Goal: Communication & Community: Answer question/provide support

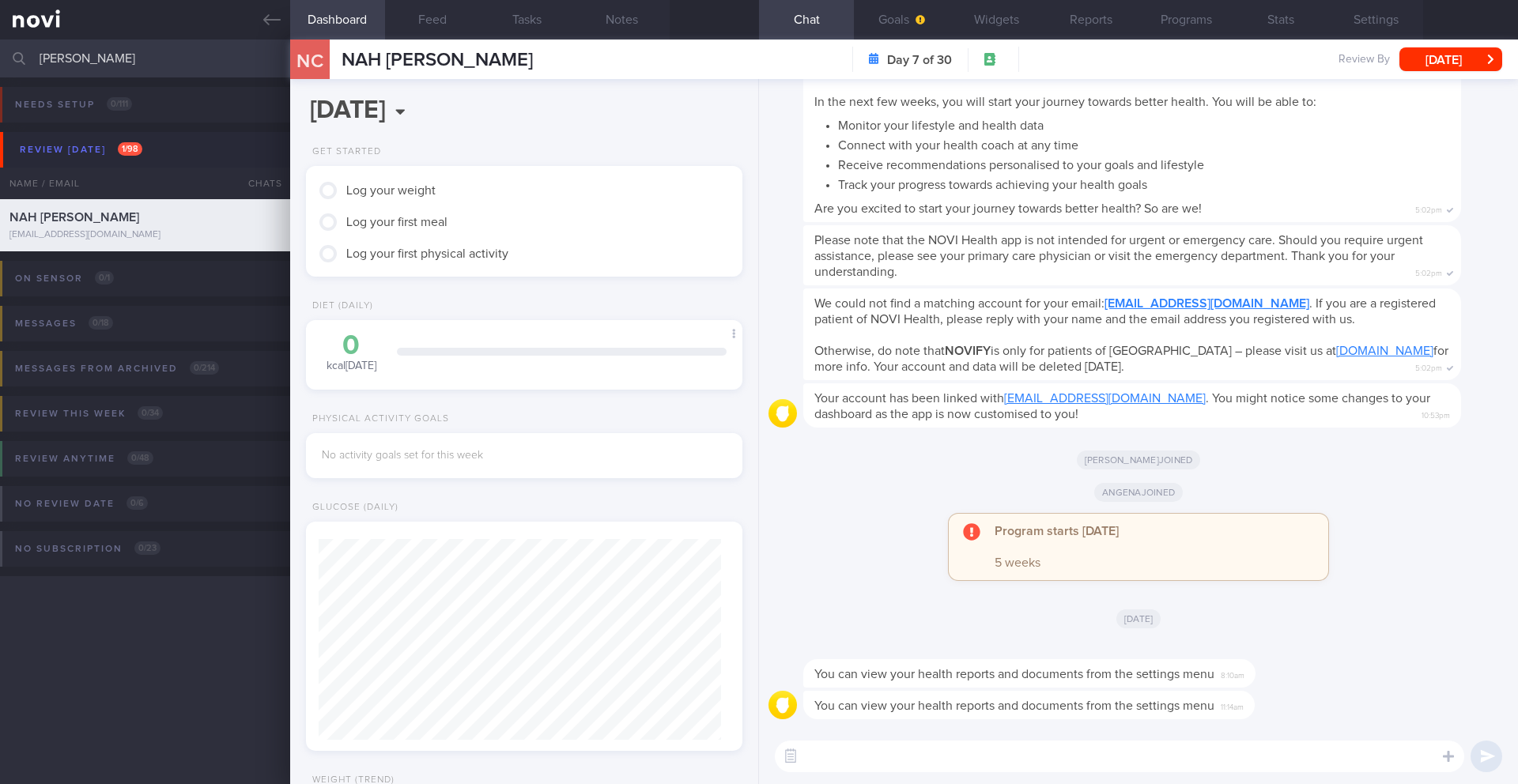
scroll to position [781, 0]
click at [133, 75] on input "[PERSON_NAME]" at bounding box center [759, 59] width 1518 height 38
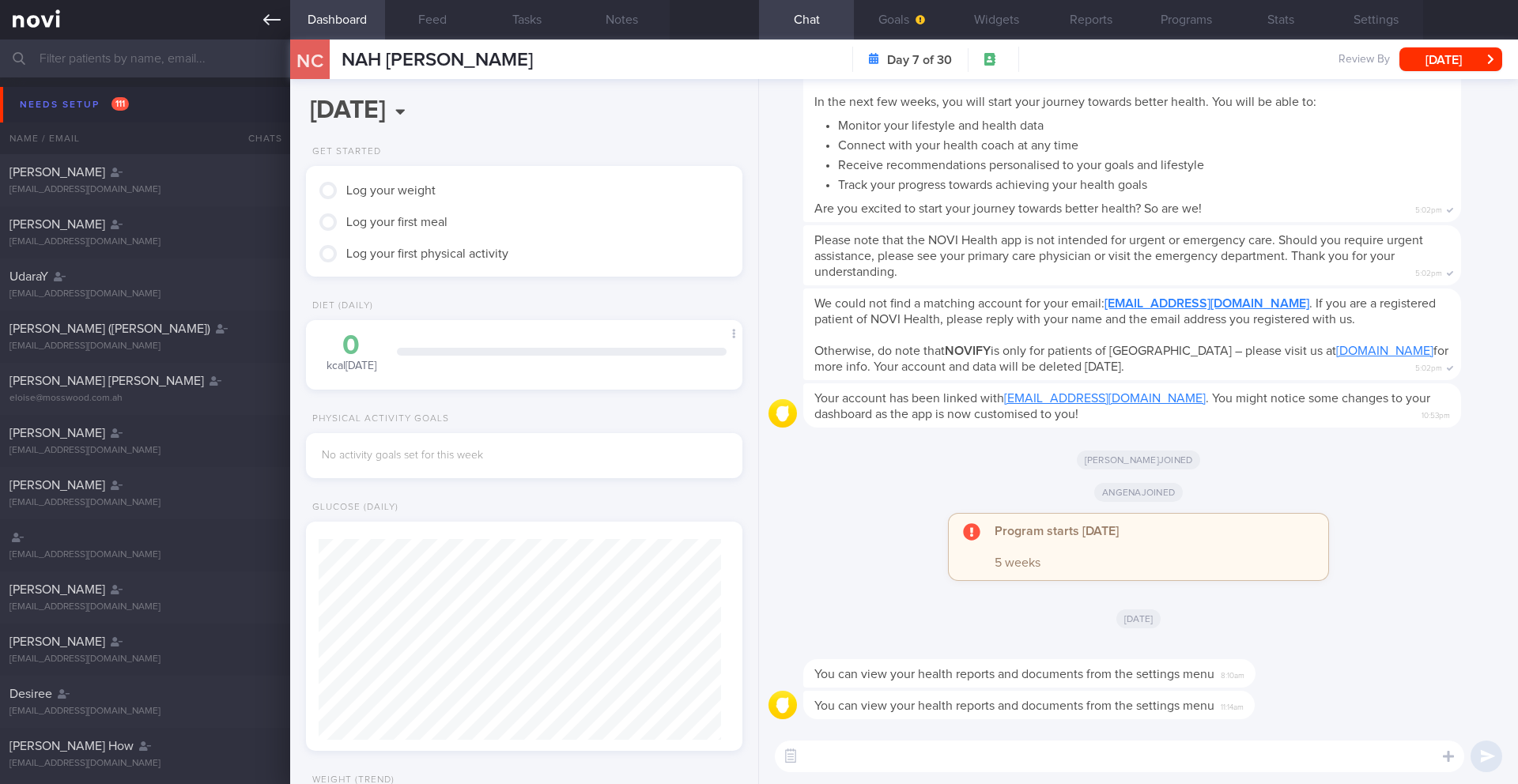
click at [265, 17] on icon at bounding box center [272, 20] width 17 height 11
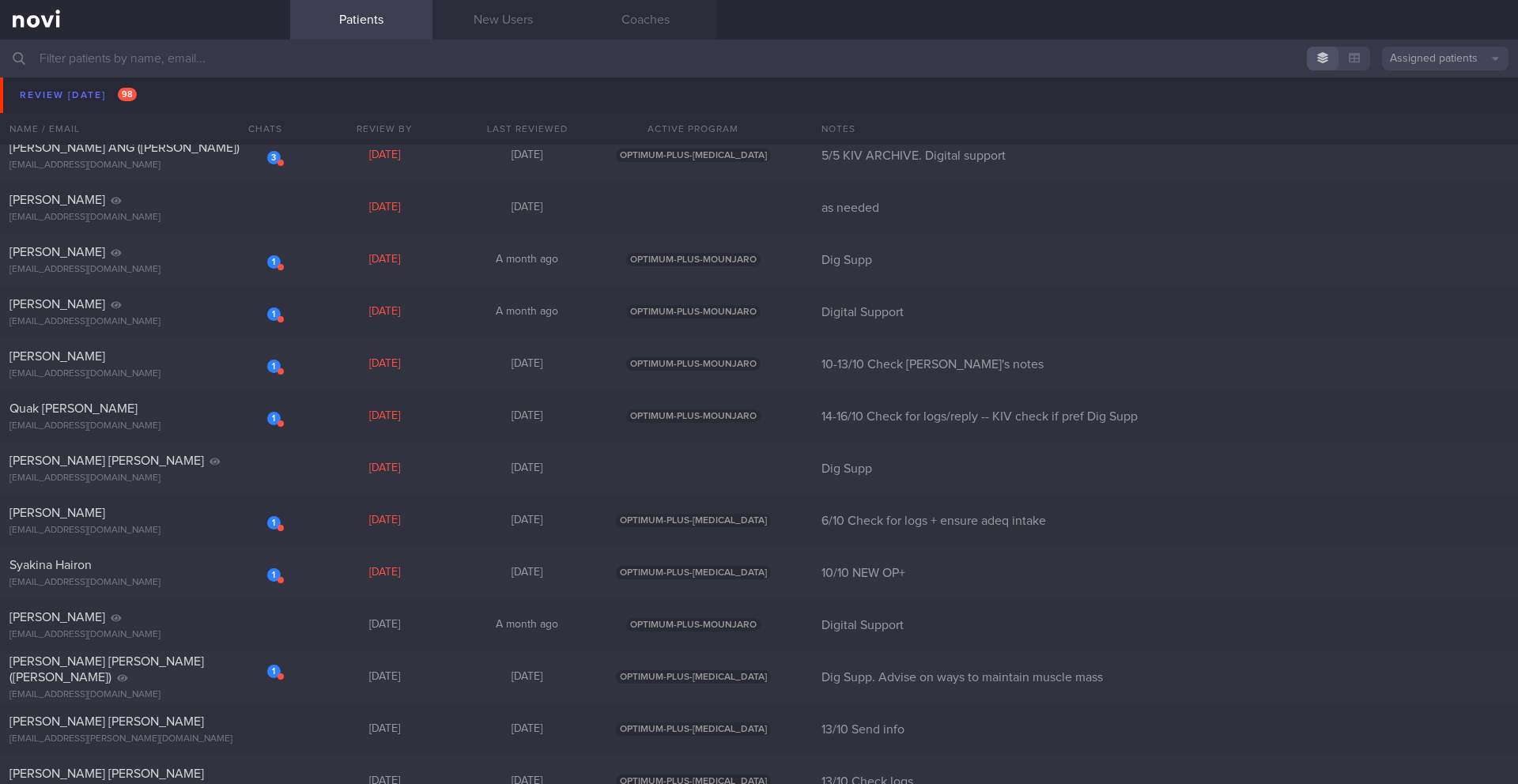
scroll to position [10280, 0]
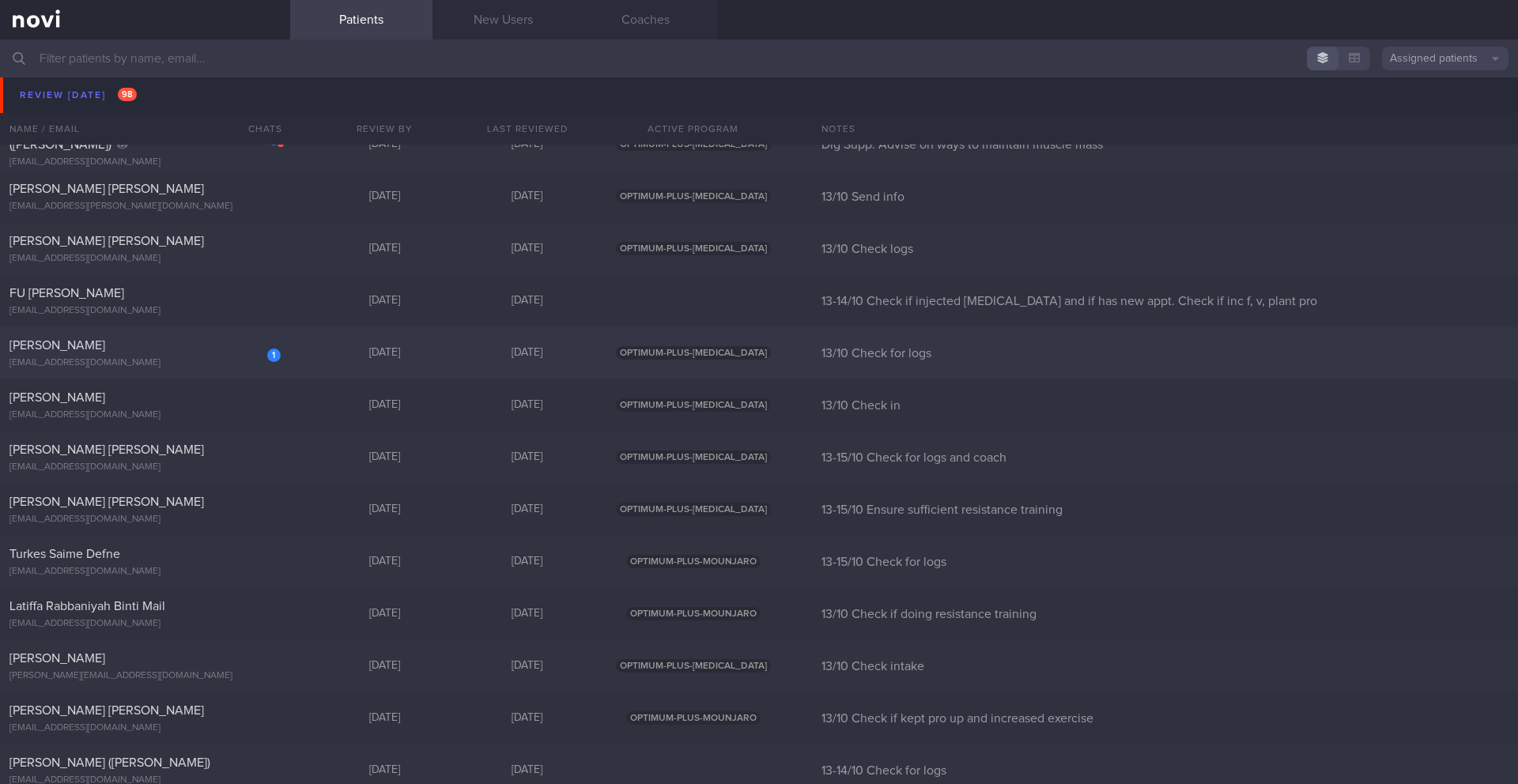
click at [222, 355] on div "1 [PERSON_NAME] [EMAIL_ADDRESS][DOMAIN_NAME]" at bounding box center [145, 353] width 290 height 32
select select "9"
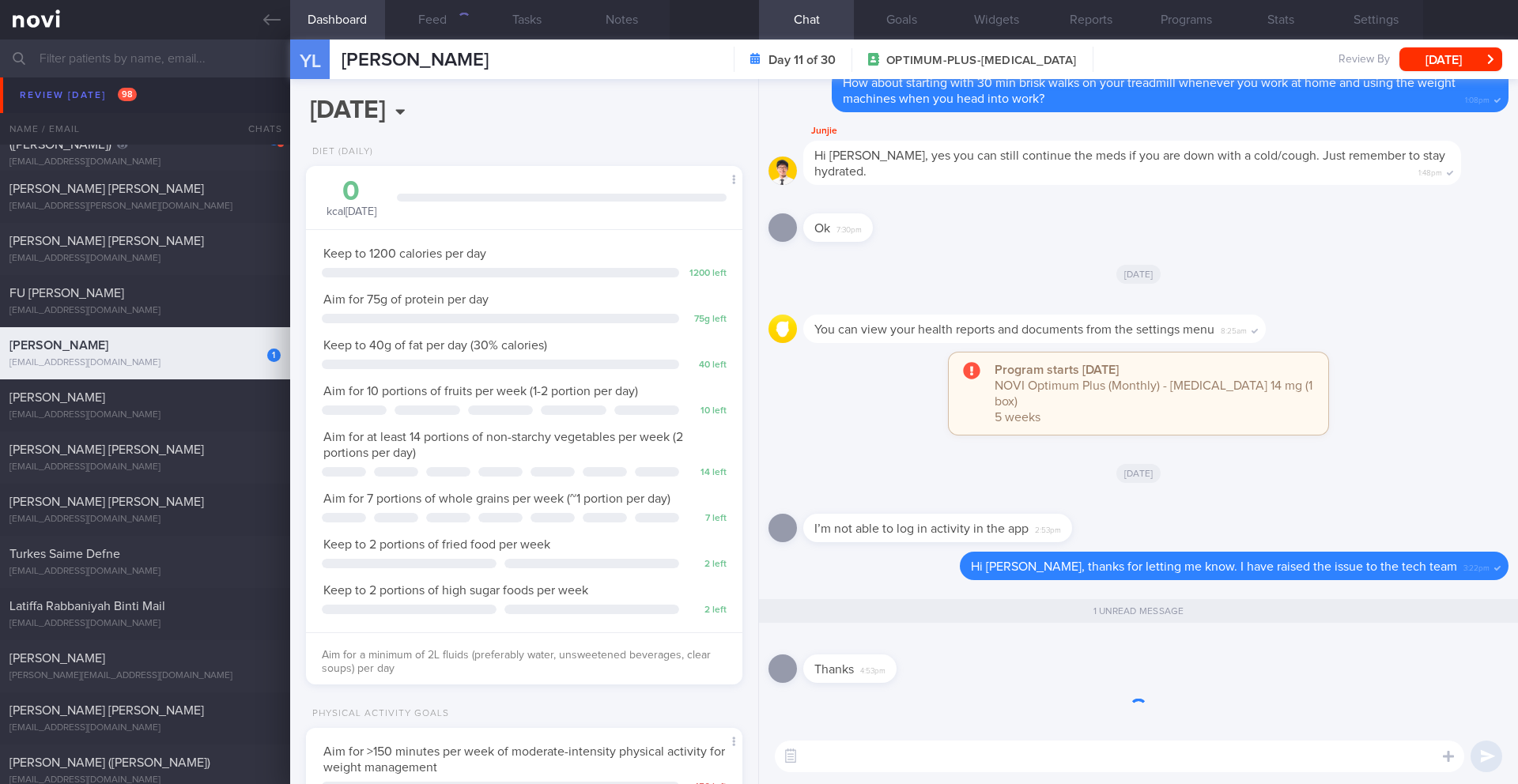
scroll to position [220, 397]
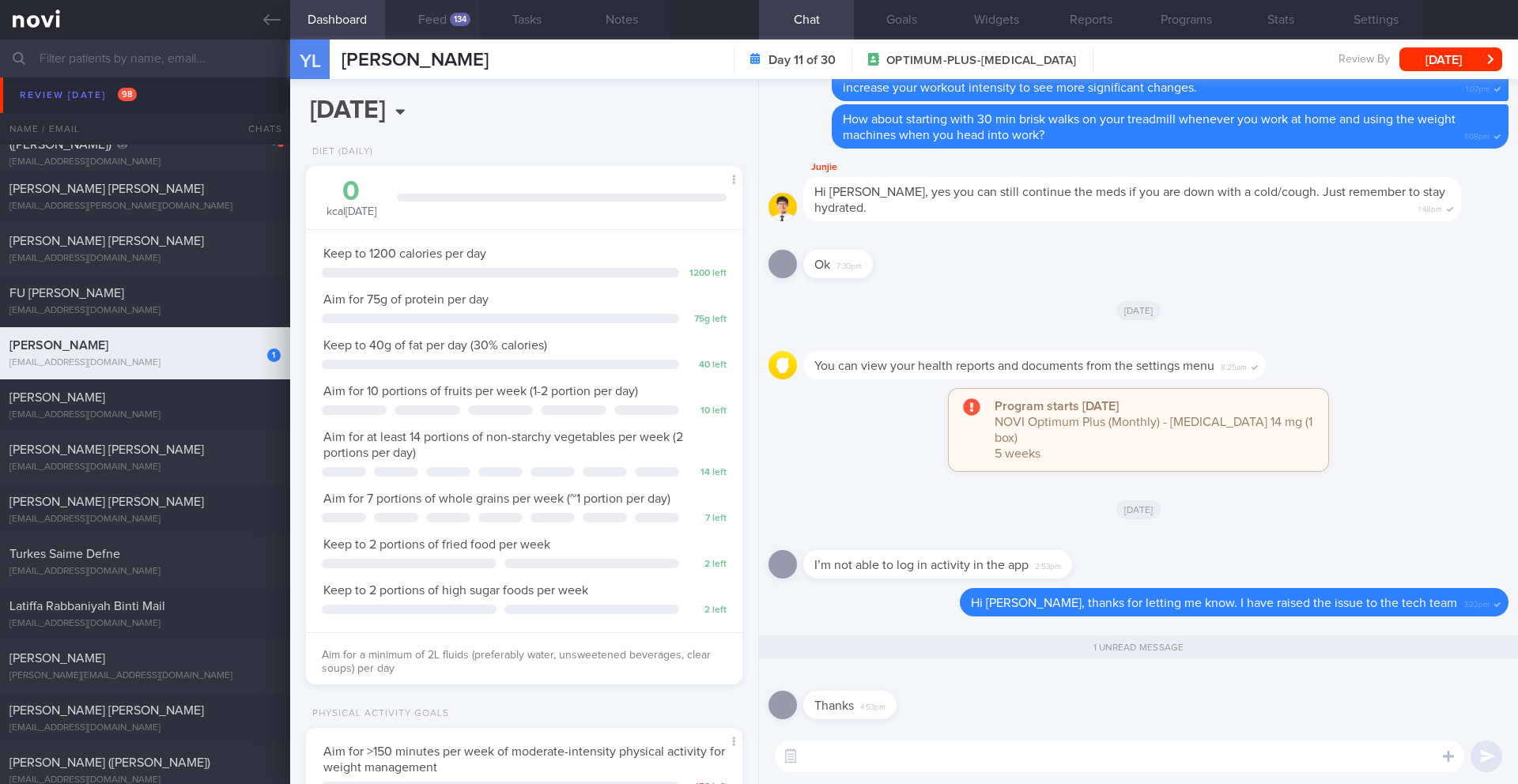
click at [443, 22] on button "Feed 134" at bounding box center [432, 20] width 95 height 40
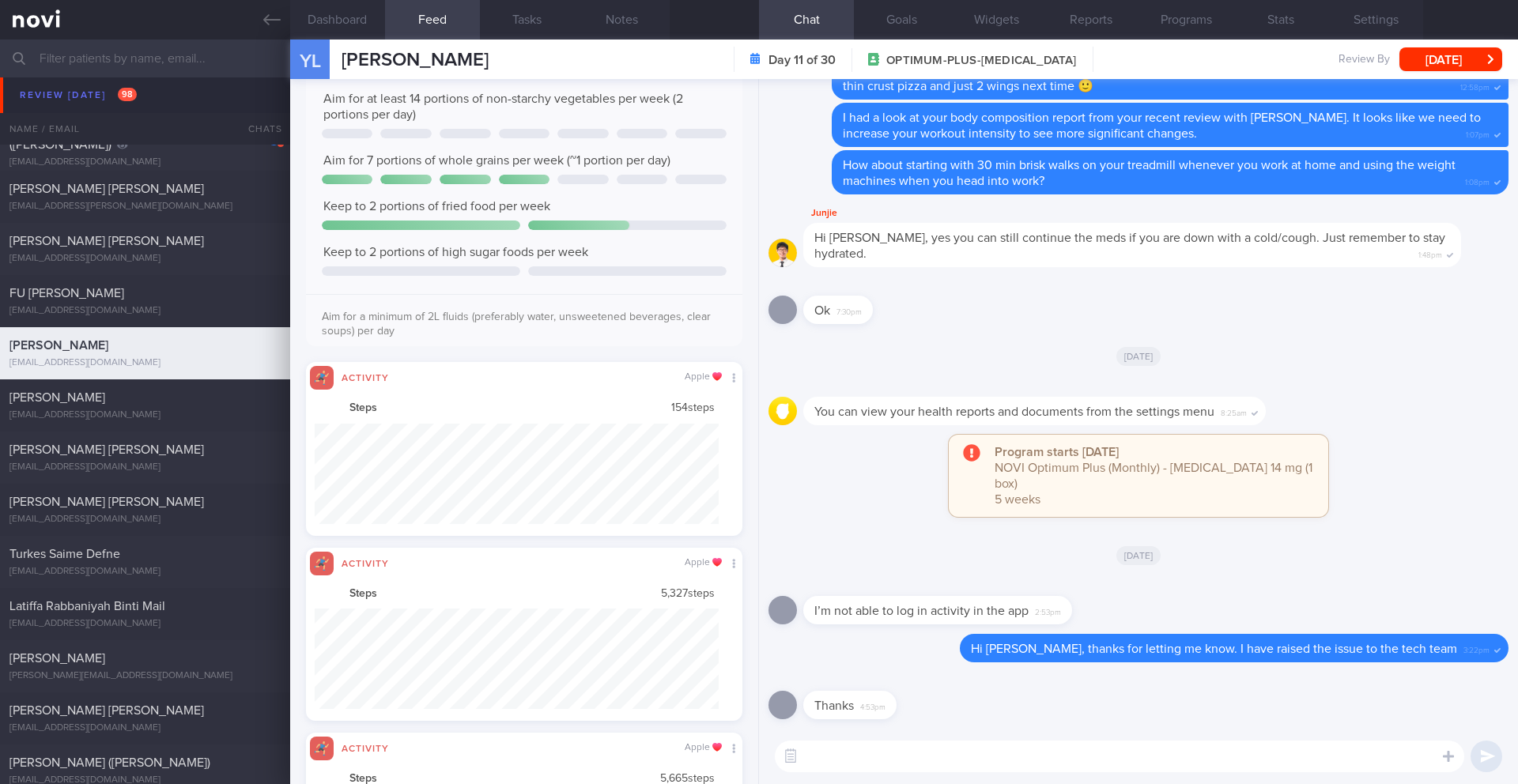
scroll to position [556, 0]
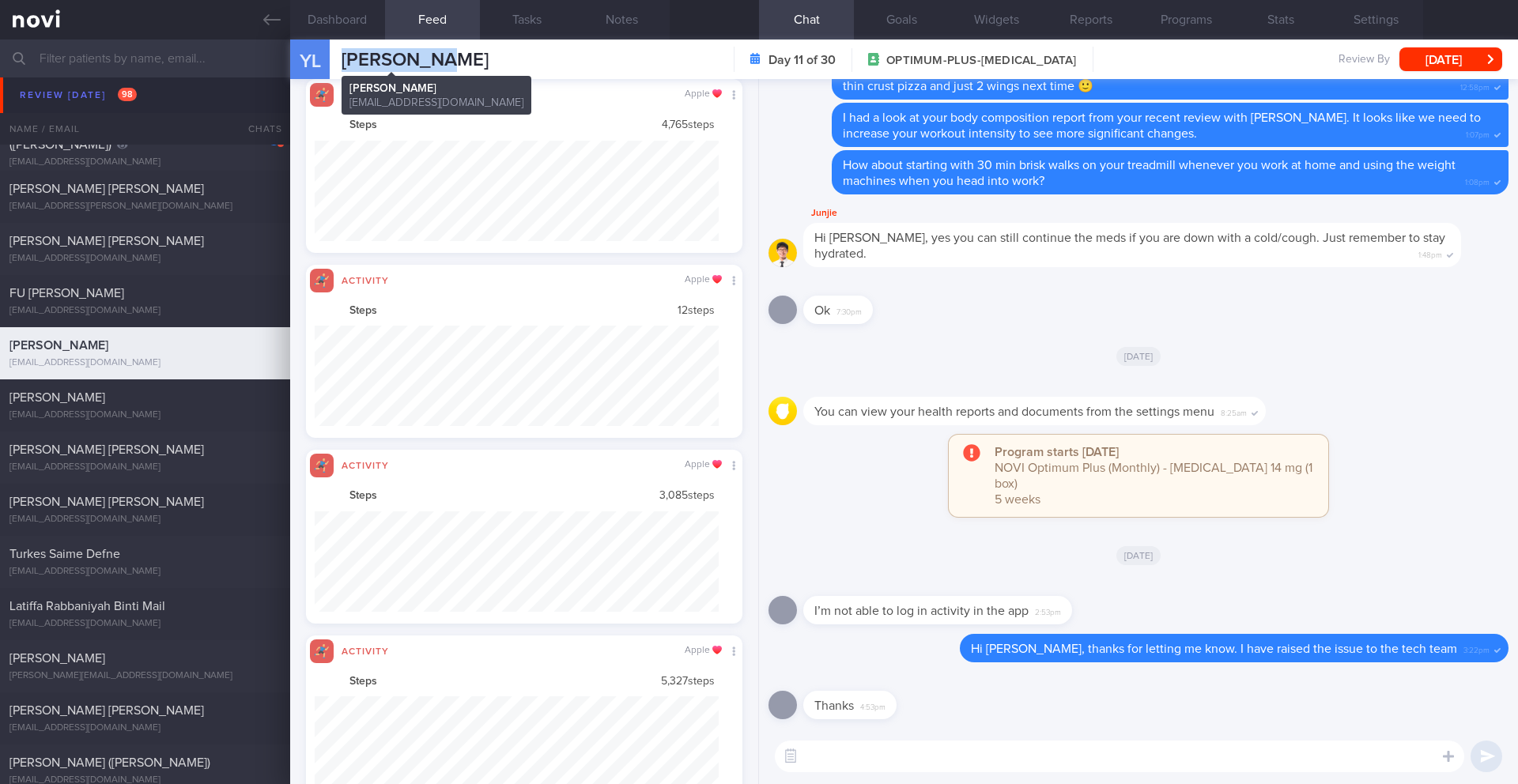
drag, startPoint x: 438, startPoint y: 59, endPoint x: 338, endPoint y: 63, distance: 100.1
click at [338, 63] on div "YL [PERSON_NAME] [PERSON_NAME] [EMAIL_ADDRESS][DOMAIN_NAME]" at bounding box center [389, 59] width 198 height 40
copy span "[PERSON_NAME]"
click at [856, 756] on textarea at bounding box center [1119, 756] width 689 height 32
type textarea "H"
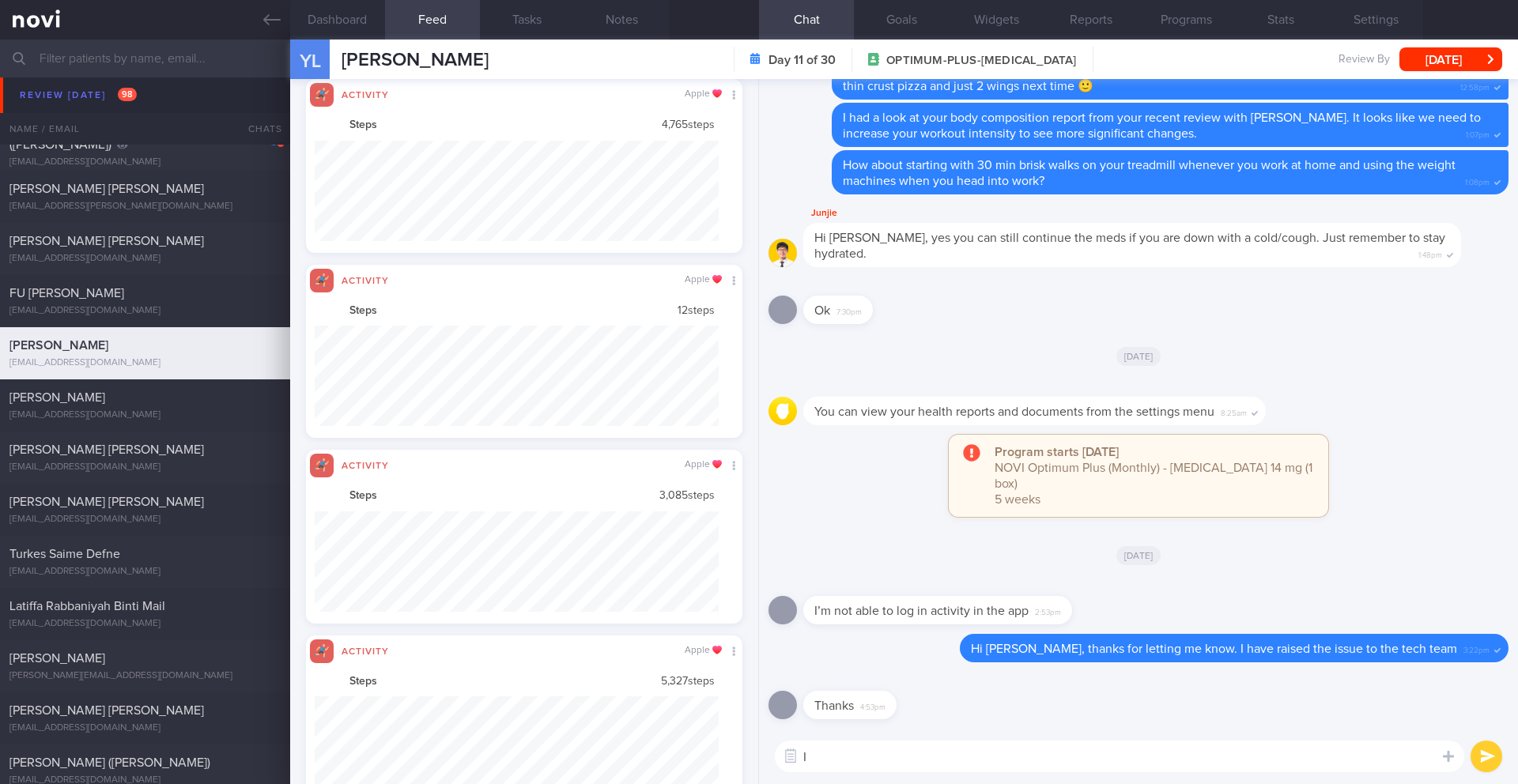
type textarea "I"
type textarea "Hi [PERSON_NAME], are you still having issues logging activities on the app?"
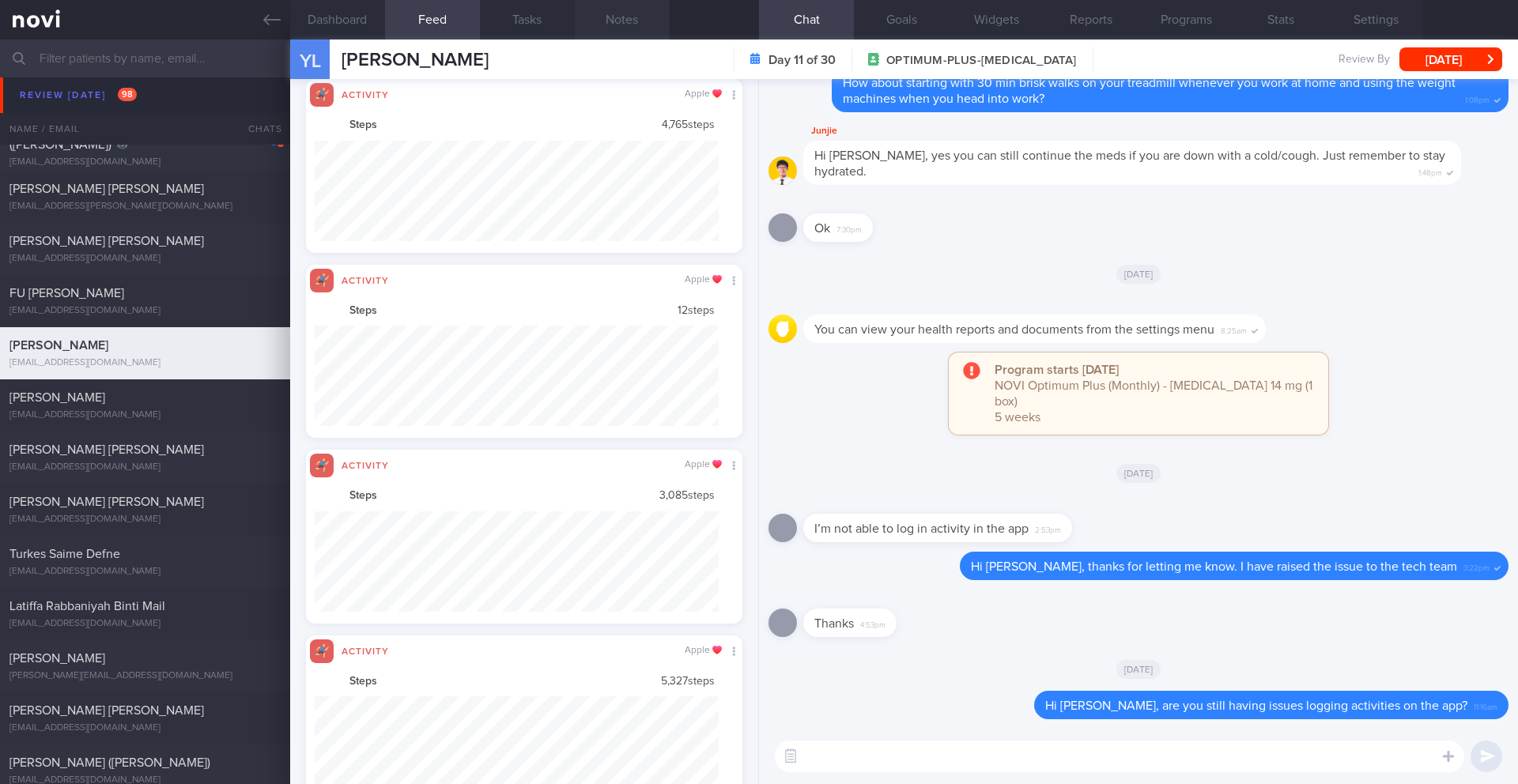
click at [629, 7] on button "Notes" at bounding box center [622, 20] width 95 height 40
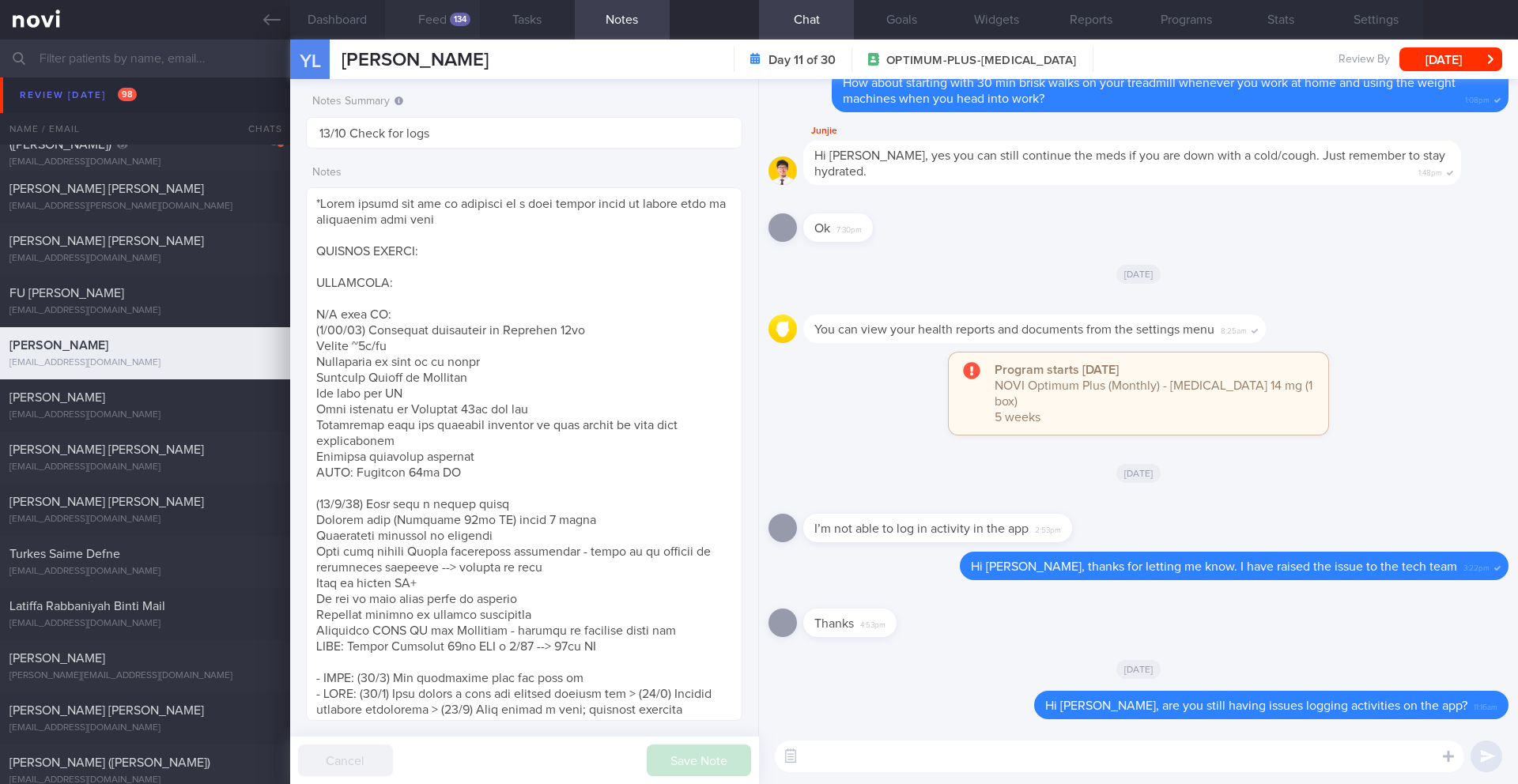
click at [455, 24] on div "134" at bounding box center [460, 20] width 21 height 14
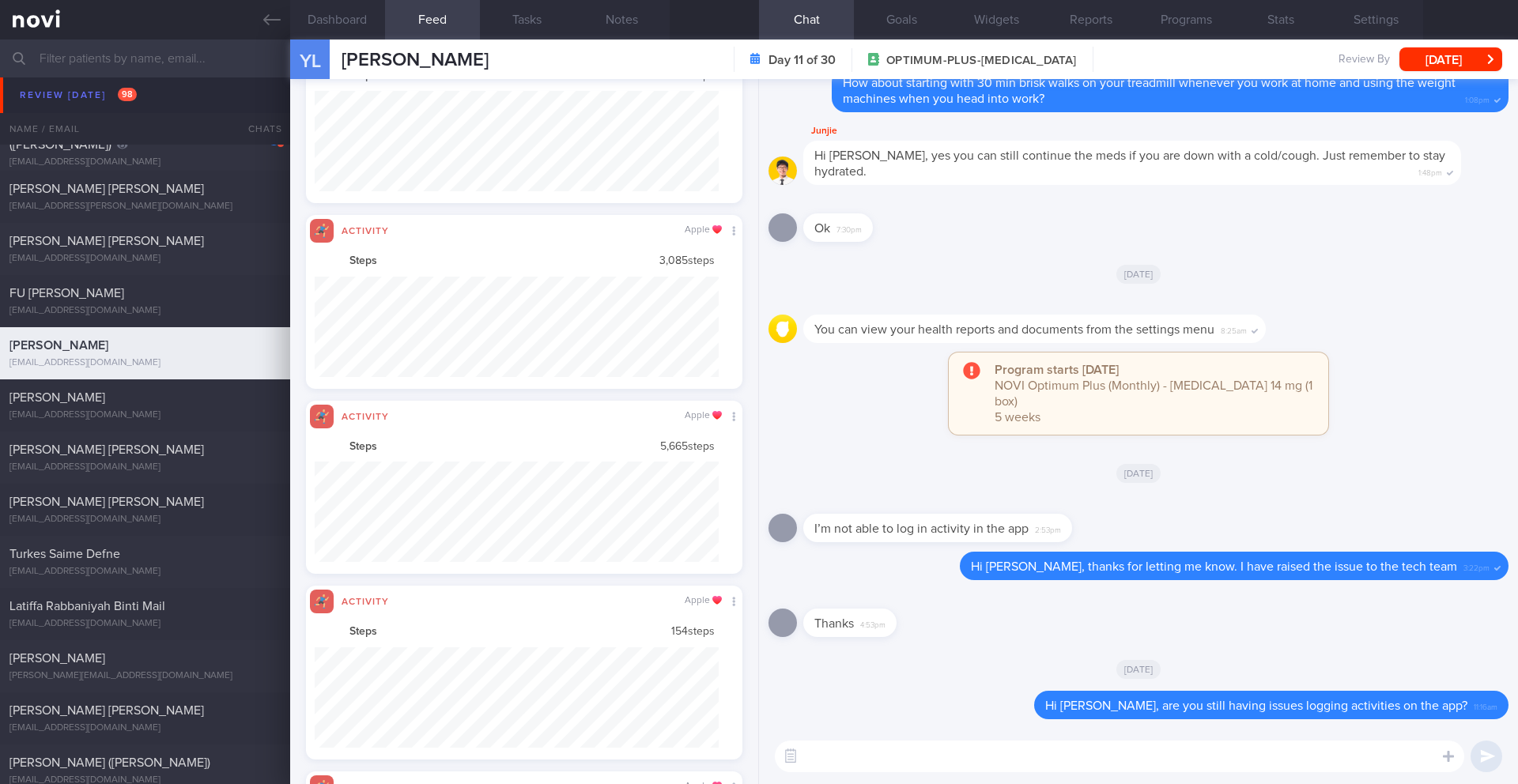
scroll to position [789899, 789998]
click at [1479, 69] on button "[DATE]" at bounding box center [1450, 59] width 102 height 24
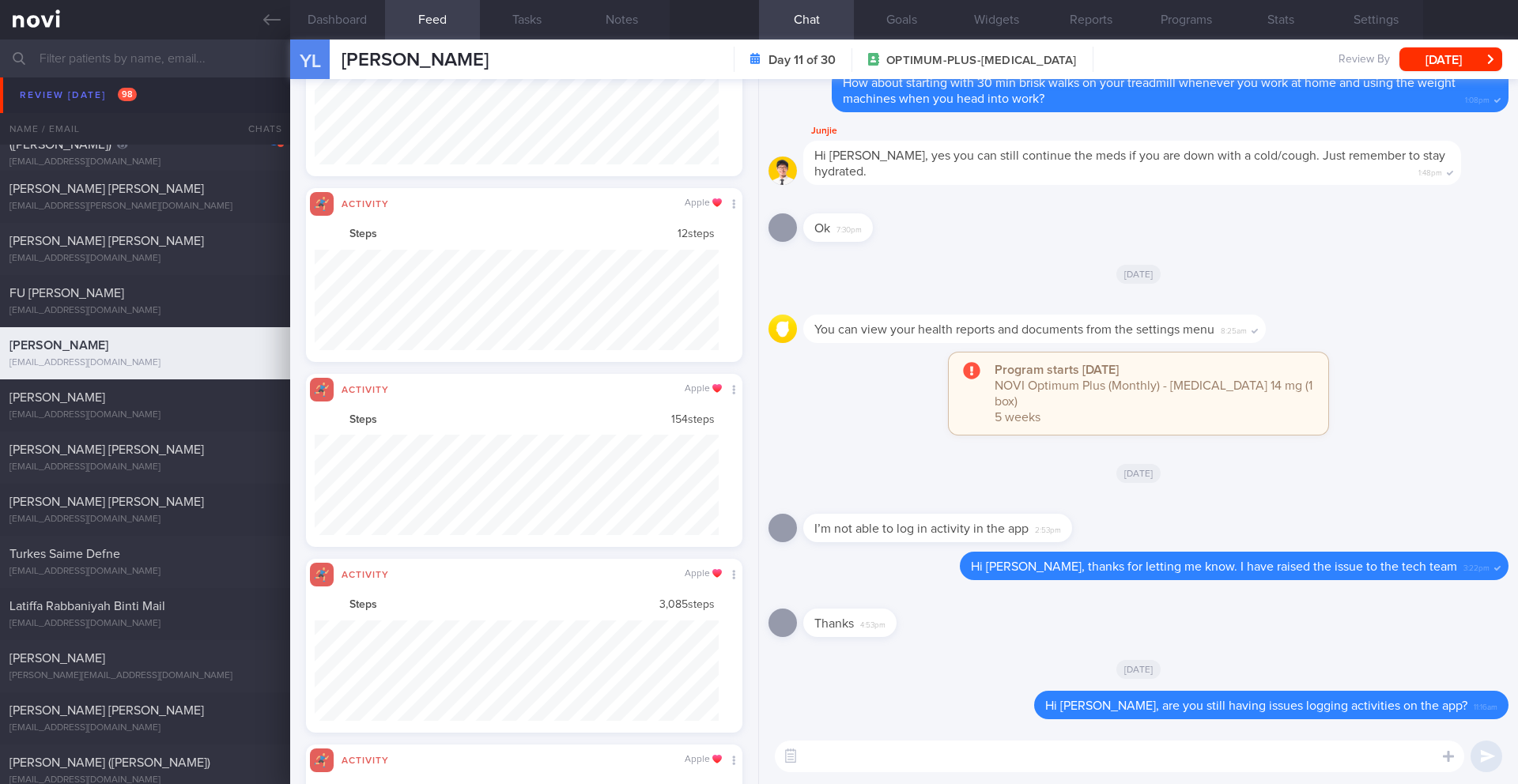
scroll to position [101, 405]
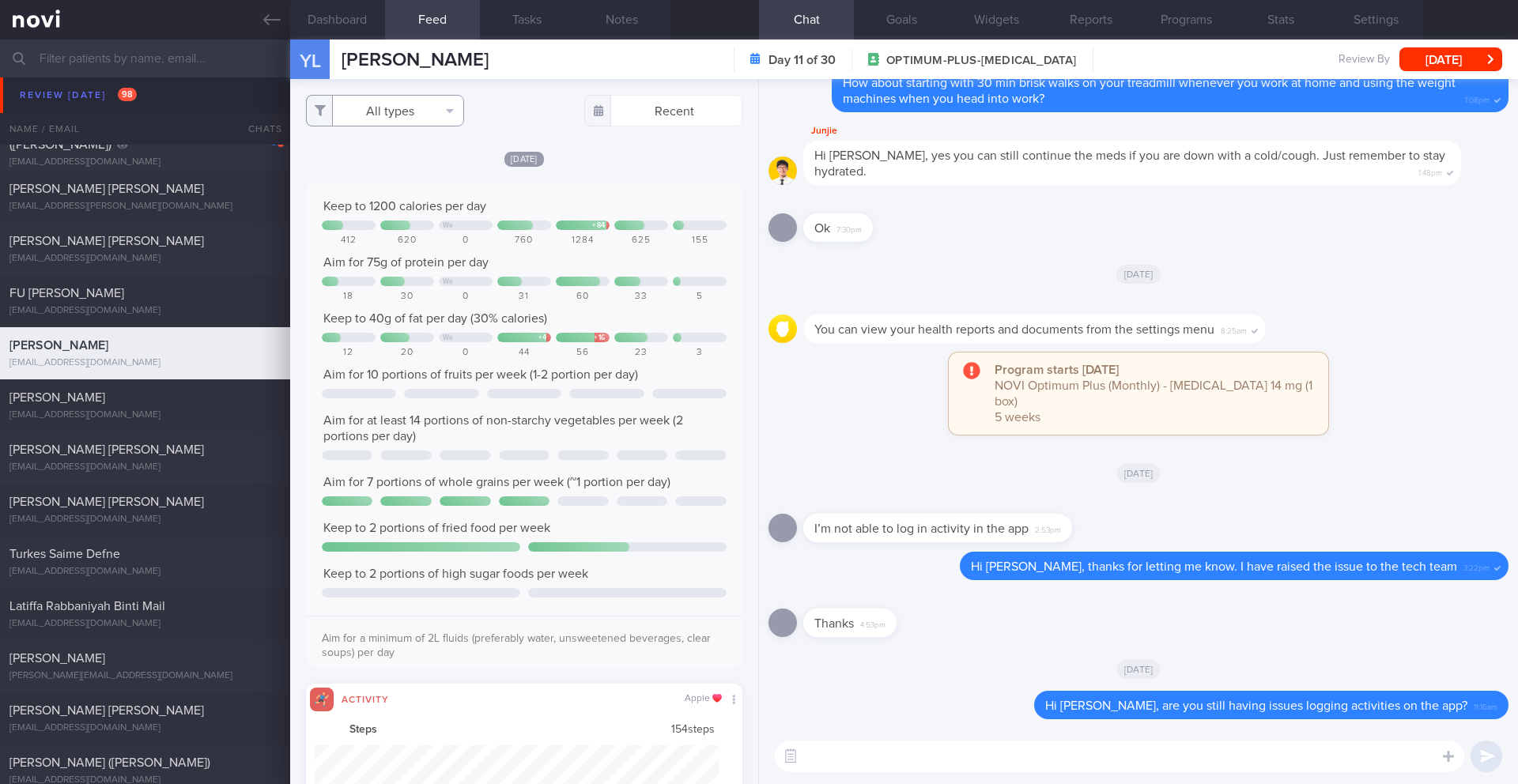
click at [393, 121] on button "All types" at bounding box center [385, 110] width 158 height 32
click at [356, 161] on button "Activity" at bounding box center [385, 165] width 157 height 24
checkbox input "false"
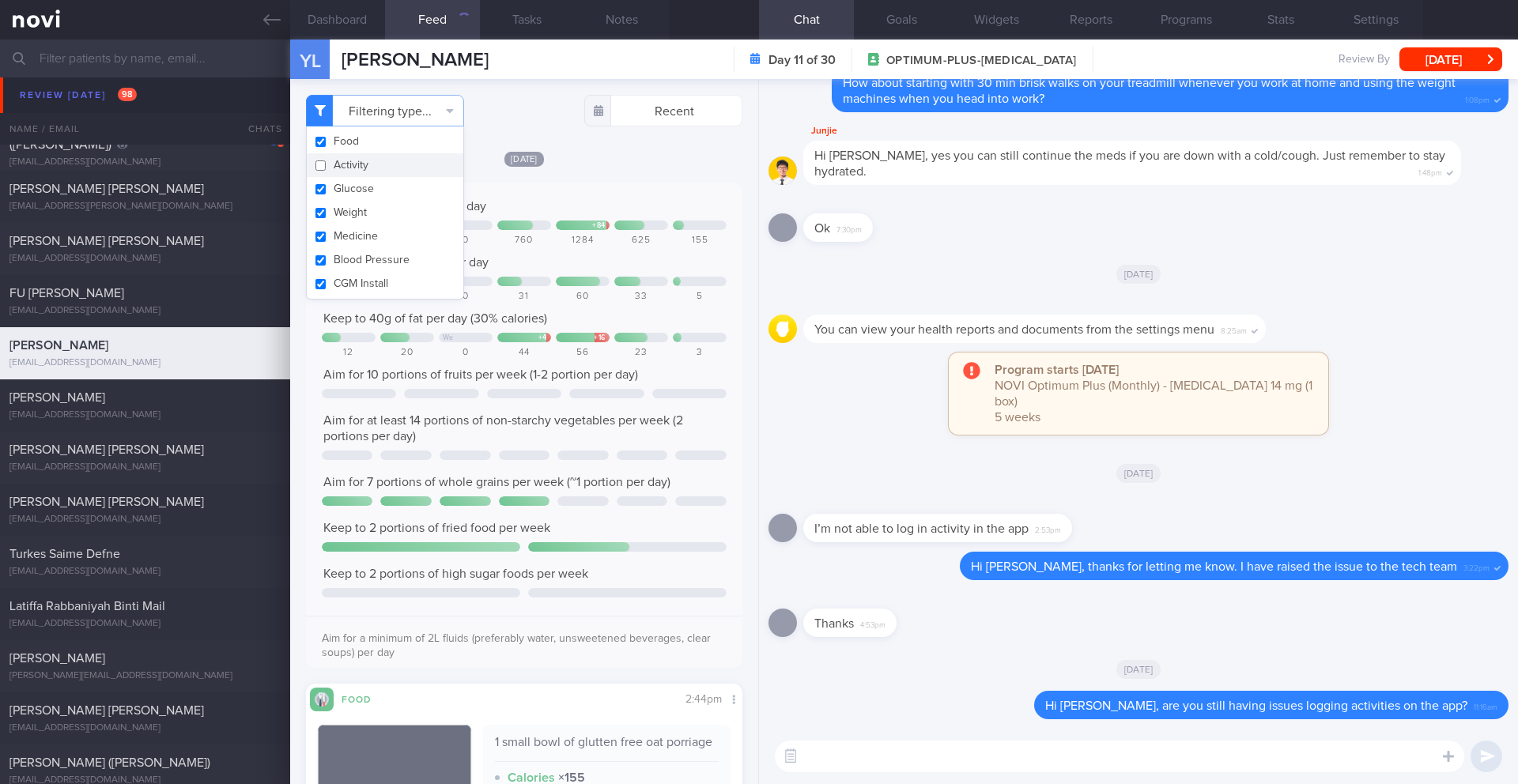
click at [634, 174] on div "[DATE] Keep to 1200 calories per day We + 84 412 620 0 760 1284 625 155 Aim for…" at bounding box center [524, 577] width 437 height 856
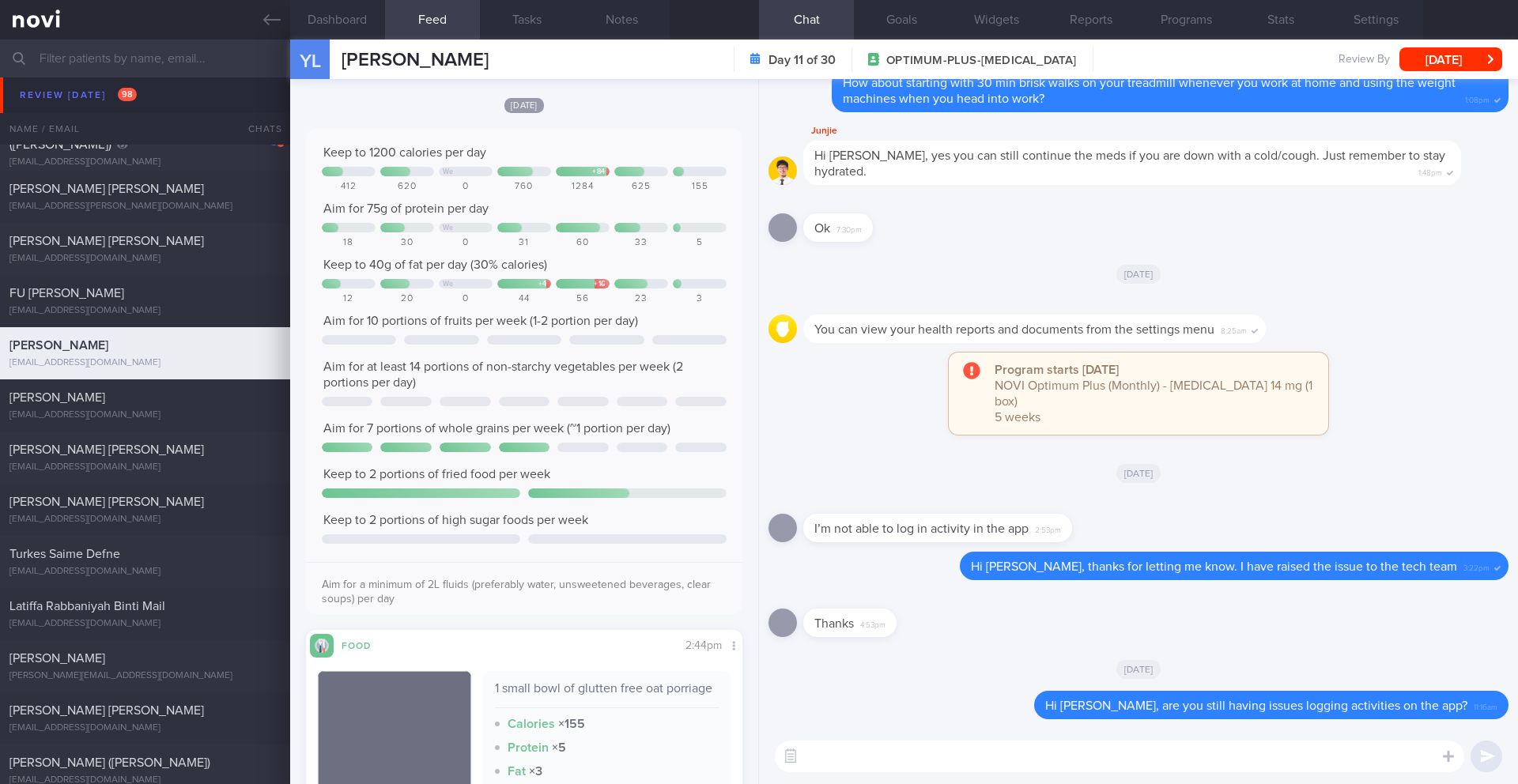
click at [874, 756] on textarea at bounding box center [1119, 756] width 689 height 32
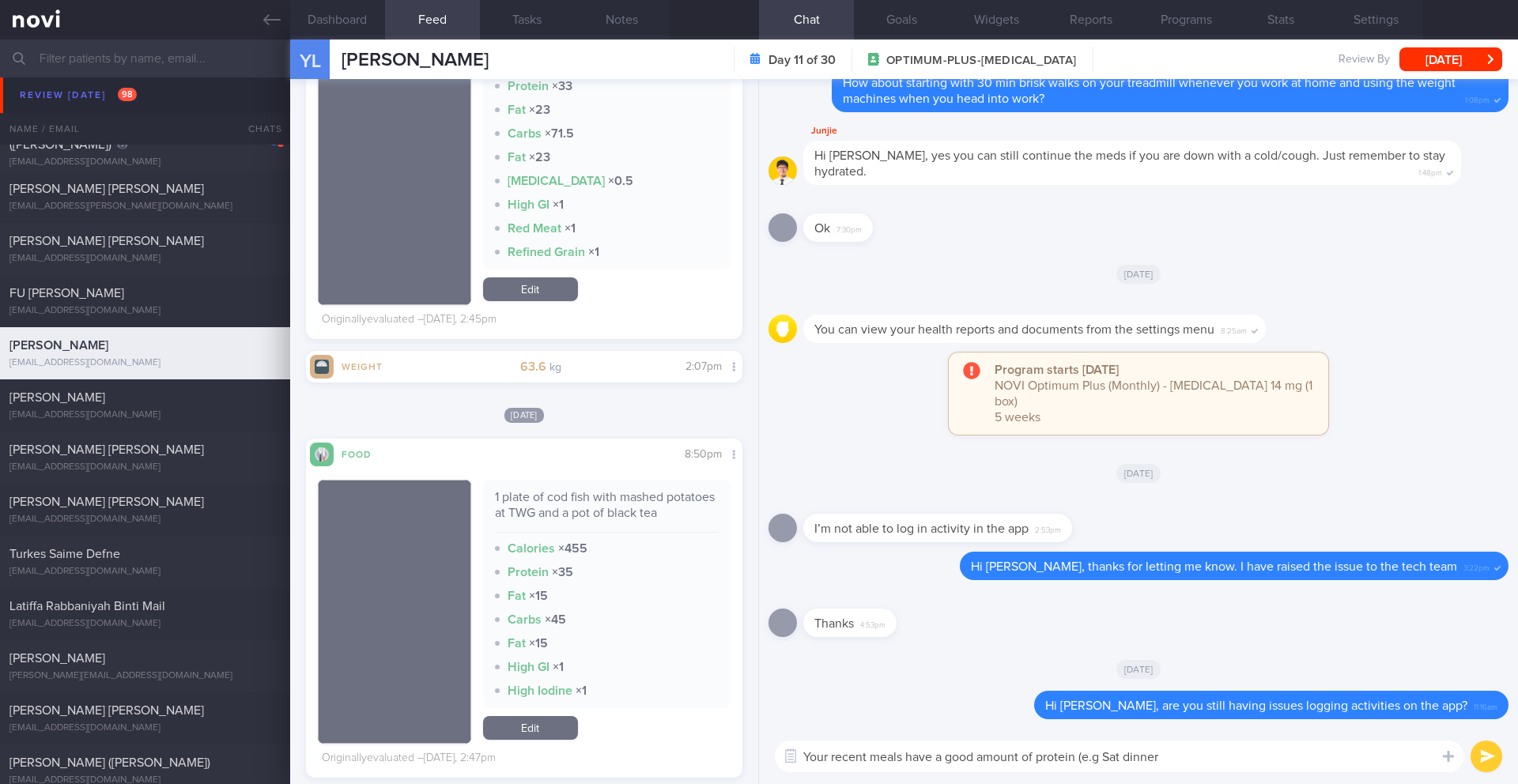
click at [1104, 757] on textarea "Your recent meals have a good amount of protein (e.g Sat dinner" at bounding box center [1119, 756] width 689 height 32
click at [1310, 753] on textarea "Your recent meals have a good amount of protein (e.g [DATE] and [DATE] dinner" at bounding box center [1119, 756] width 689 height 32
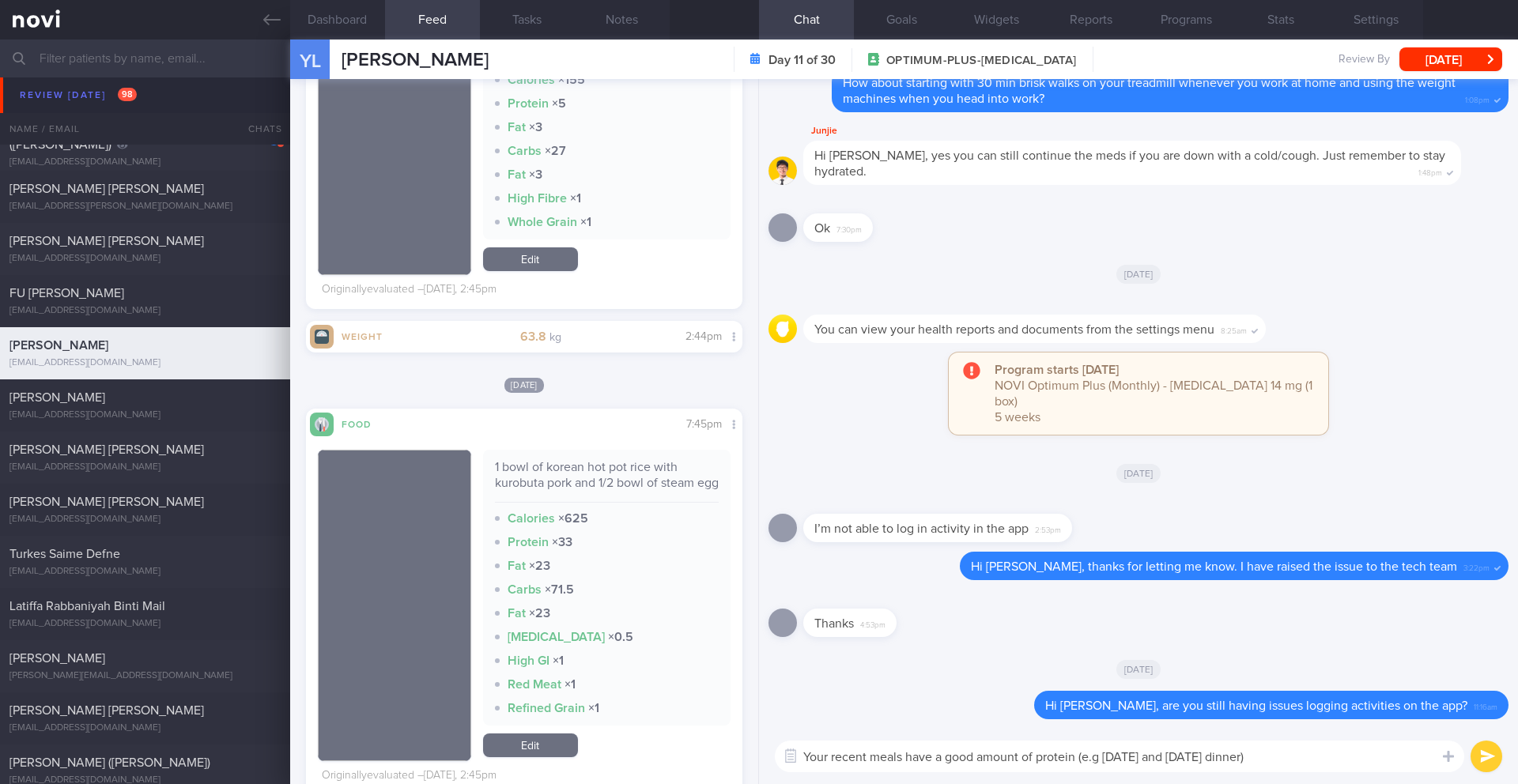
scroll to position [469, 0]
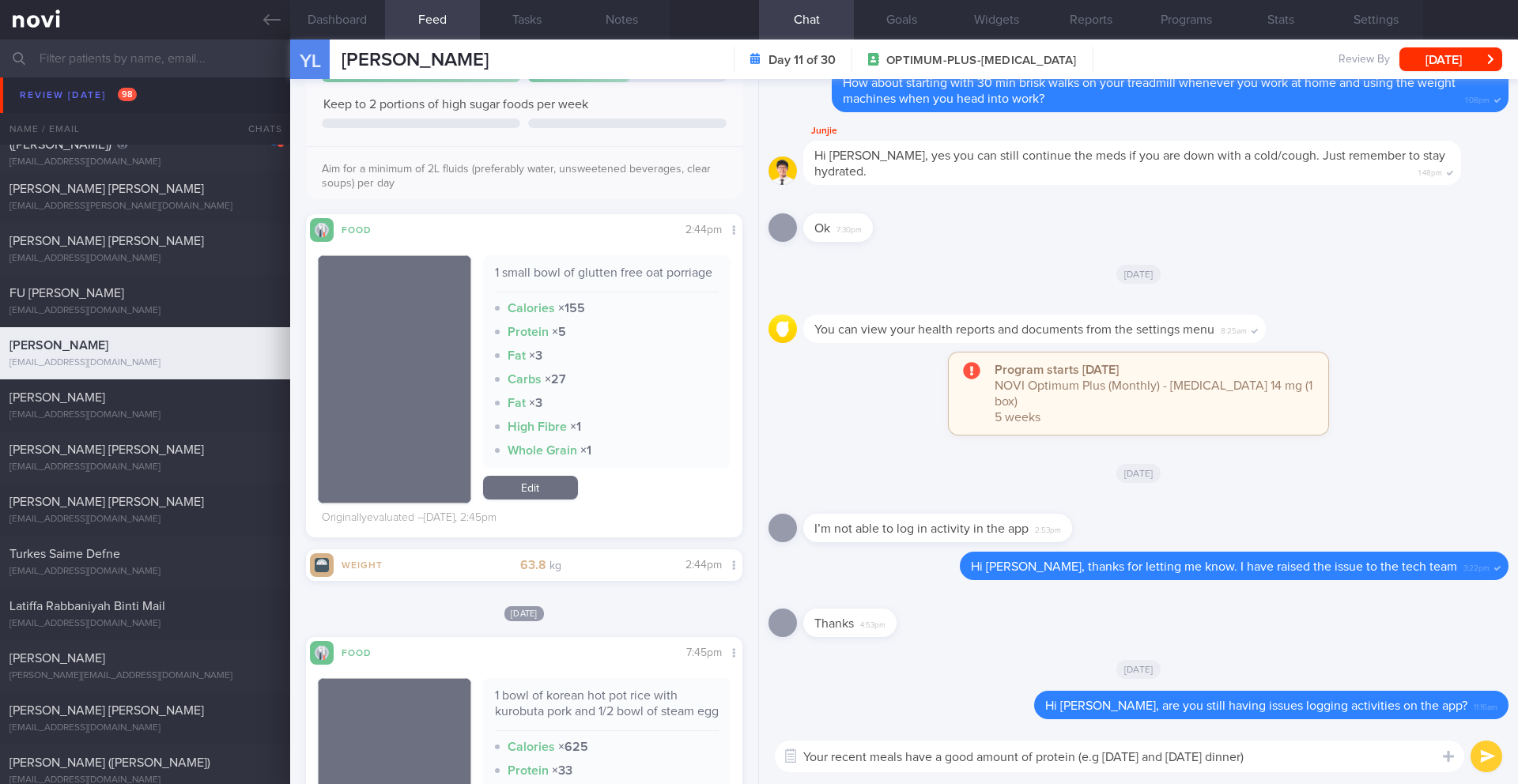
drag, startPoint x: 1100, startPoint y: 757, endPoint x: 970, endPoint y: 760, distance: 130.0
click at [846, 751] on textarea "Your recent meals have a good amount of protein (e.g [DATE] and [DATE] dinner)" at bounding box center [1119, 756] width 689 height 32
click at [971, 760] on textarea "Your recent meals have a good amount of protein (e.g [DATE] and [DATE] dinner)" at bounding box center [1119, 756] width 689 height 32
drag, startPoint x: 871, startPoint y: 757, endPoint x: 1077, endPoint y: 757, distance: 206.0
click at [1077, 757] on textarea "Your recent meals have a good amount of protein (e.g [DATE] and [DATE] dinner)" at bounding box center [1119, 756] width 689 height 32
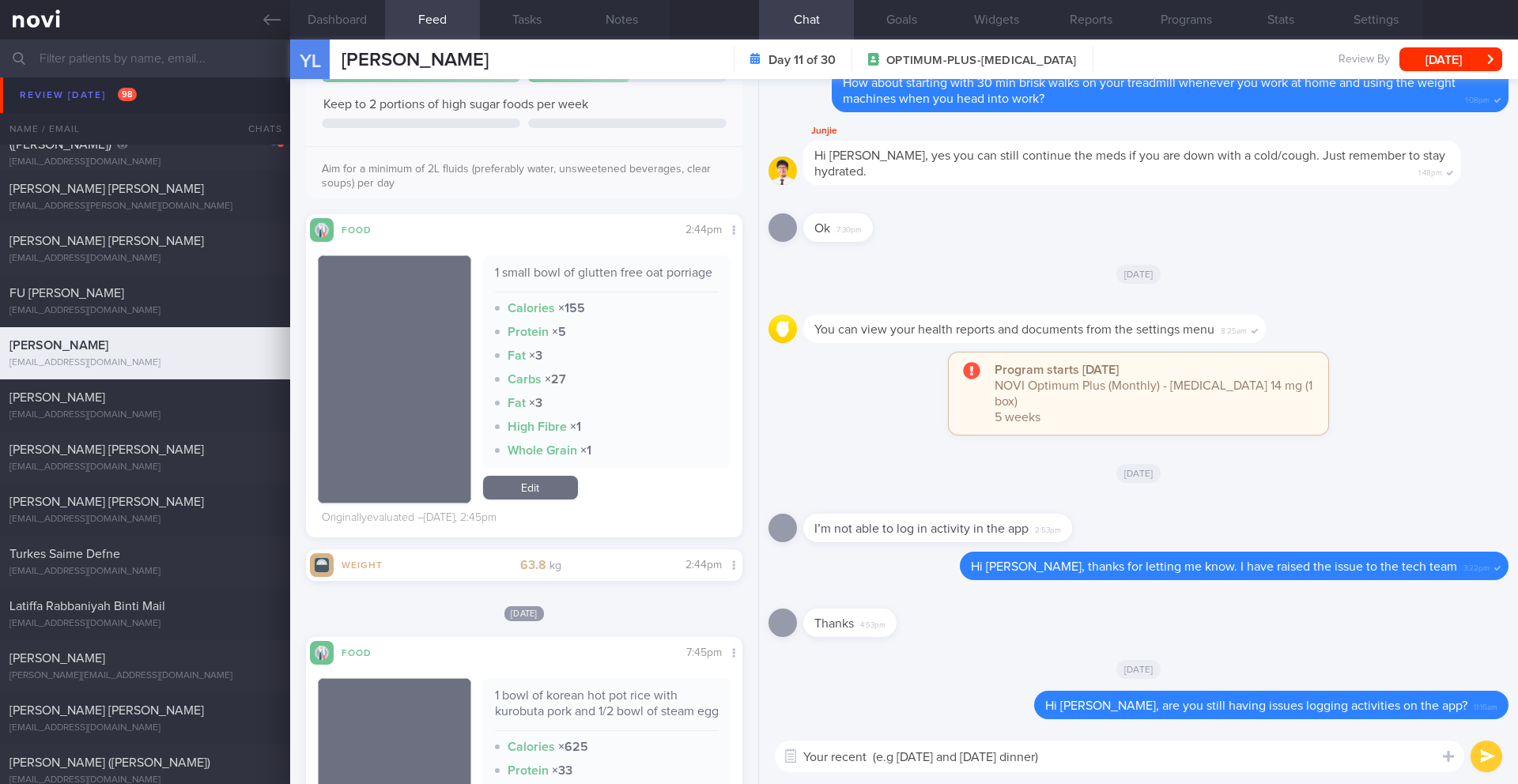
drag, startPoint x: 896, startPoint y: 759, endPoint x: 754, endPoint y: 749, distance: 142.4
click at [754, 750] on div "Dashboard Feed 134 Tasks Notes Chat Goals Widgets Reports Programs Stats Settin…" at bounding box center [904, 411] width 1228 height 744
click at [1010, 762] on textarea "Your [DATE] and [DATE] dinner)" at bounding box center [1119, 756] width 689 height 32
paste textarea "meals have a good amount of protein"
click at [986, 760] on textarea "Your [DATE] and [DATE] dinners meals have a good amount of protein" at bounding box center [1119, 756] width 689 height 32
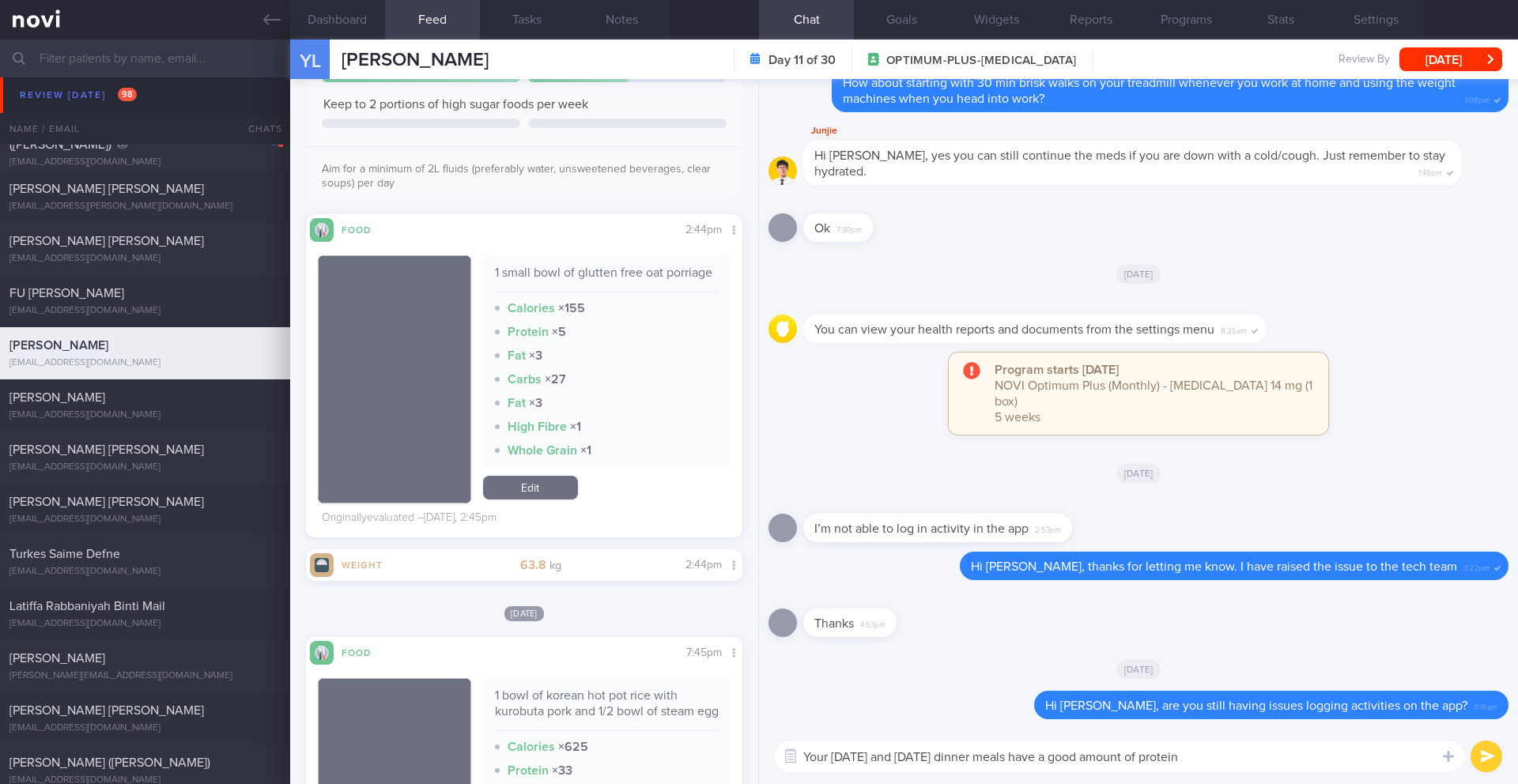
click at [1224, 756] on textarea "Your [DATE] and [DATE] dinner meals have a good amount of protein" at bounding box center [1119, 756] width 689 height 32
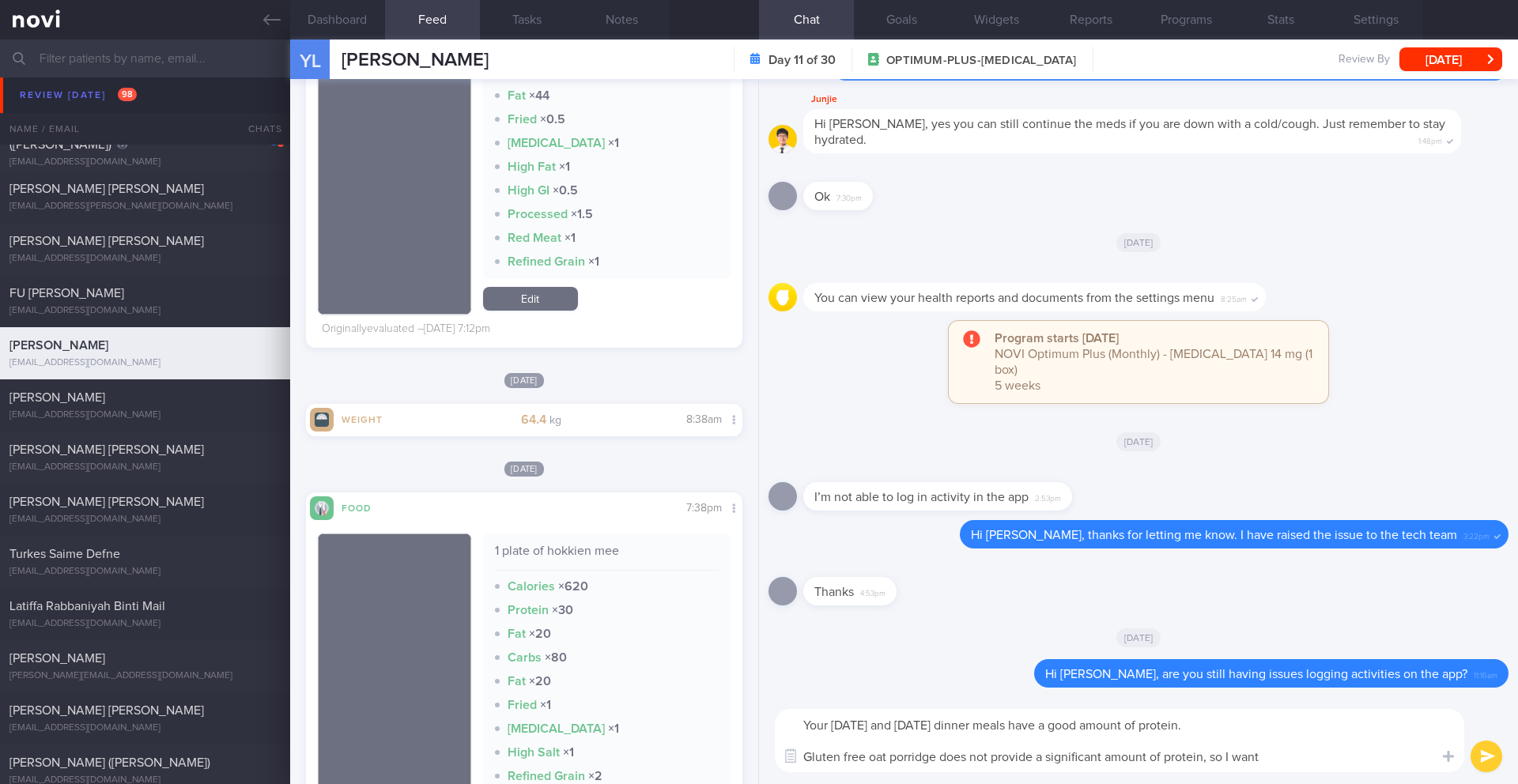
scroll to position [2600, 0]
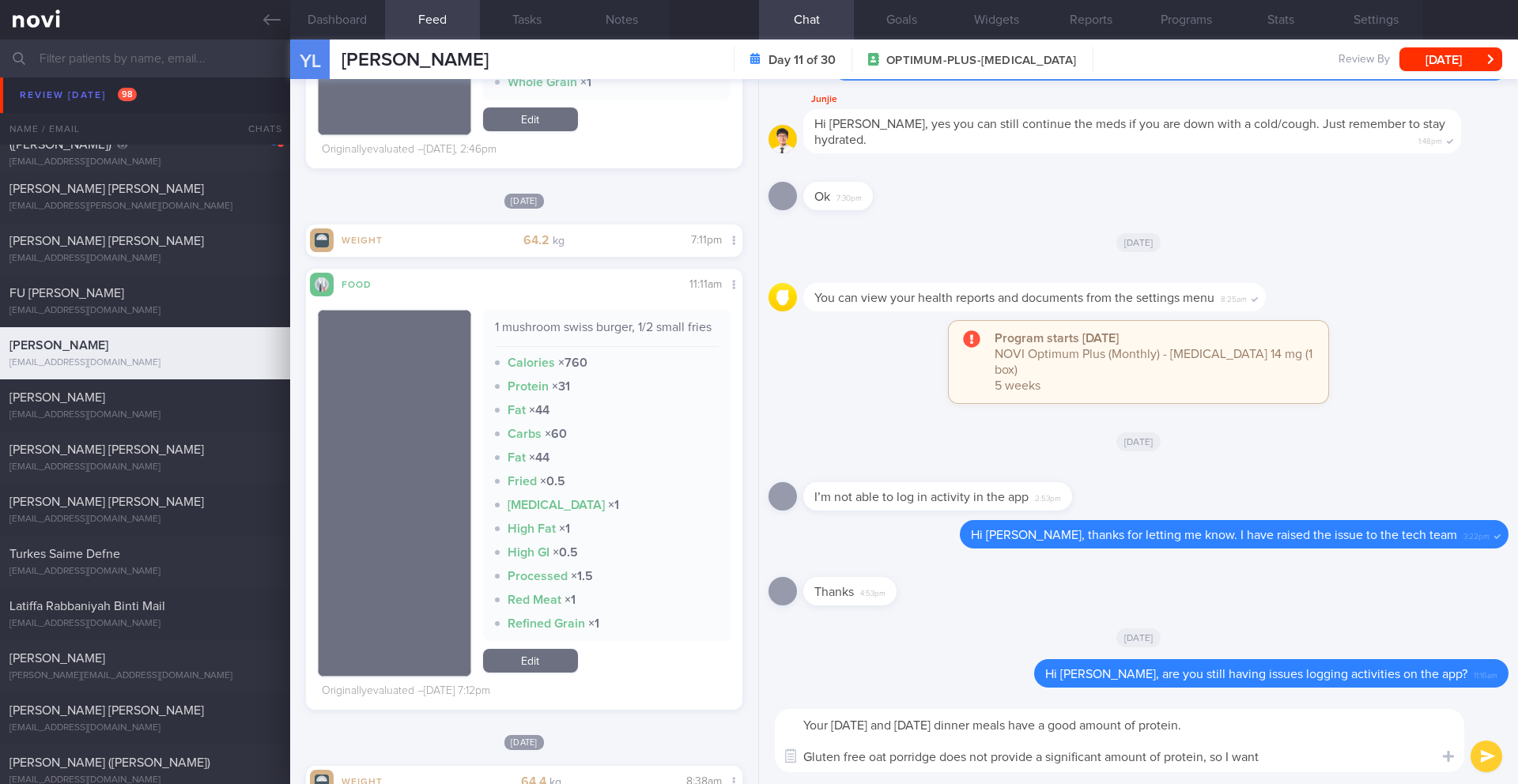
drag, startPoint x: 1281, startPoint y: 761, endPoint x: 1206, endPoint y: 756, distance: 75.2
click at [1206, 756] on textarea "Your [DATE] and [DATE] dinner meals have a good amount of protein. Gluten free …" at bounding box center [1119, 739] width 689 height 63
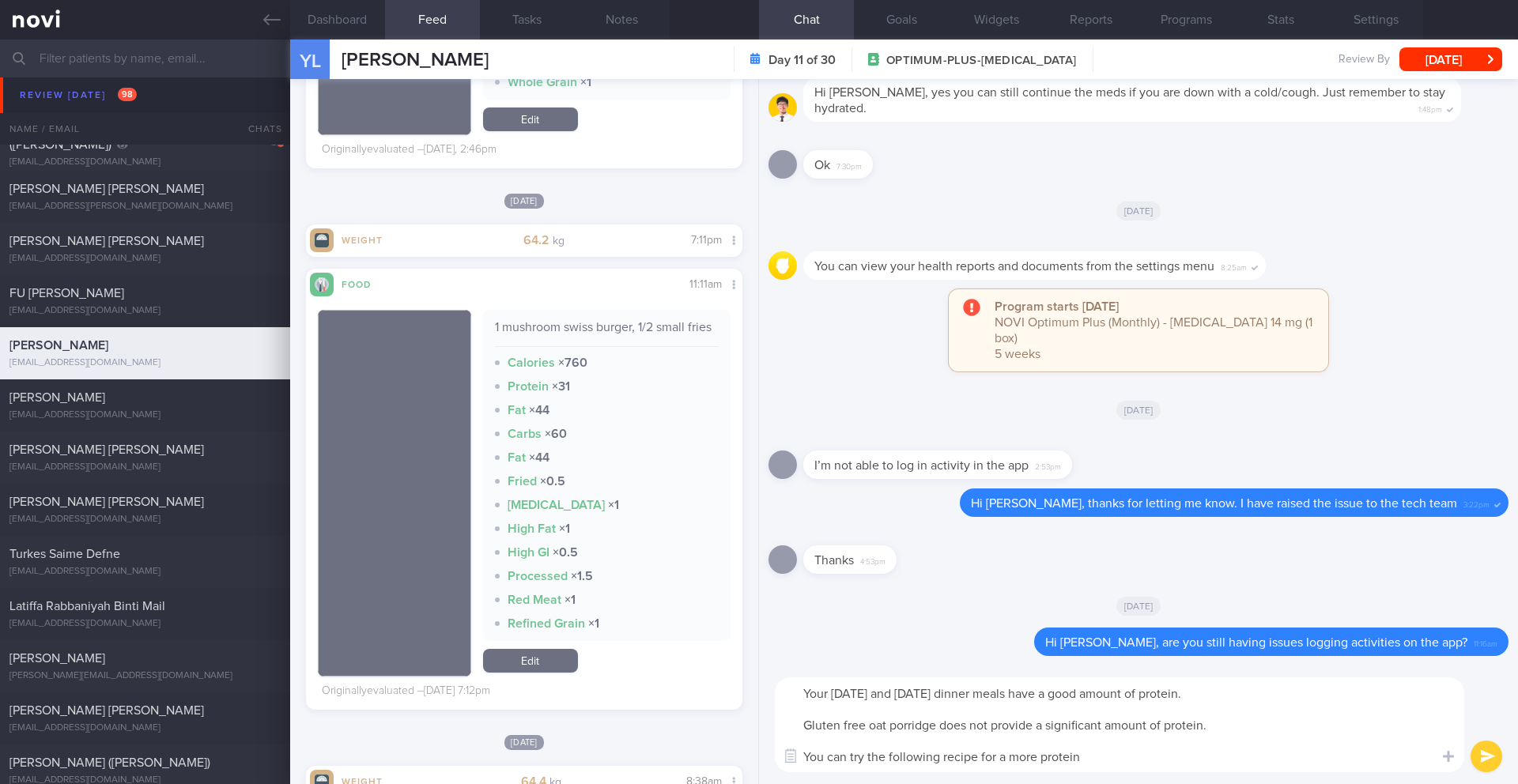
scroll to position [0, 0]
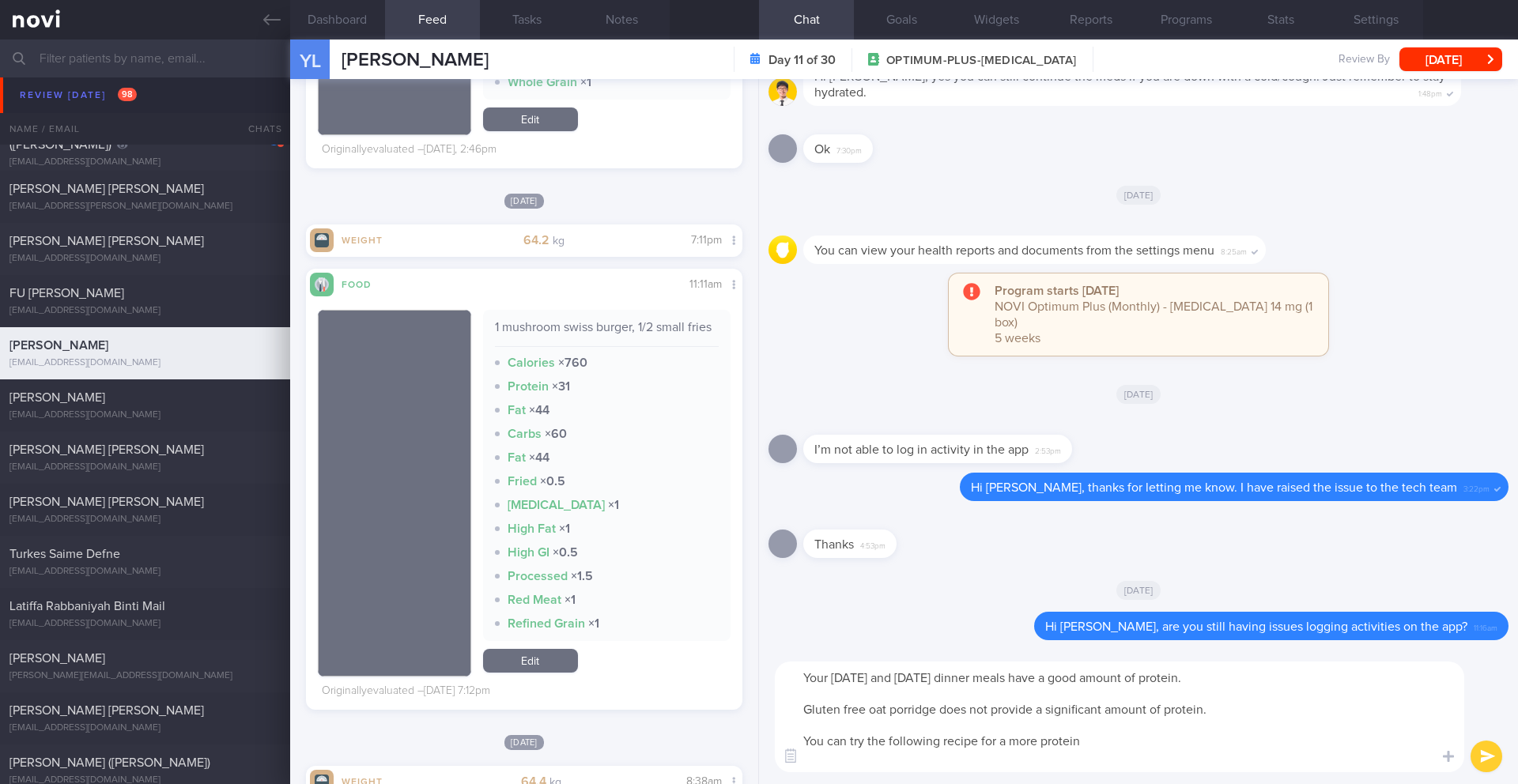
paste textarea "Tofu Peanut Porridge [URL][DOMAIN_NAME]"
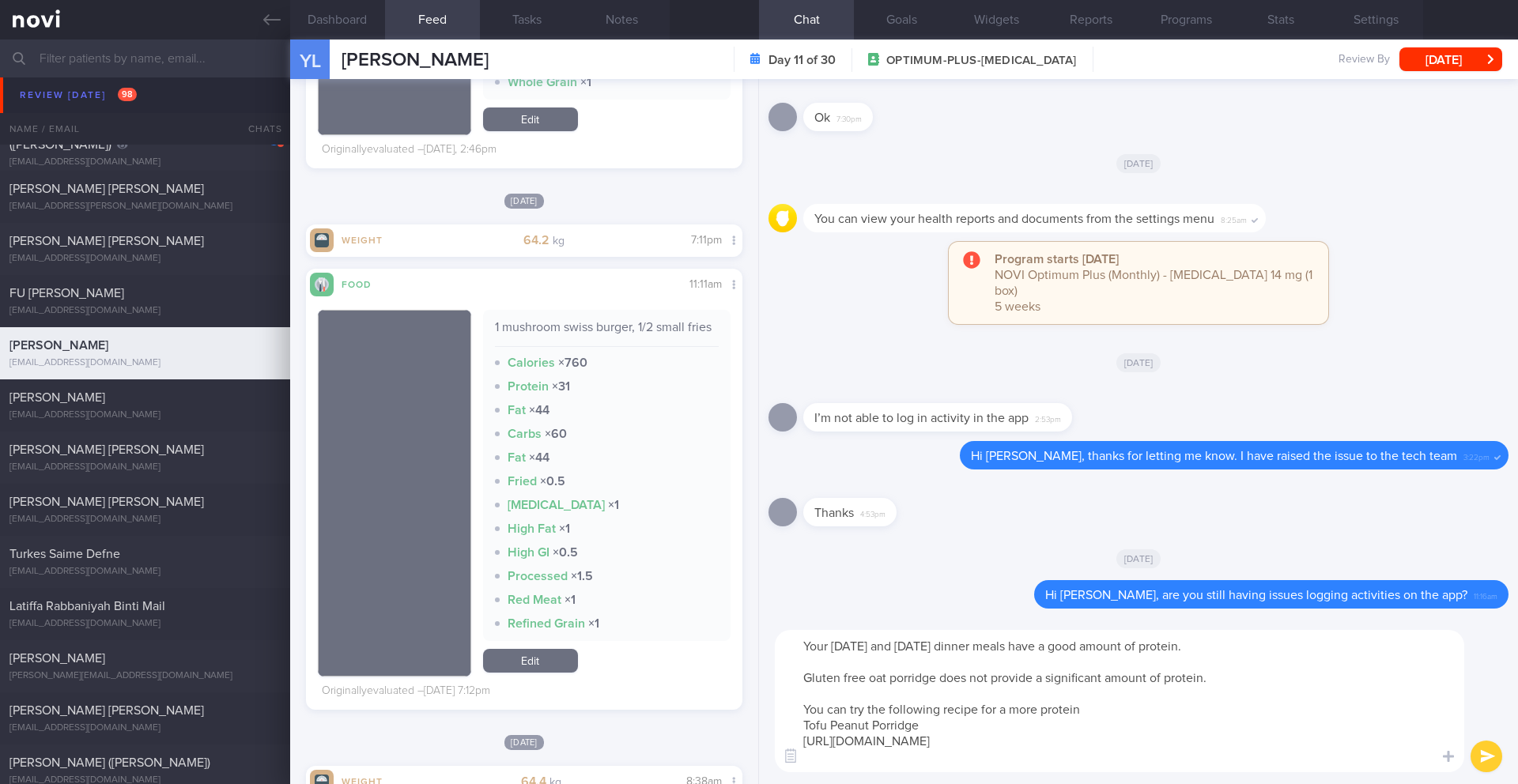
click at [786, 720] on textarea "Your [DATE] and [DATE] dinner meals have a good amount of protein. Gluten free …" at bounding box center [1119, 701] width 689 height 142
click at [941, 717] on textarea "Your [DATE] and [DATE] dinner meals have a good amount of protein. Gluten free …" at bounding box center [1119, 701] width 689 height 142
click at [932, 727] on textarea "Your [DATE] and [DATE] dinner meals have a good amount of protein. Gluten free …" at bounding box center [1119, 701] width 689 height 142
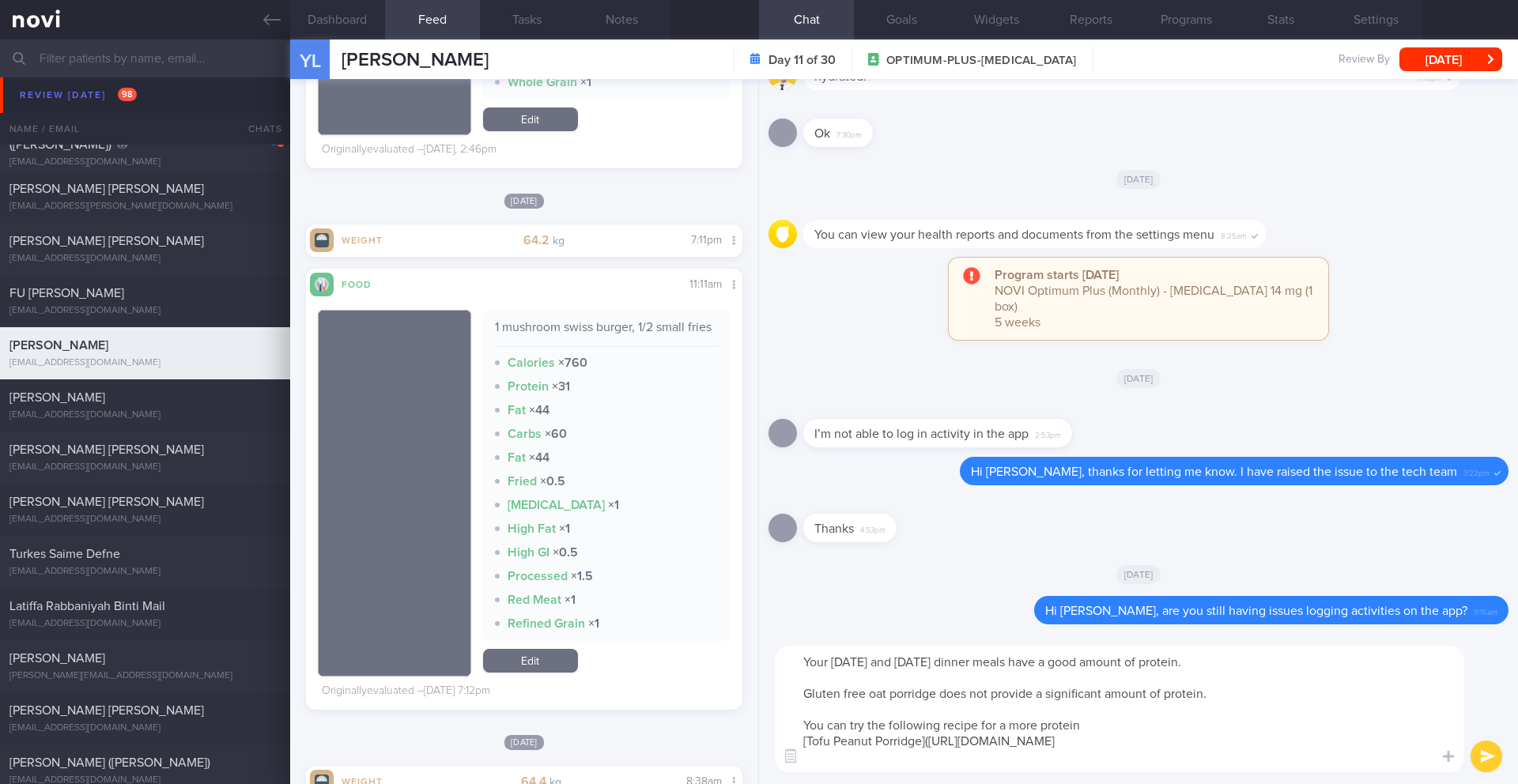
click at [1218, 738] on textarea "Your [DATE] and [DATE] dinner meals have a good amount of protein. Gluten free …" at bounding box center [1119, 708] width 689 height 127
click at [1240, 746] on textarea "Your [DATE] and [DATE] dinner meals have a good amount of protein. Gluten free …" at bounding box center [1119, 708] width 689 height 127
click at [1147, 721] on textarea "Your [DATE] and [DATE] dinner meals have a good amount of protein. Gluten free …" at bounding box center [1119, 708] width 689 height 127
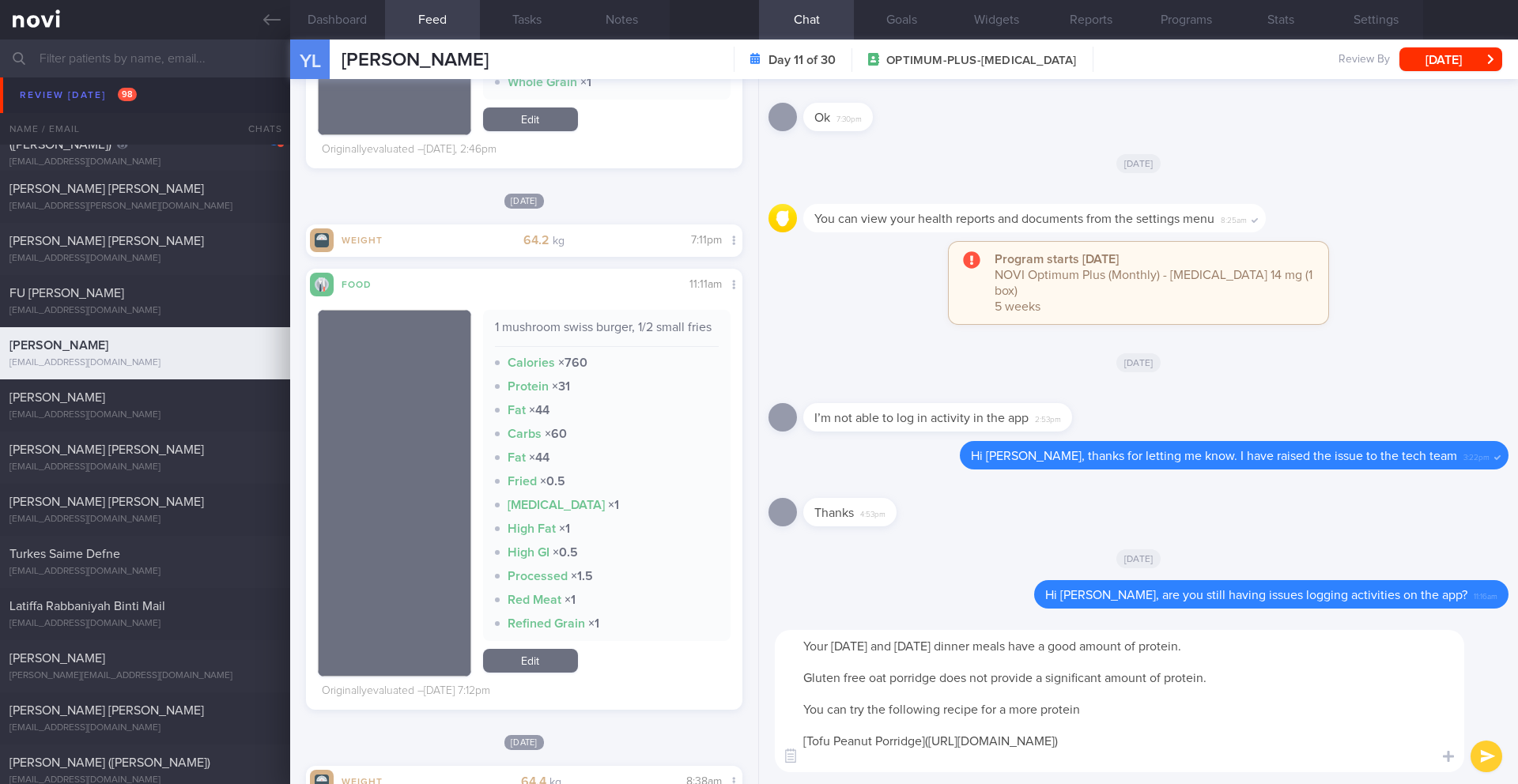
paste textarea "However, if you prefer your oats warm, you can consider these recipes: [Savory …"
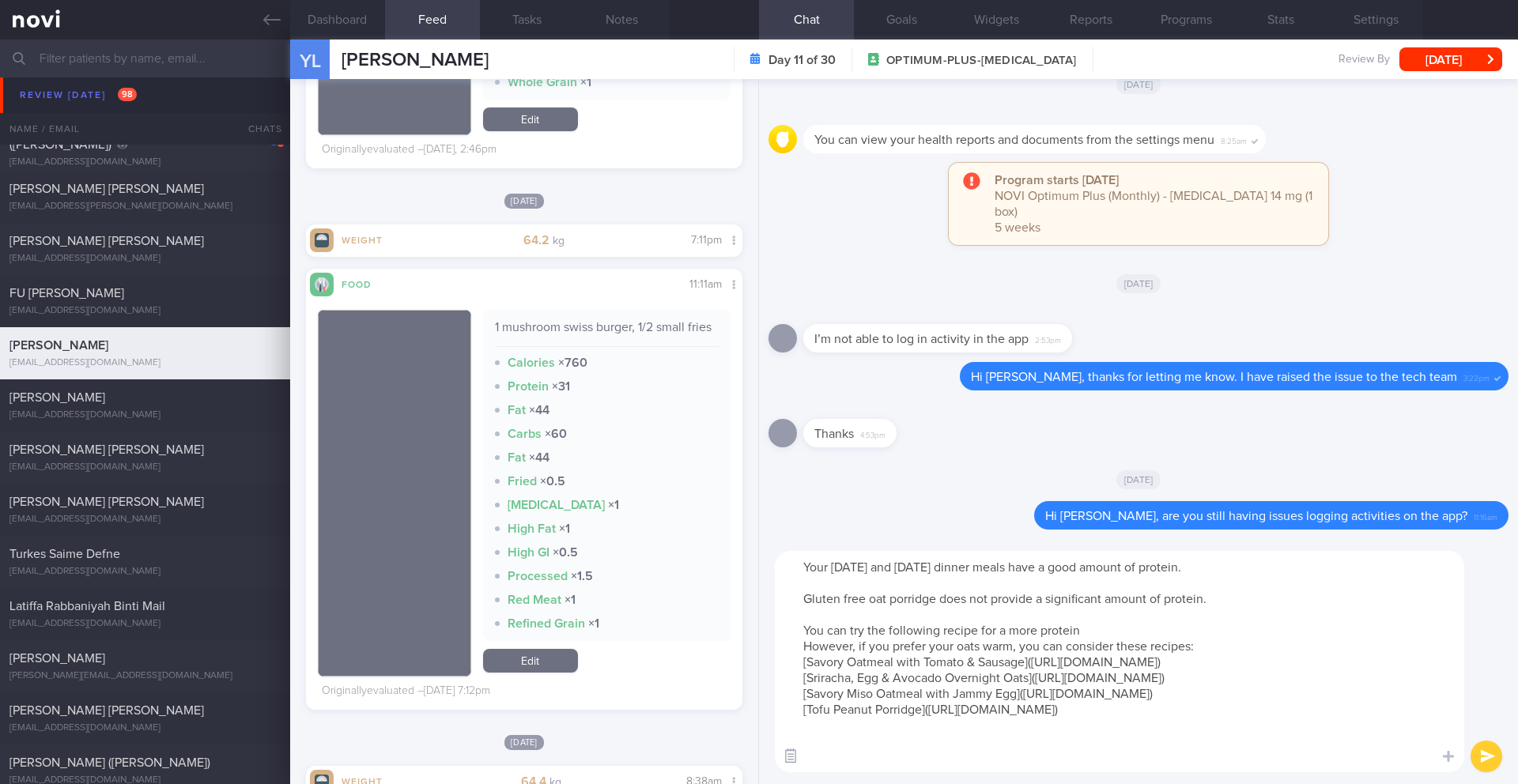
drag, startPoint x: 1220, startPoint y: 738, endPoint x: 788, endPoint y: 745, distance: 432.1
click at [787, 745] on div "Chat Templates Admin [MEDICAL_DATA] Weight Nutrition Physical Activity Infograp…" at bounding box center [1137, 661] width 759 height 245
click at [1106, 627] on textarea "Your [DATE] and [DATE] dinner meals have a good amount of protein. Gluten free …" at bounding box center [1119, 661] width 689 height 221
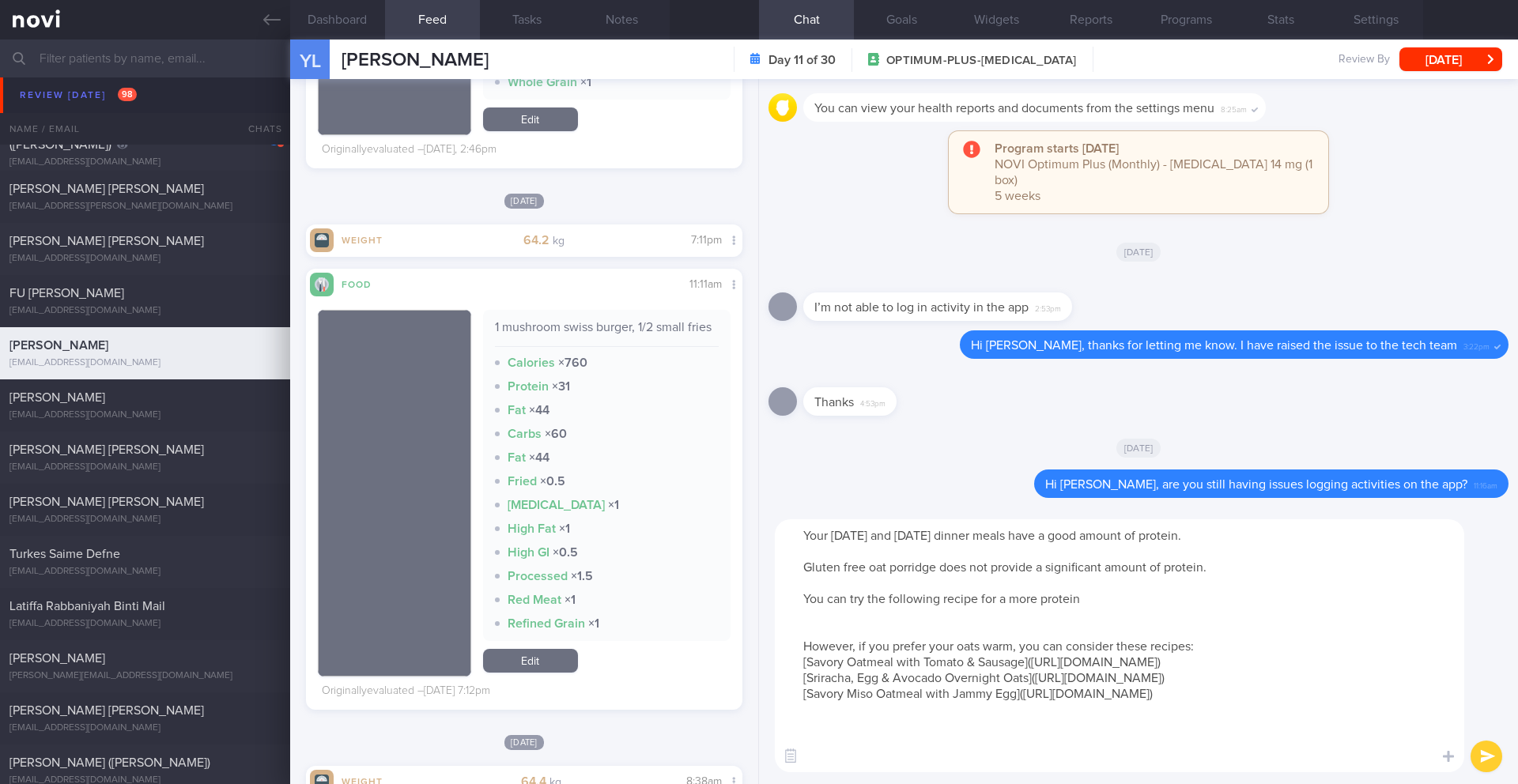
click at [992, 616] on textarea "Your [DATE] and [DATE] dinner meals have a good amount of protein. Gluten free …" at bounding box center [1119, 645] width 689 height 253
paste textarea "[Tofu Peanut Porridge]([URL][DOMAIN_NAME])"
drag, startPoint x: 852, startPoint y: 643, endPoint x: 783, endPoint y: 642, distance: 69.0
click at [783, 642] on textarea "Your [DATE] and [DATE] dinner meals have a good amount of protein. Gluten free …" at bounding box center [1119, 645] width 689 height 253
drag, startPoint x: 1210, startPoint y: 646, endPoint x: 931, endPoint y: 648, distance: 279.0
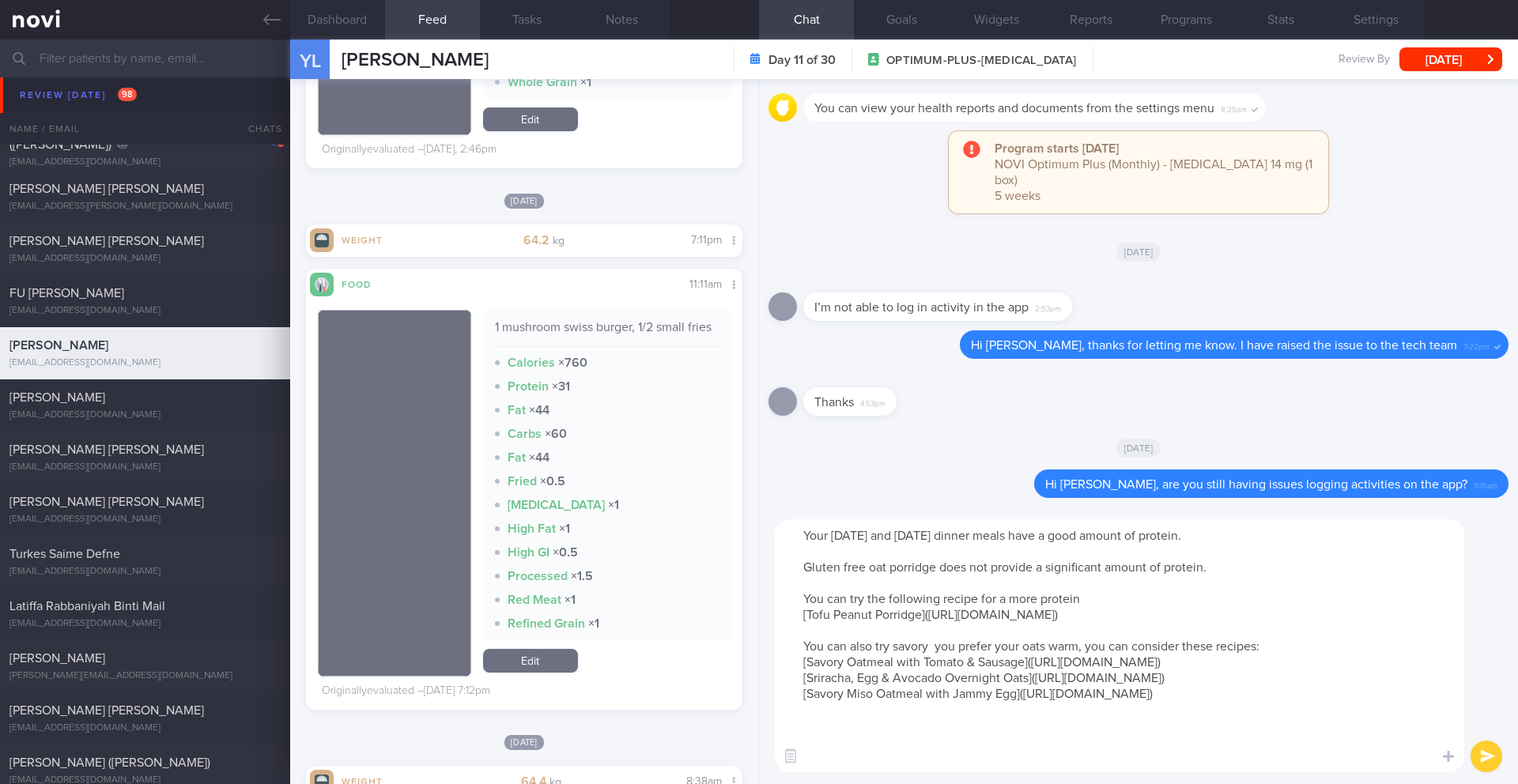
click at [931, 648] on textarea "Your [DATE] and [DATE] dinner meals have a good amount of protein. Gluten free …" at bounding box center [1119, 645] width 689 height 253
click at [889, 573] on textarea "Your [DATE] and [DATE] dinner meals have a good amount of protein. Gluten free …" at bounding box center [1119, 645] width 689 height 253
drag, startPoint x: 807, startPoint y: 535, endPoint x: 1320, endPoint y: 594, distance: 516.4
click at [1320, 594] on textarea "Your [DATE] and [DATE] dinner meals have a good amount of protein. Gluten free …" at bounding box center [1119, 645] width 689 height 253
paste textarea "dinners [DATE] and [DATE] had a good amount of protein! However, the gluten-fre…"
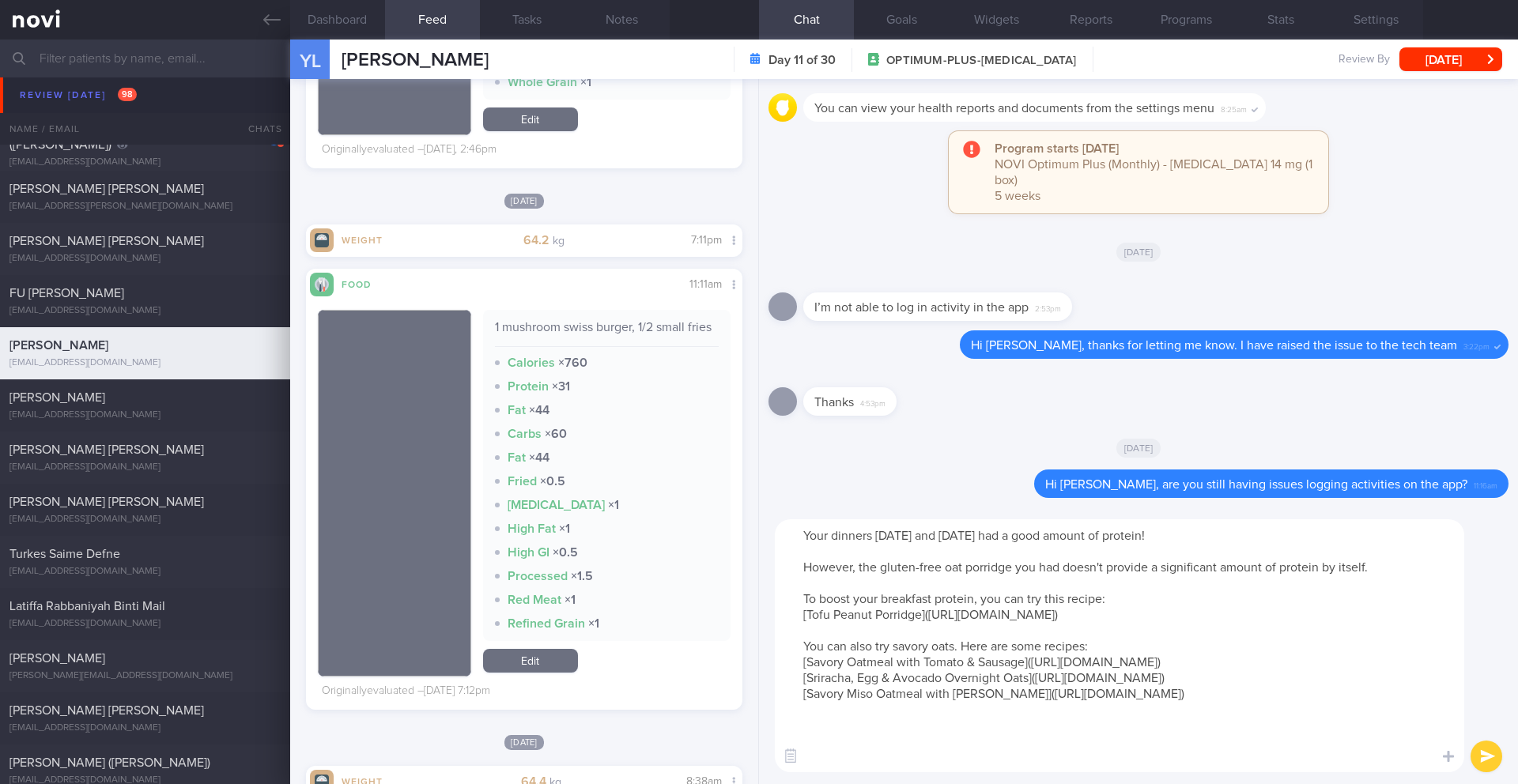
type textarea "Your dinners [DATE] and [DATE] had a good amount of protein! However, the glute…"
click at [1482, 744] on button "submit" at bounding box center [1485, 756] width 32 height 32
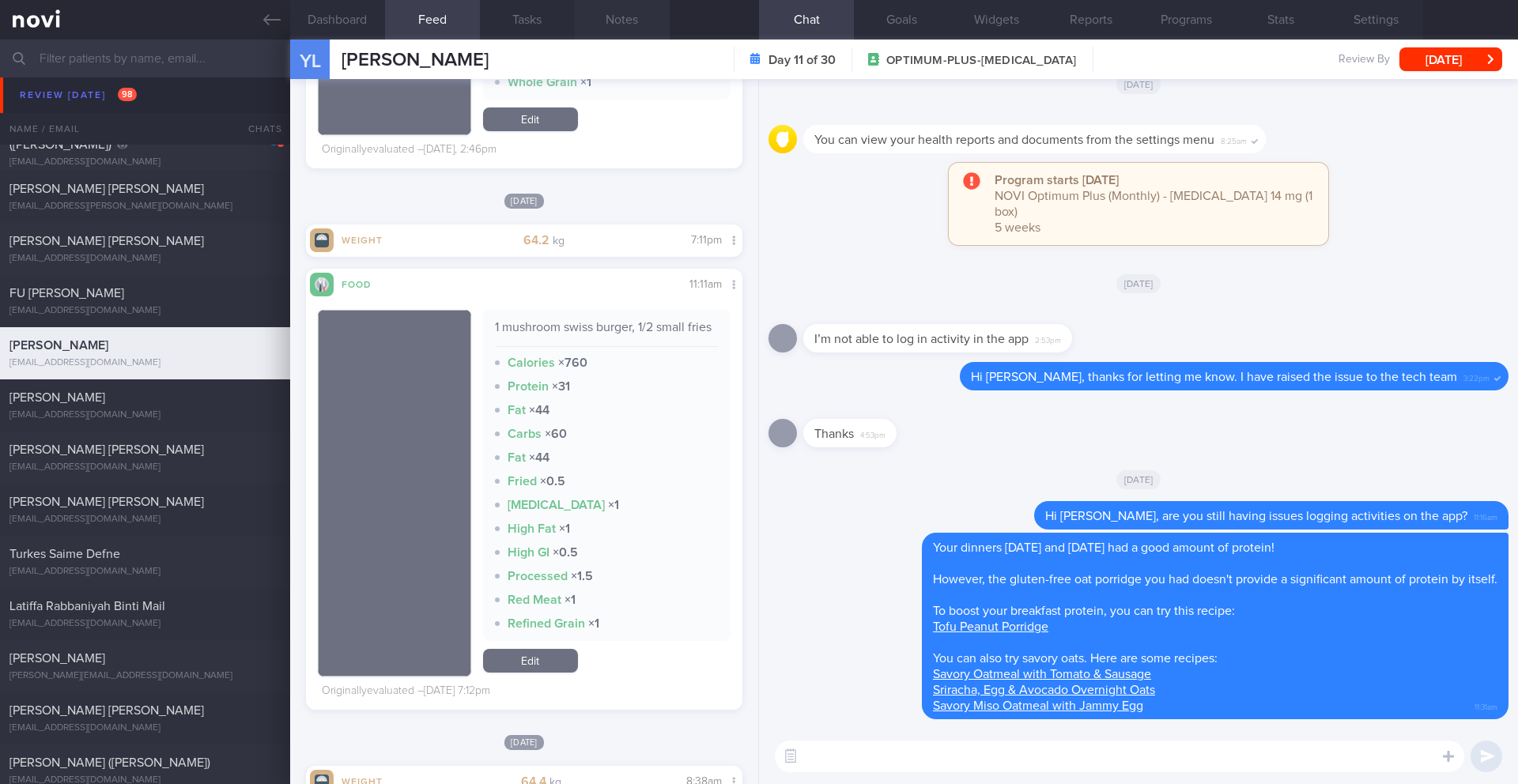
click at [616, 23] on button "Notes" at bounding box center [622, 20] width 95 height 40
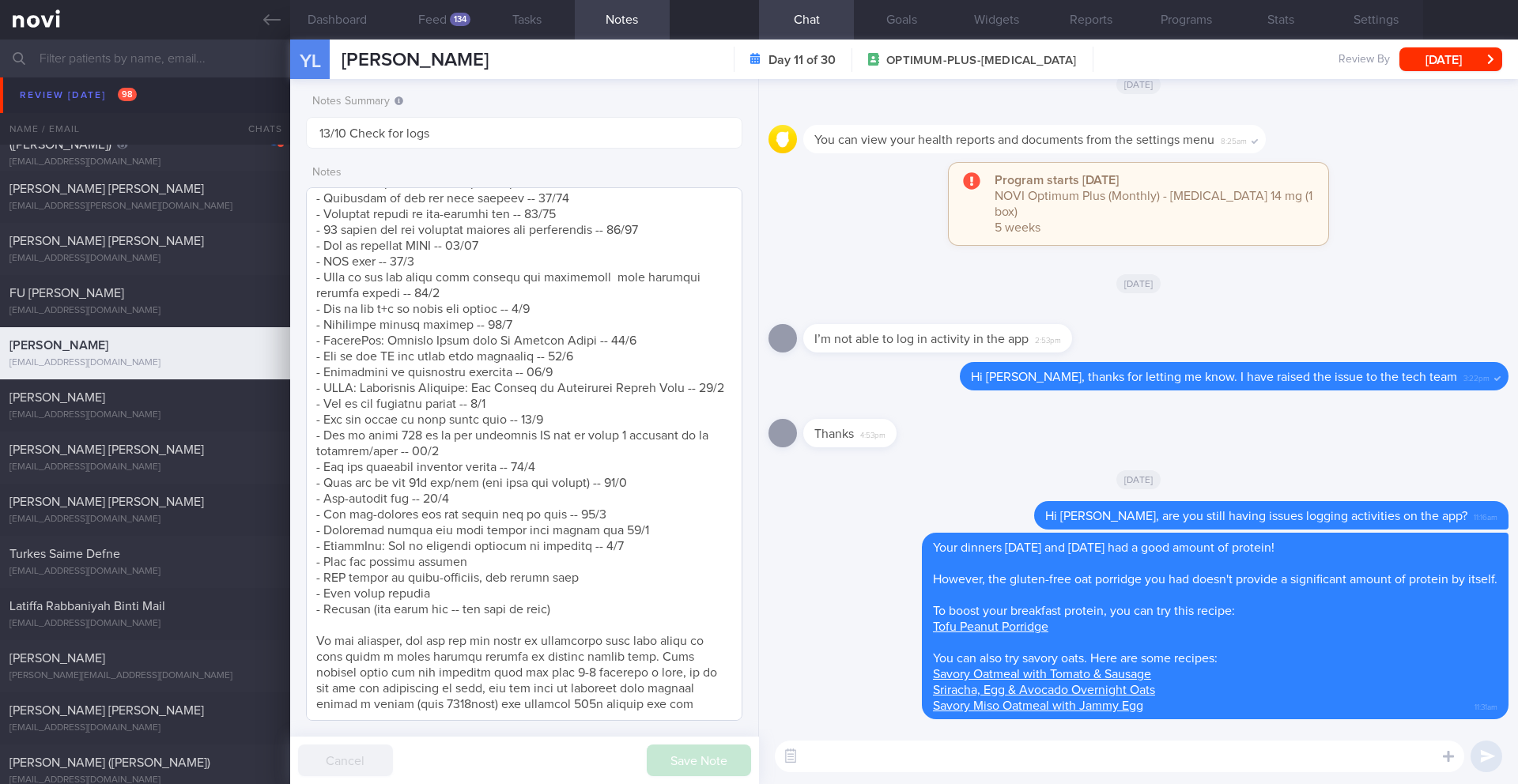
scroll to position [1696, 0]
click at [654, 509] on textarea at bounding box center [524, 454] width 437 height 534
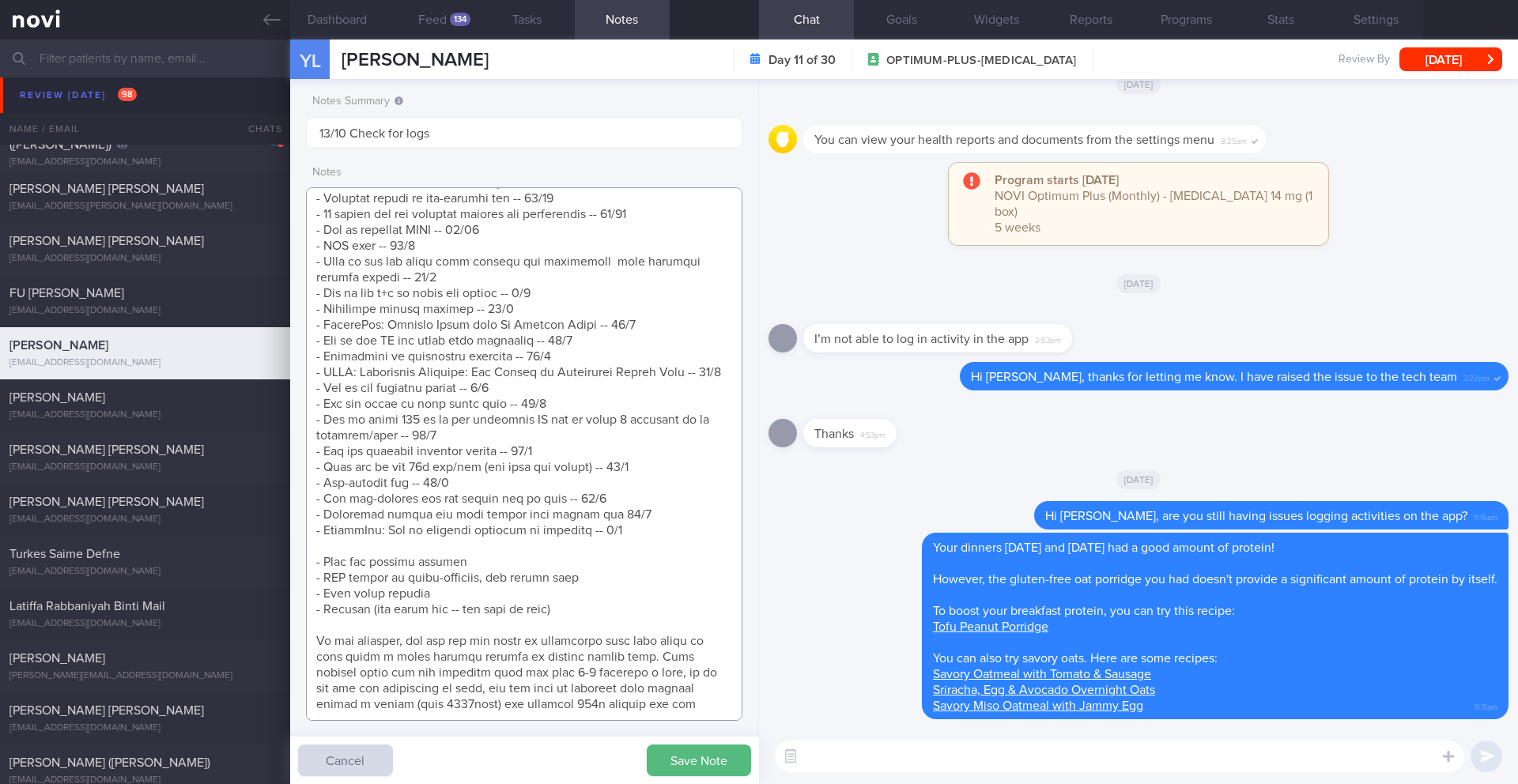
scroll to position [1712, 0]
type textarea "*Steps clocks may not be accurate as i dont always carry my mobile with me espe…"
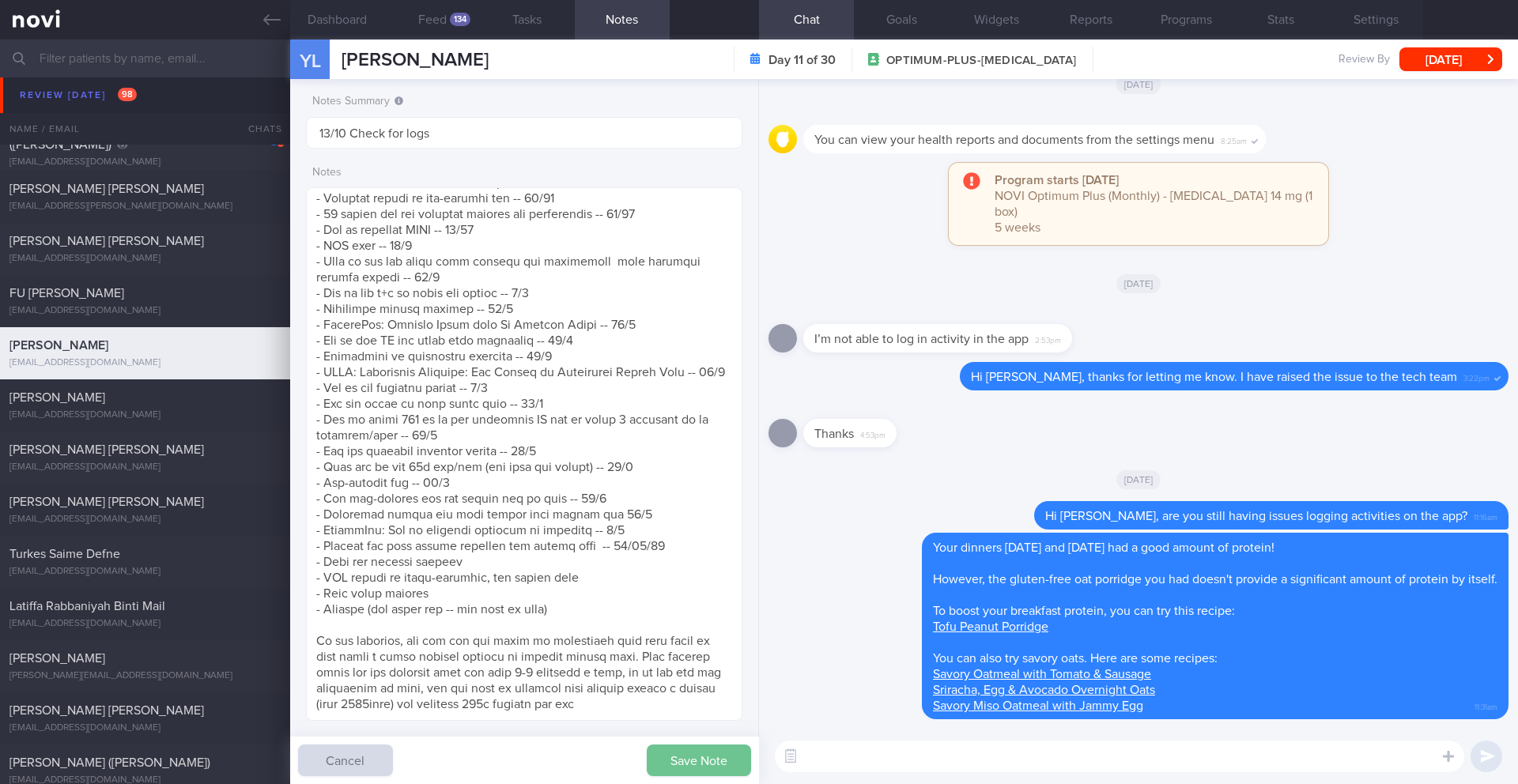
click at [691, 761] on button "Save Note" at bounding box center [698, 760] width 104 height 32
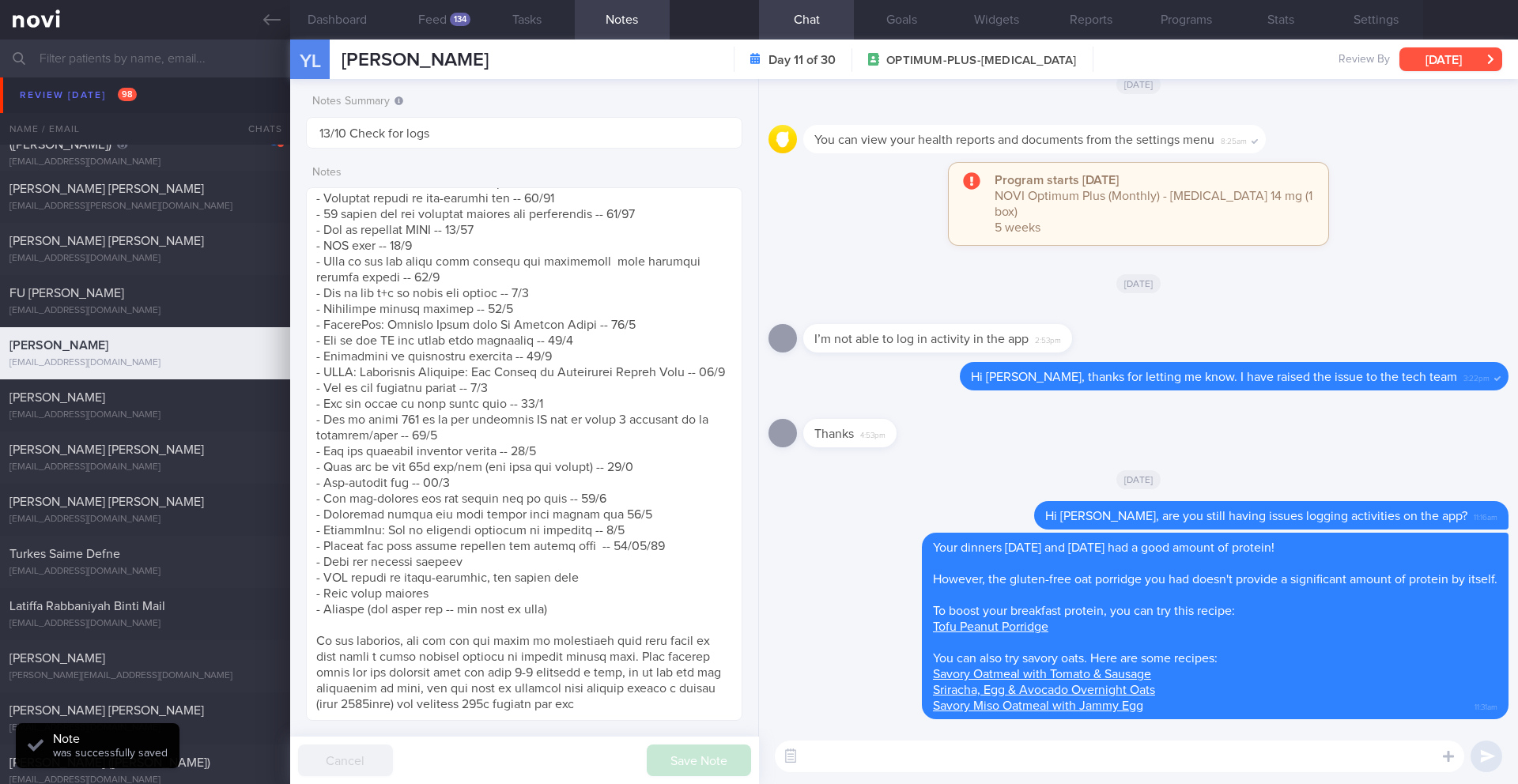
click at [1447, 66] on button "[DATE]" at bounding box center [1450, 59] width 102 height 24
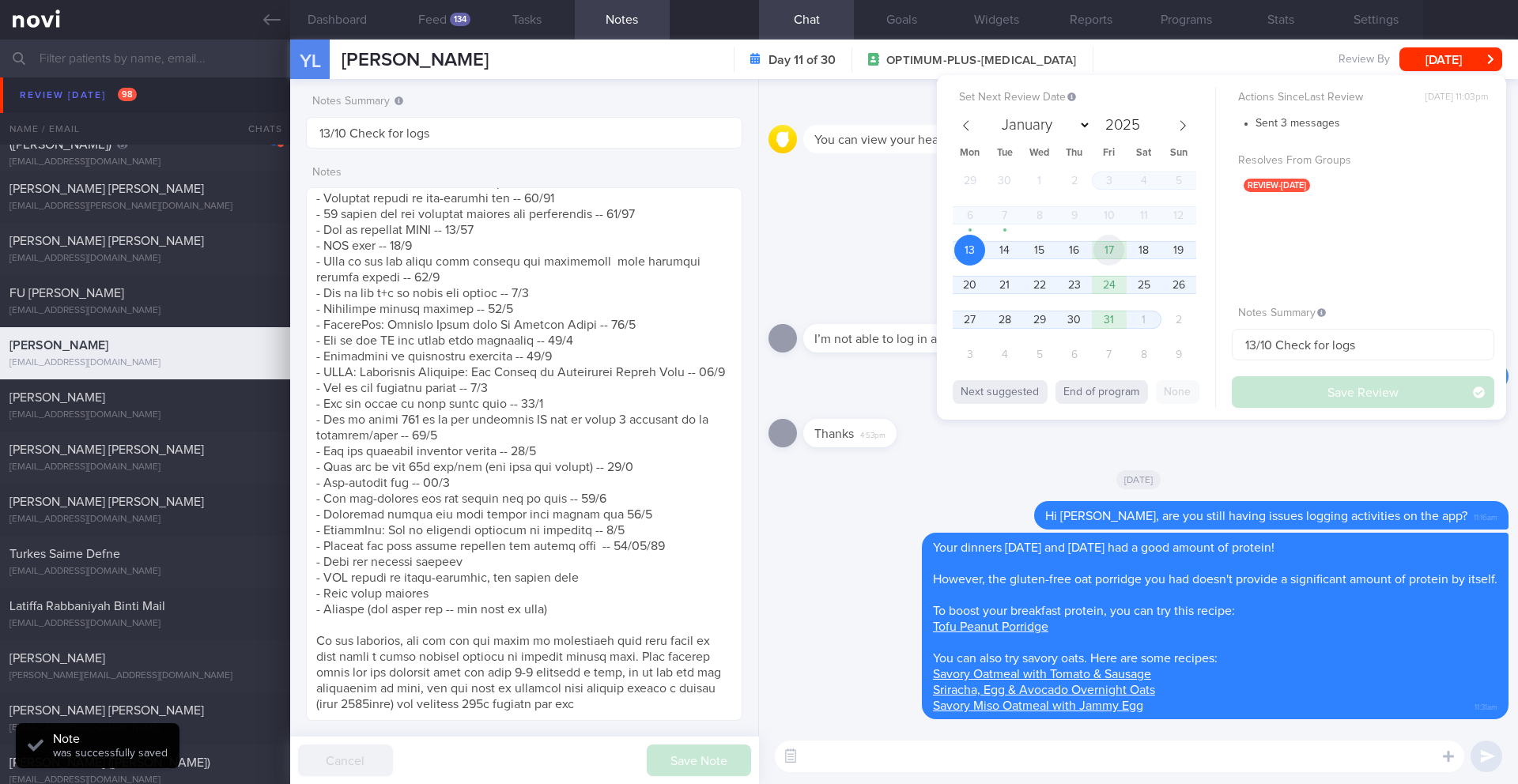
click at [1106, 254] on span "17" at bounding box center [1109, 250] width 31 height 31
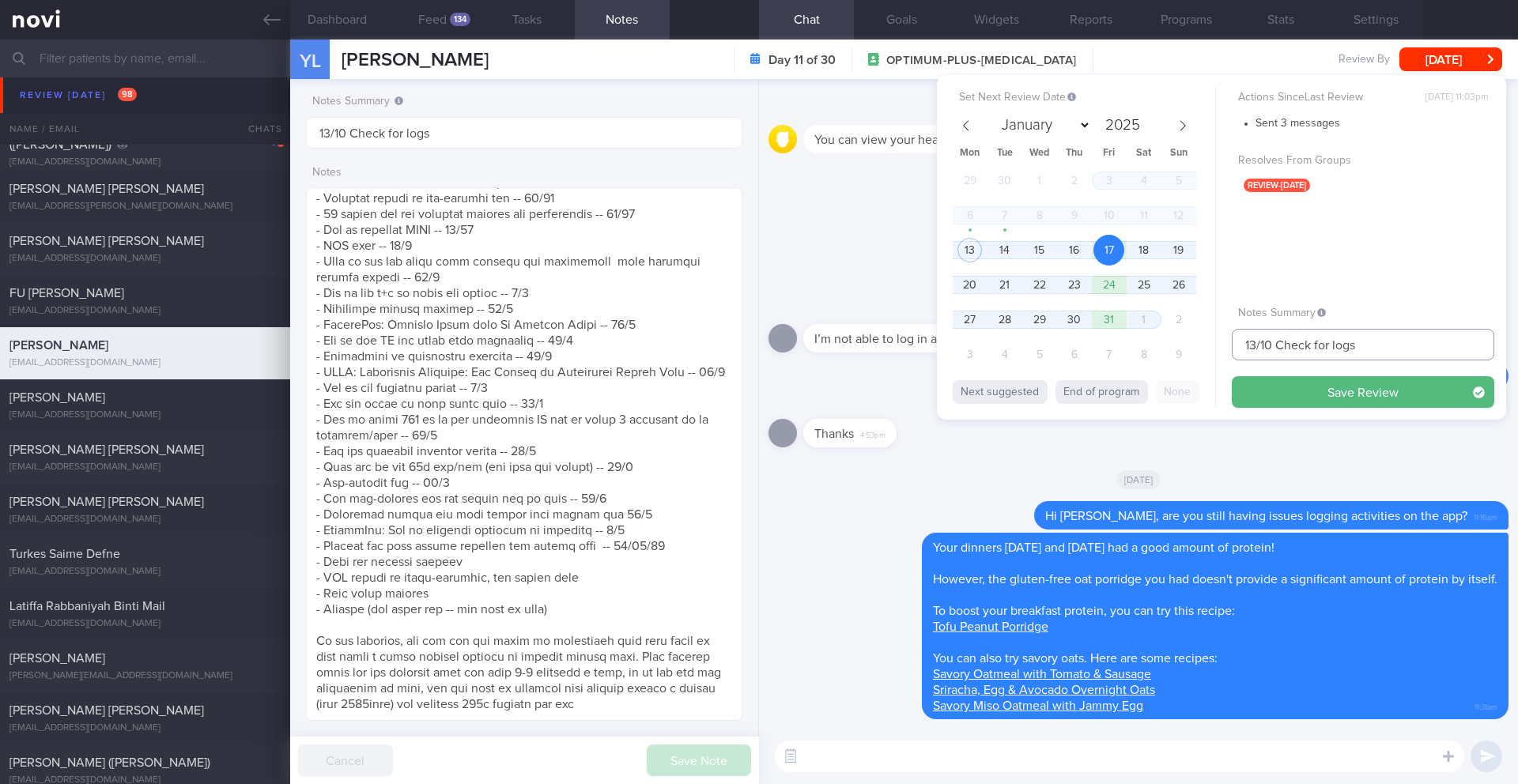
drag, startPoint x: 1256, startPoint y: 343, endPoint x: 1227, endPoint y: 344, distance: 29.0
click at [1227, 344] on div "Set Next Review Date [DATE] January February March April May June July August S…" at bounding box center [1221, 247] width 569 height 344
click at [1275, 348] on input "17/10 Check for logs" at bounding box center [1362, 344] width 263 height 32
type input "17/10 Comment on exercise. Check for logs"
click at [1325, 387] on button "Save Review" at bounding box center [1362, 392] width 263 height 32
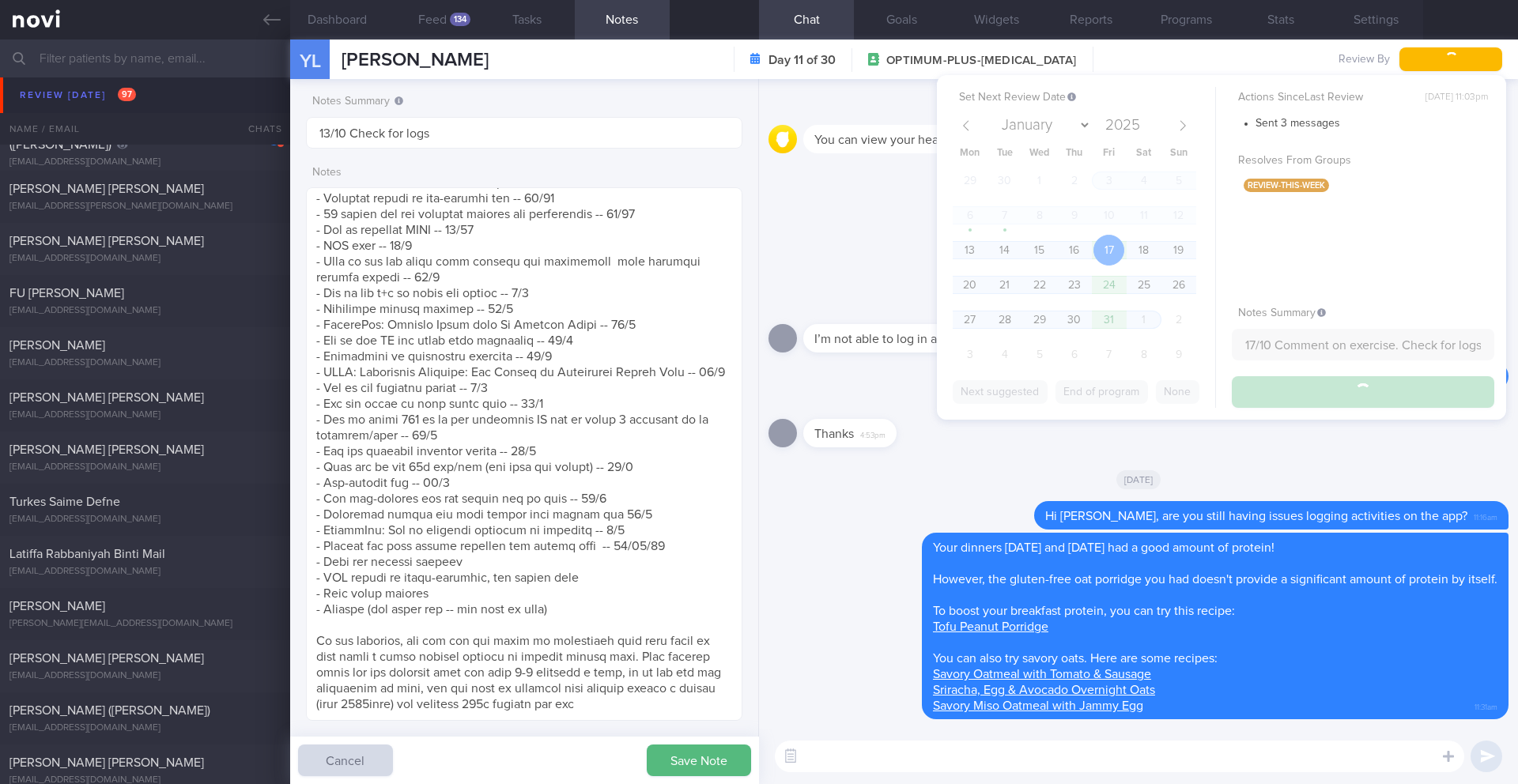
type input "17/10 Comment on exercise. Check for logs"
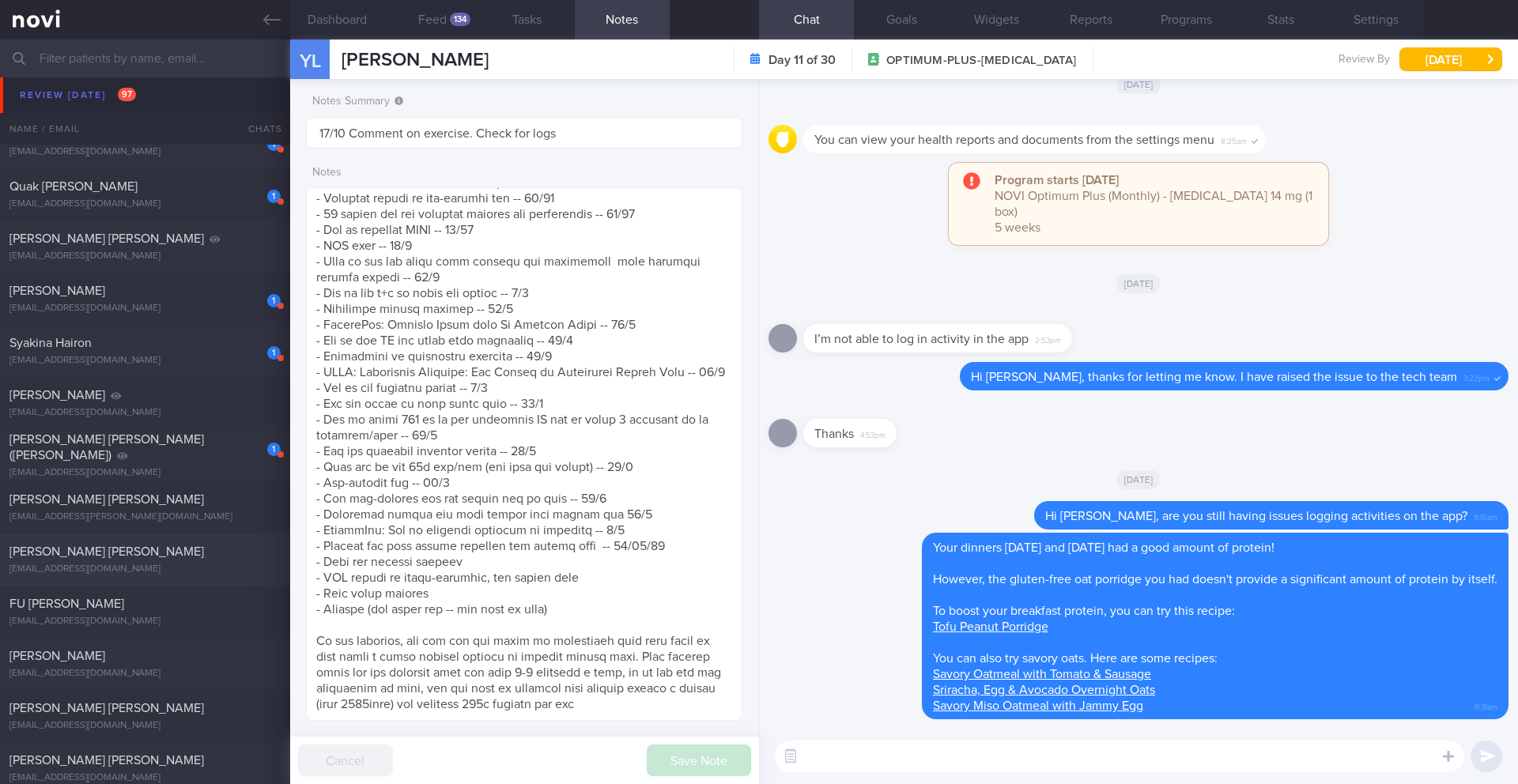
scroll to position [9957, 0]
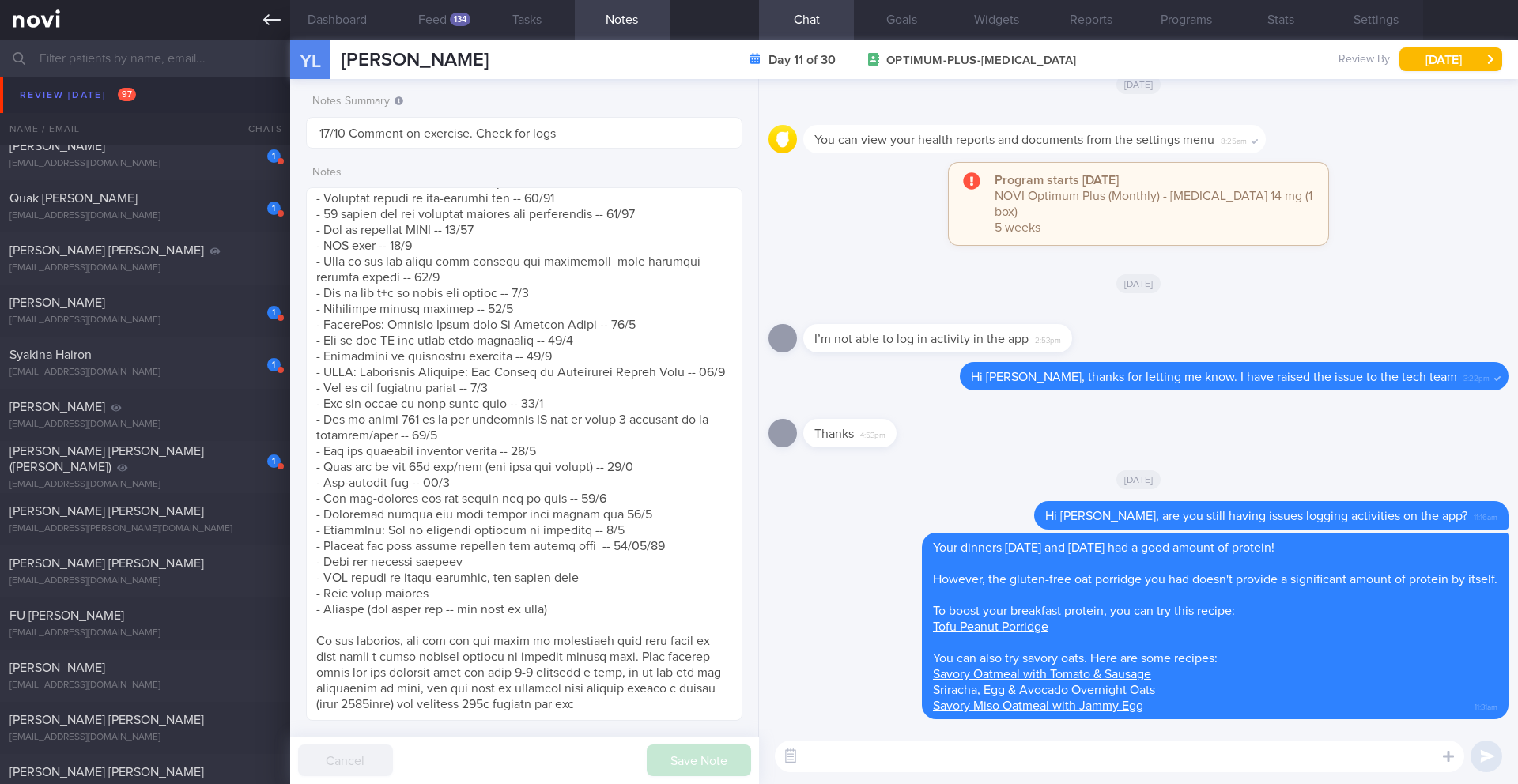
click at [268, 17] on icon at bounding box center [272, 20] width 17 height 17
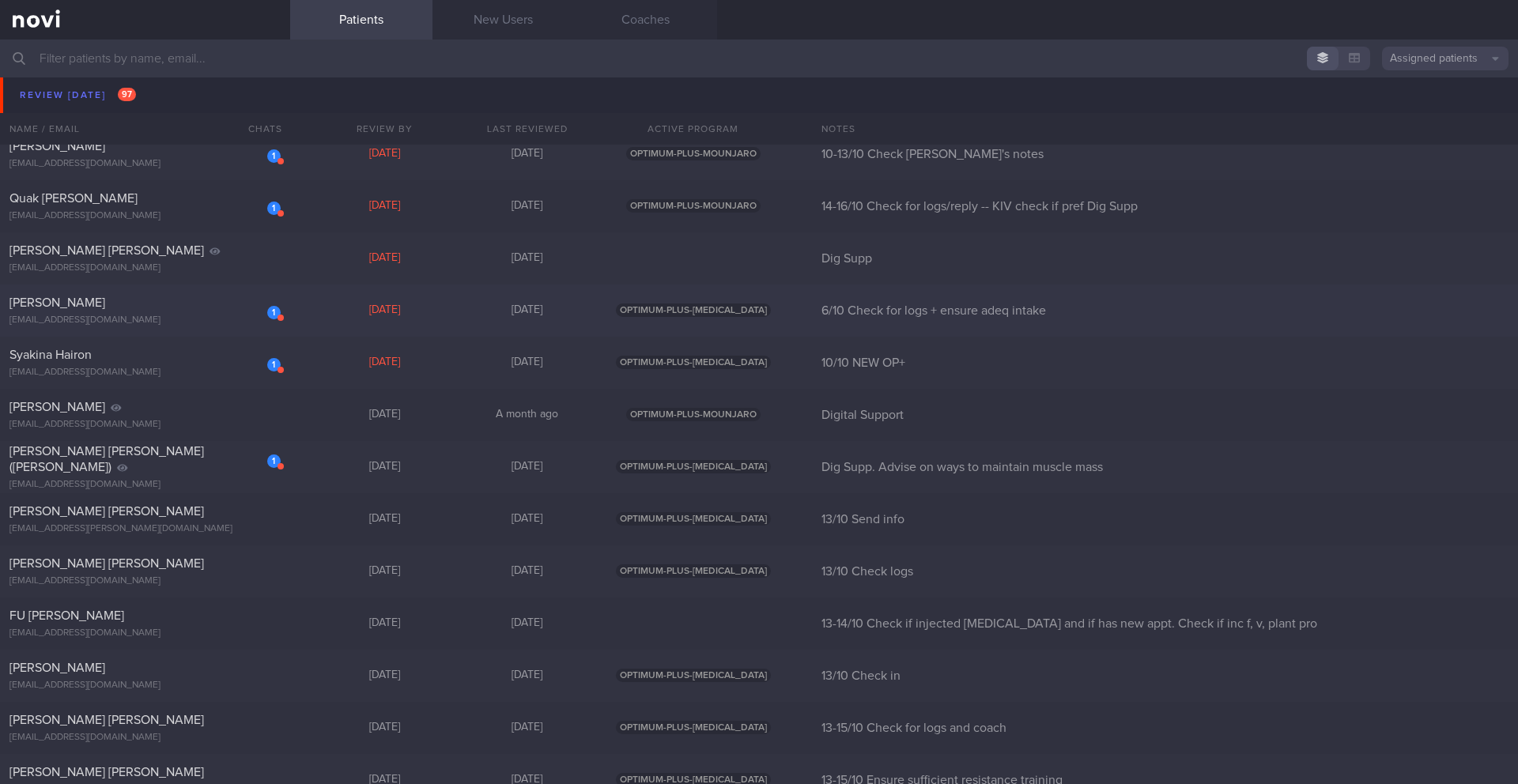
scroll to position [9604, 0]
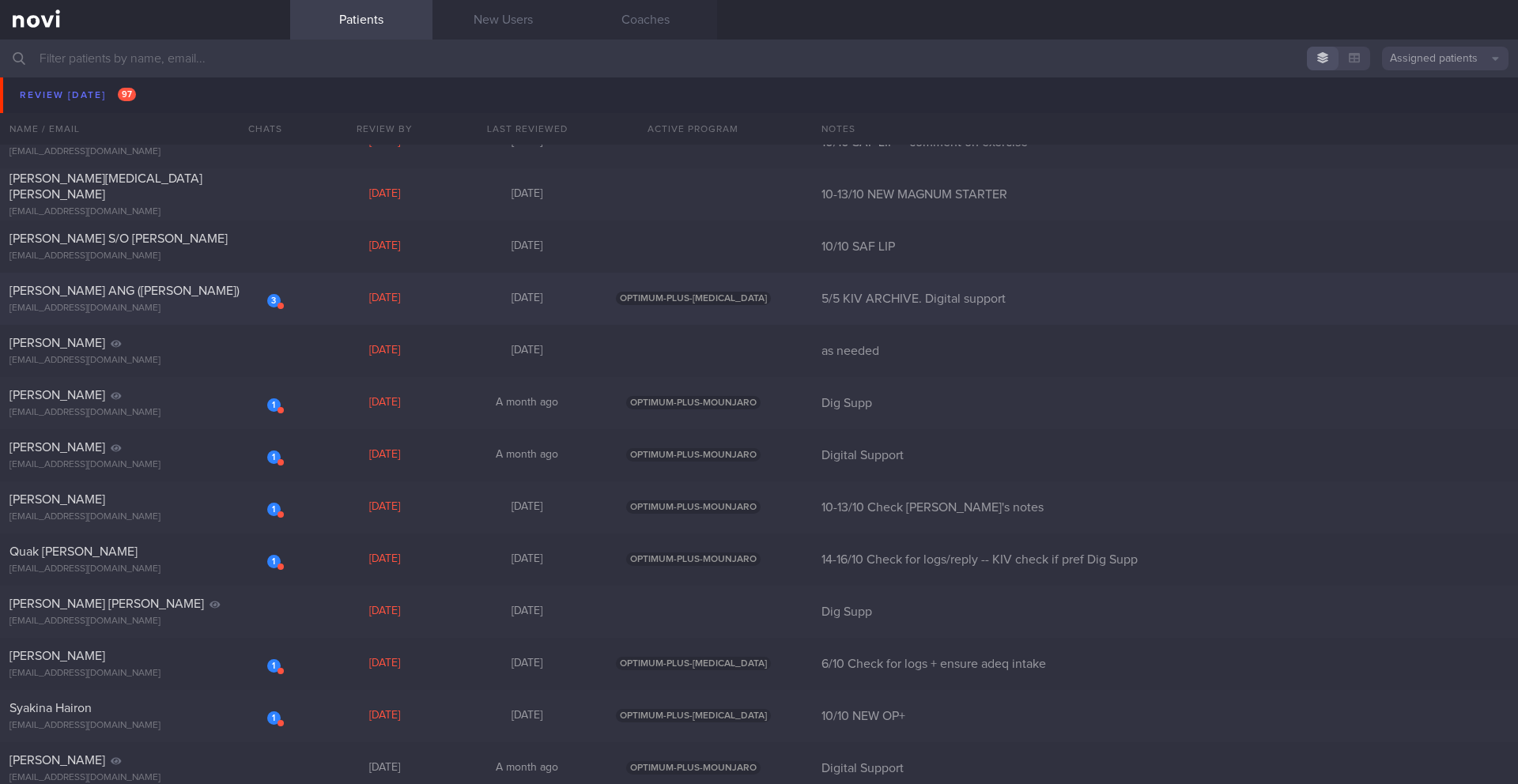
click at [197, 303] on div "[EMAIL_ADDRESS][DOMAIN_NAME]" at bounding box center [145, 309] width 271 height 12
select select "9"
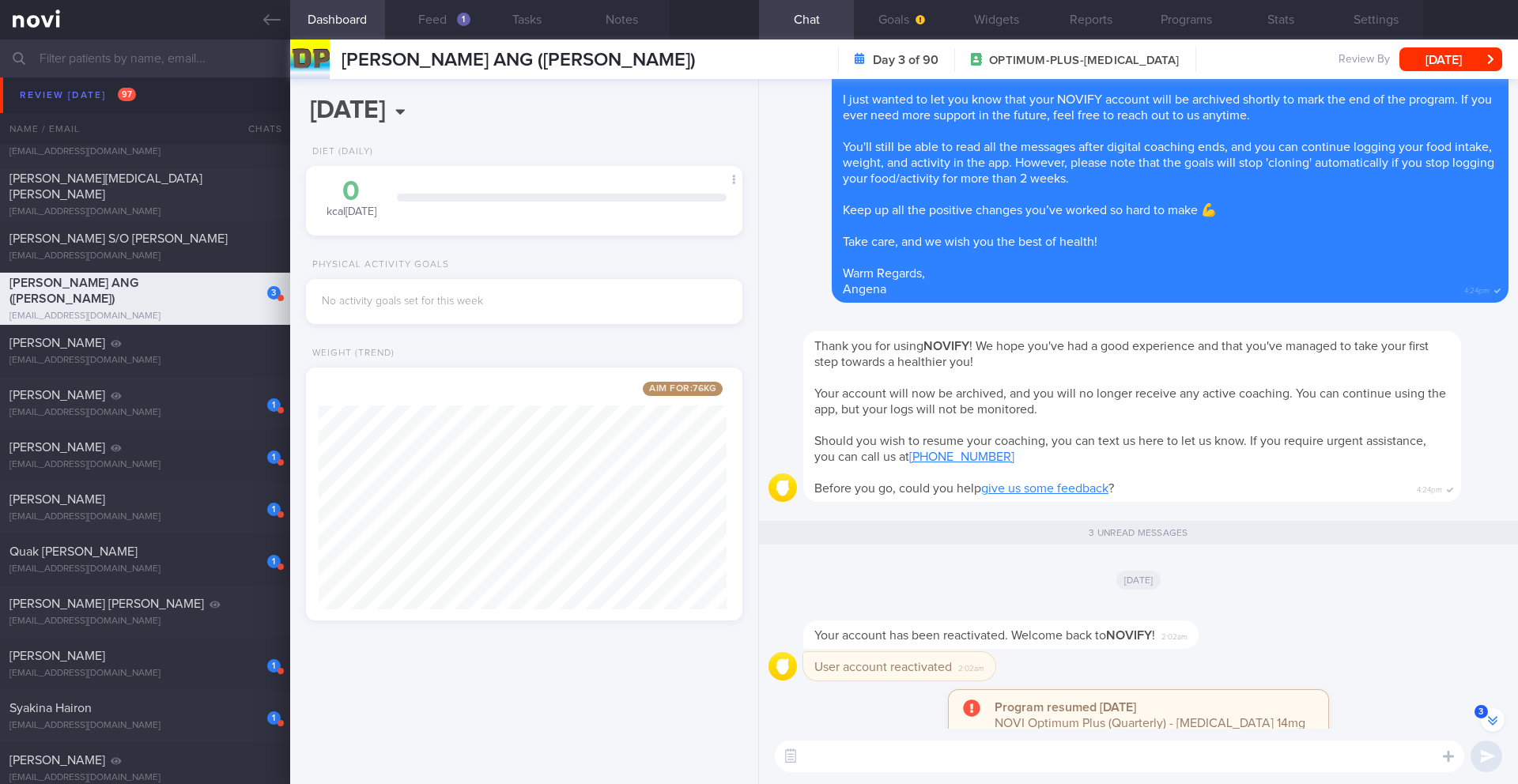
scroll to position [-63, 0]
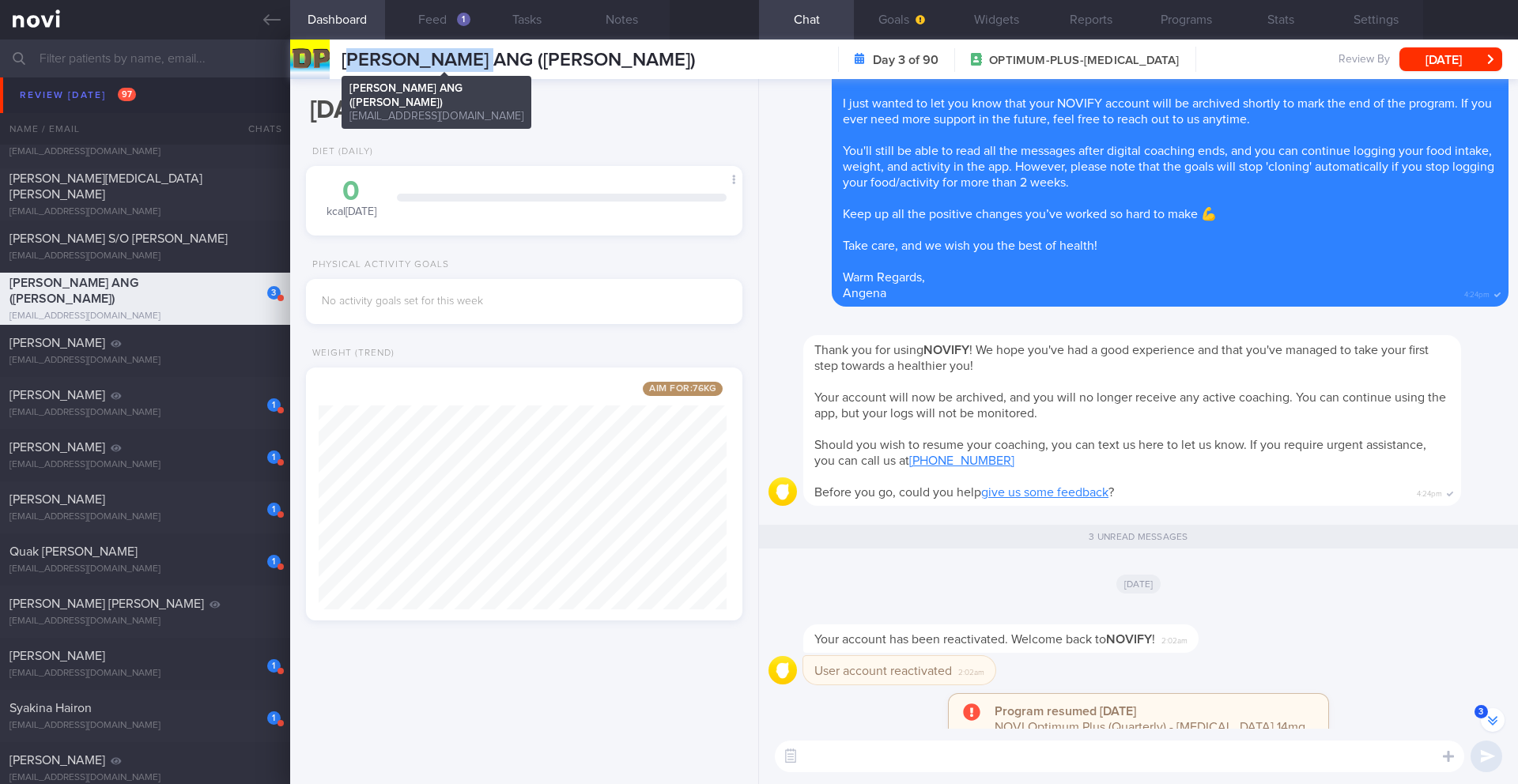
drag, startPoint x: 347, startPoint y: 60, endPoint x: 486, endPoint y: 61, distance: 139.0
click at [486, 61] on span "[PERSON_NAME] ANG ([PERSON_NAME])" at bounding box center [518, 60] width 354 height 19
drag, startPoint x: 397, startPoint y: 63, endPoint x: 368, endPoint y: 62, distance: 29.0
click at [397, 63] on span "[PERSON_NAME] ANG ([PERSON_NAME])" at bounding box center [518, 60] width 354 height 19
drag, startPoint x: 342, startPoint y: 63, endPoint x: 474, endPoint y: 63, distance: 132.0
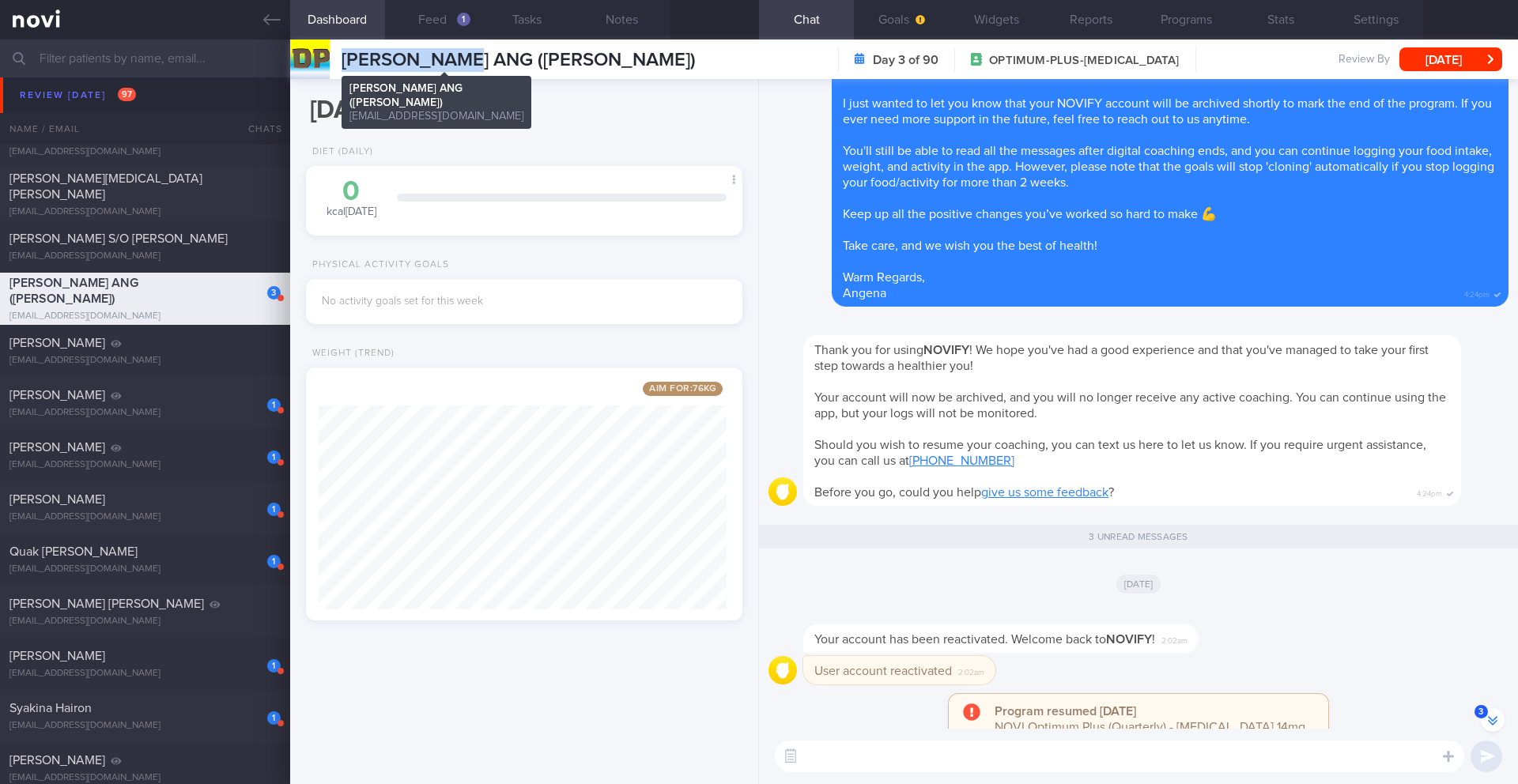
click at [474, 63] on span "[PERSON_NAME] ANG ([PERSON_NAME])" at bounding box center [518, 60] width 354 height 19
copy span "[PERSON_NAME] ANG"
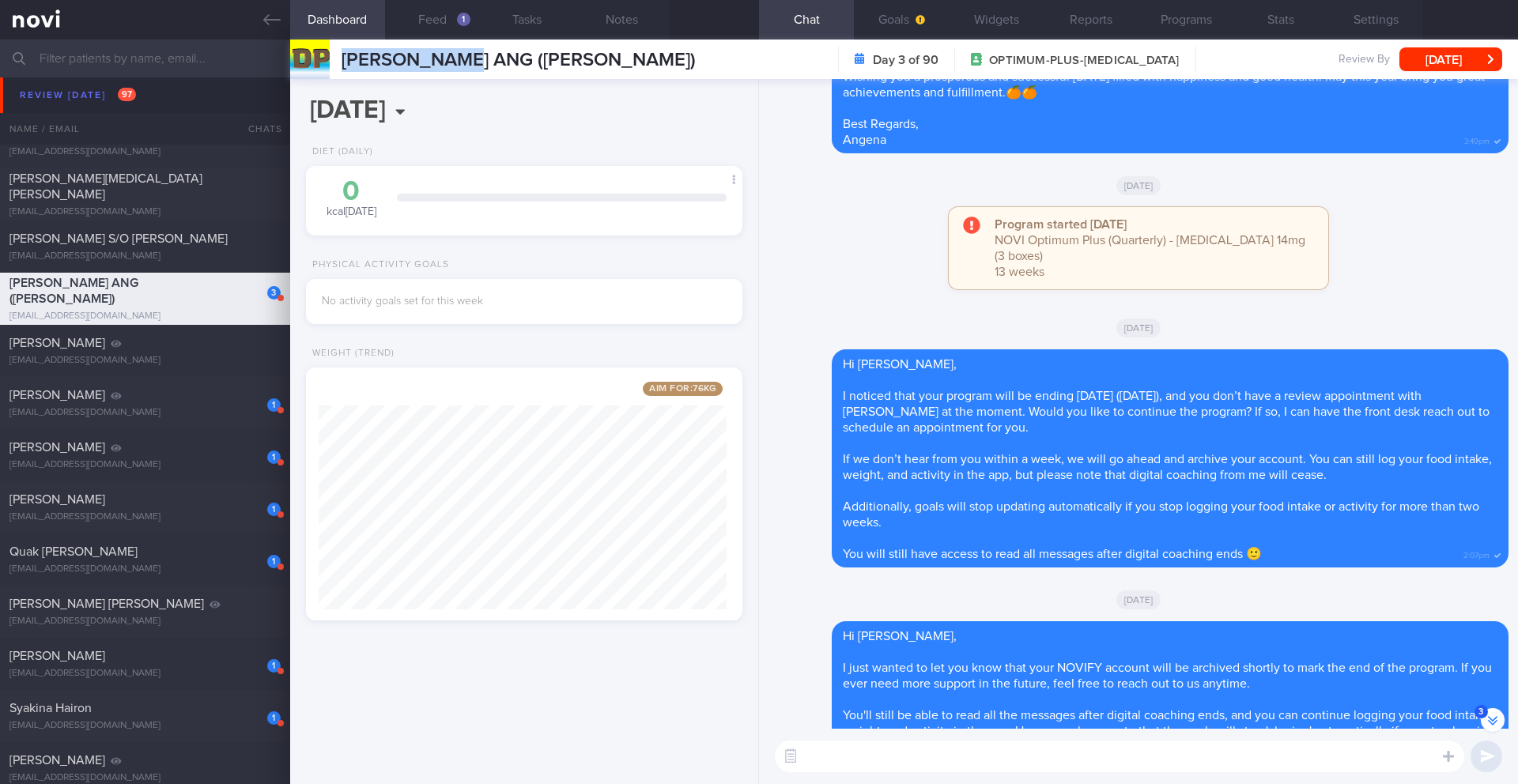
scroll to position [0, 0]
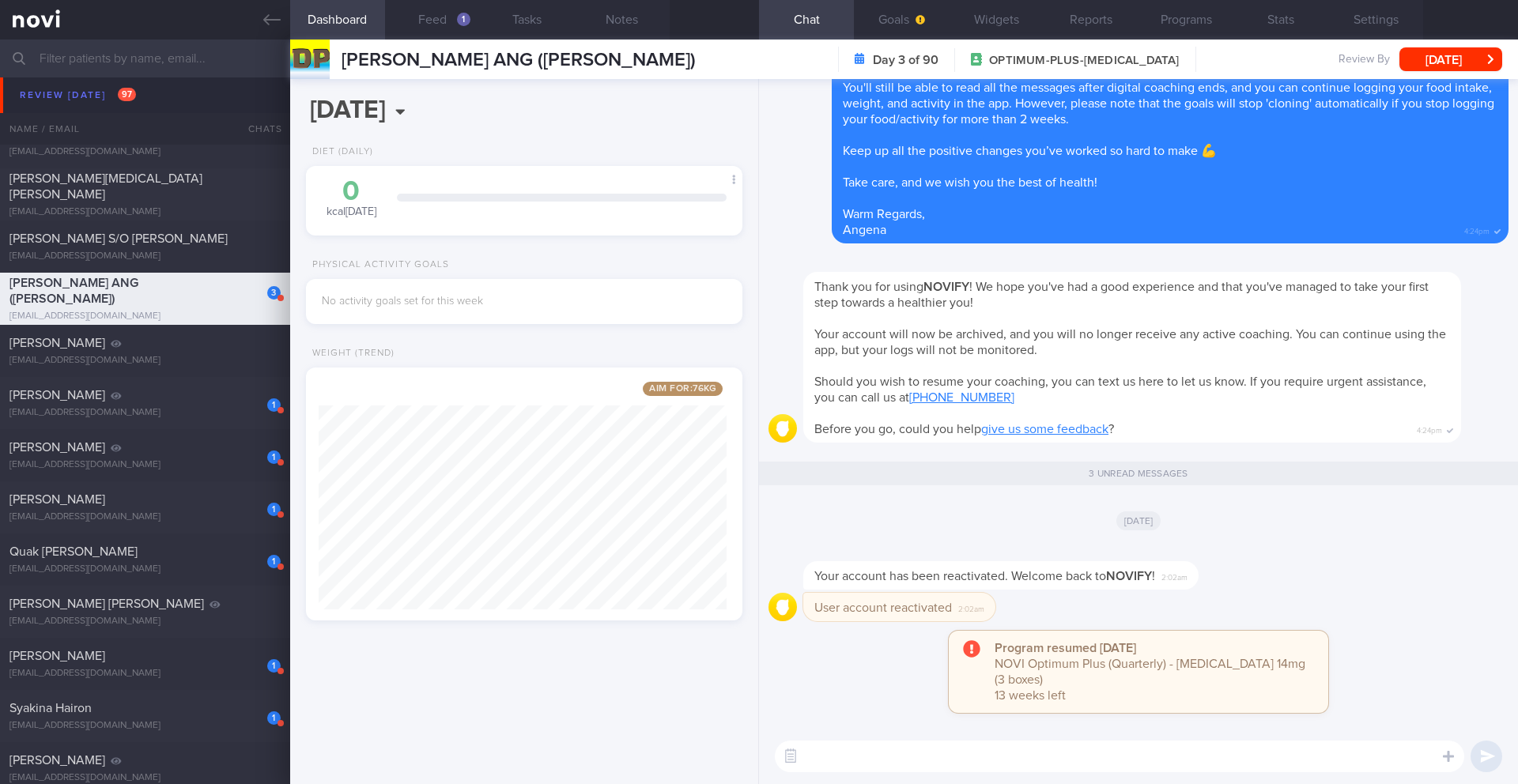
click at [573, 68] on div "[PERSON_NAME] ANG ([PERSON_NAME]) [PERSON_NAME] ANG ([PERSON_NAME]) [EMAIL_ADDR…" at bounding box center [904, 59] width 1228 height 40
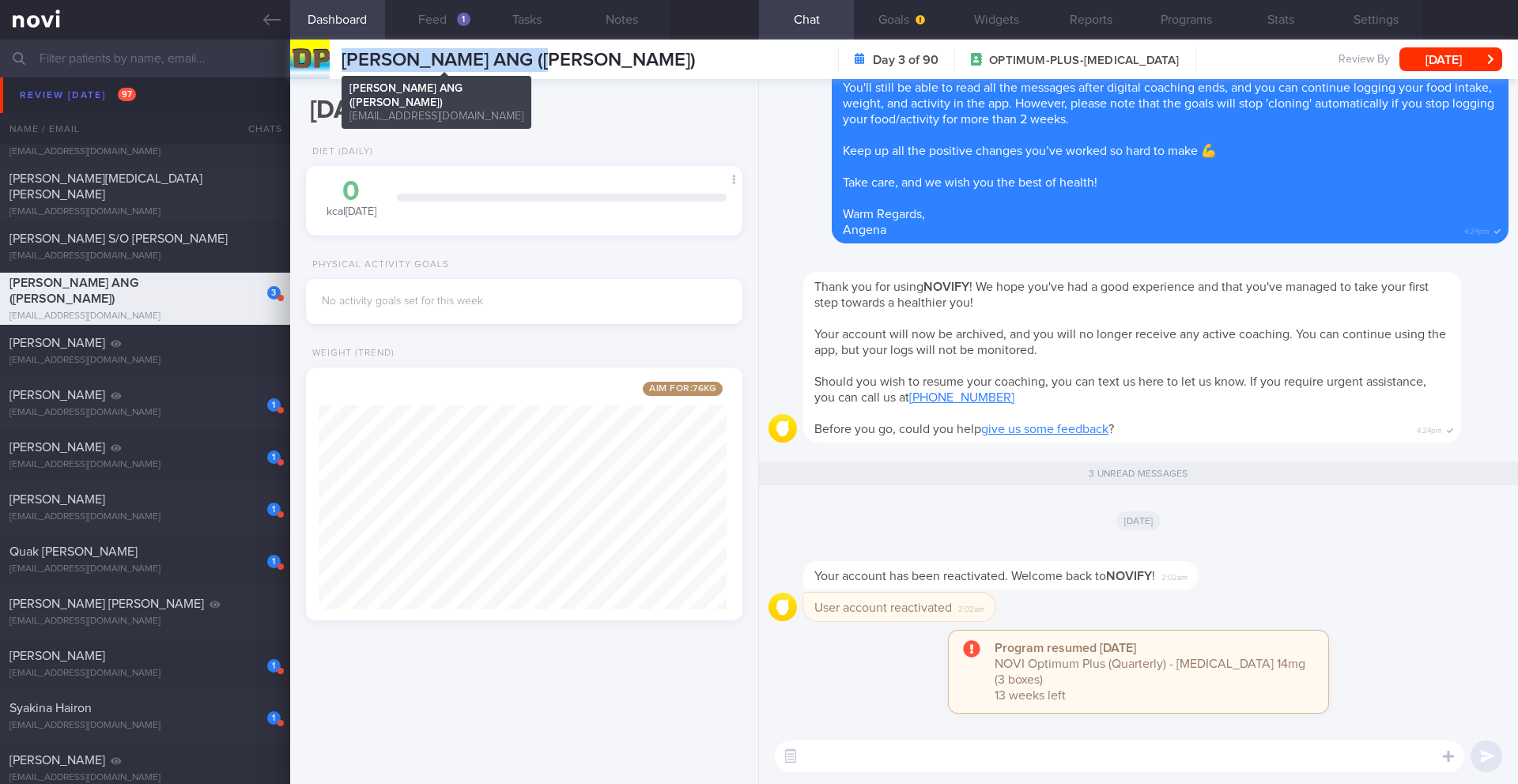
drag, startPoint x: 571, startPoint y: 65, endPoint x: 340, endPoint y: 54, distance: 231.3
click at [340, 54] on div "[PERSON_NAME] ANG ([PERSON_NAME]) [PERSON_NAME] ANG ([PERSON_NAME]) [EMAIL_ADDR…" at bounding box center [904, 59] width 1228 height 40
copy span "[PERSON_NAME] ANG ([PERSON_NAME])"
drag, startPoint x: 131, startPoint y: 557, endPoint x: 815, endPoint y: 116, distance: 813.8
click at [131, 557] on div "Quak [PERSON_NAME]" at bounding box center [143, 552] width 267 height 15
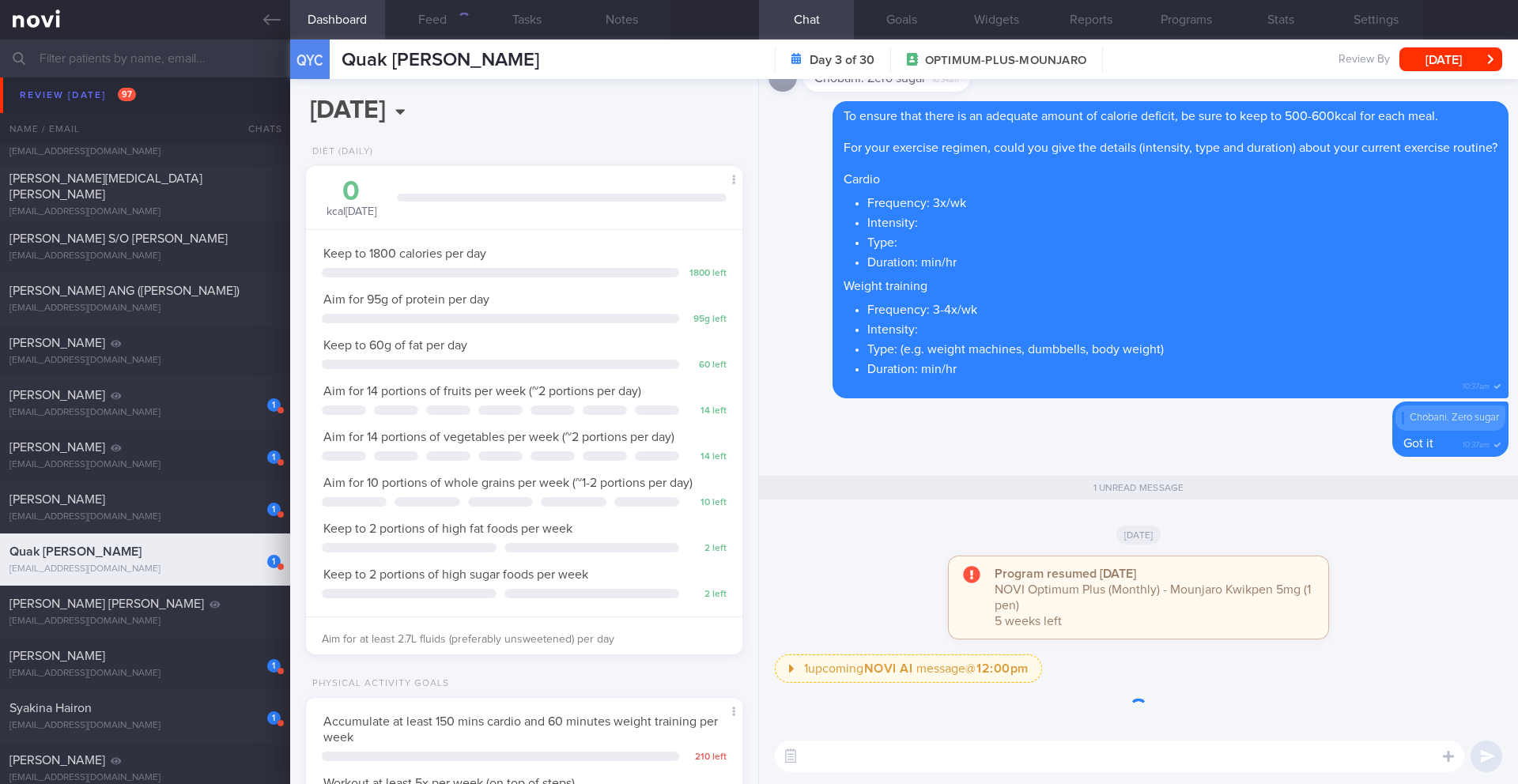
scroll to position [220, 397]
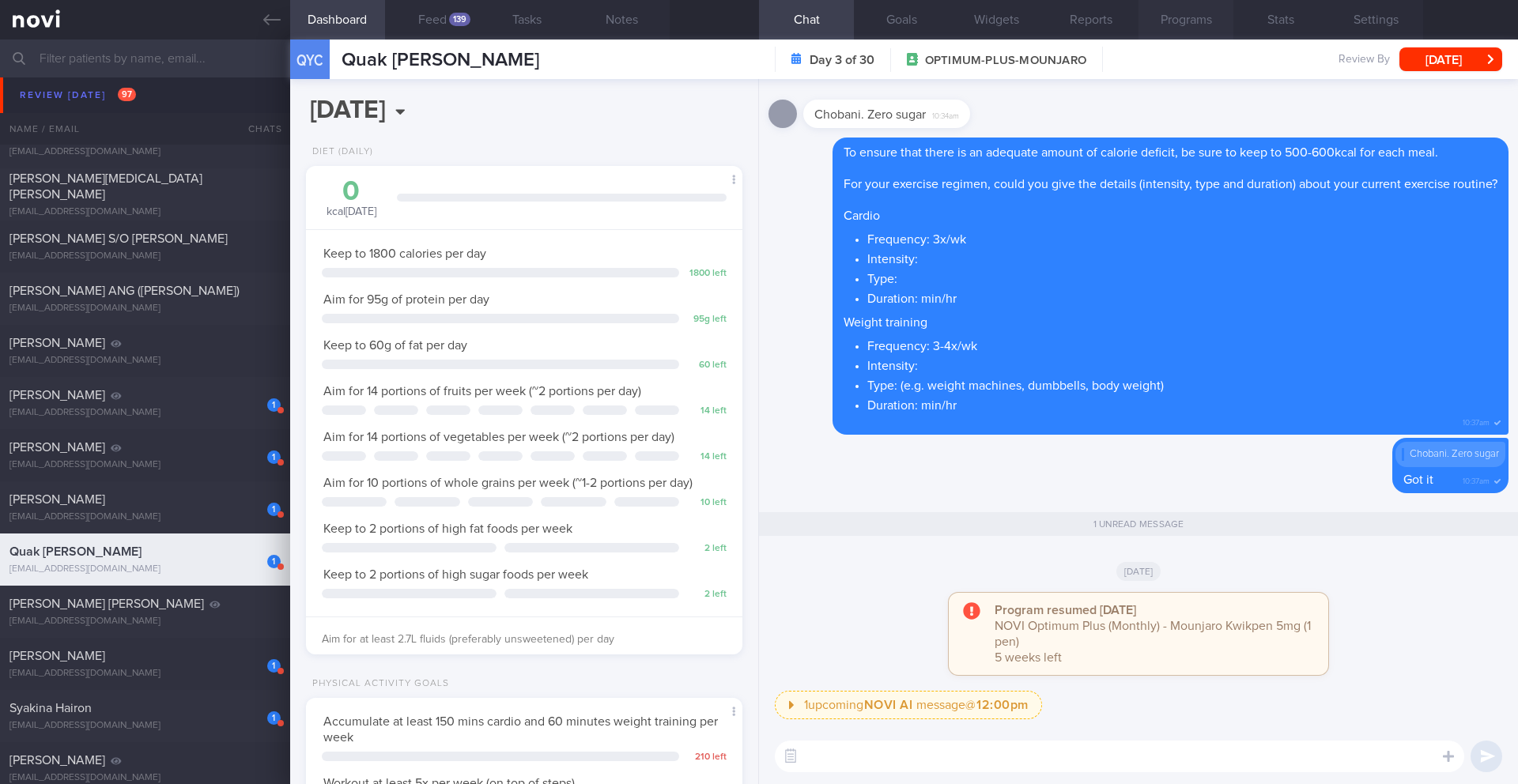
click at [1207, 26] on button "Programs" at bounding box center [1186, 20] width 95 height 40
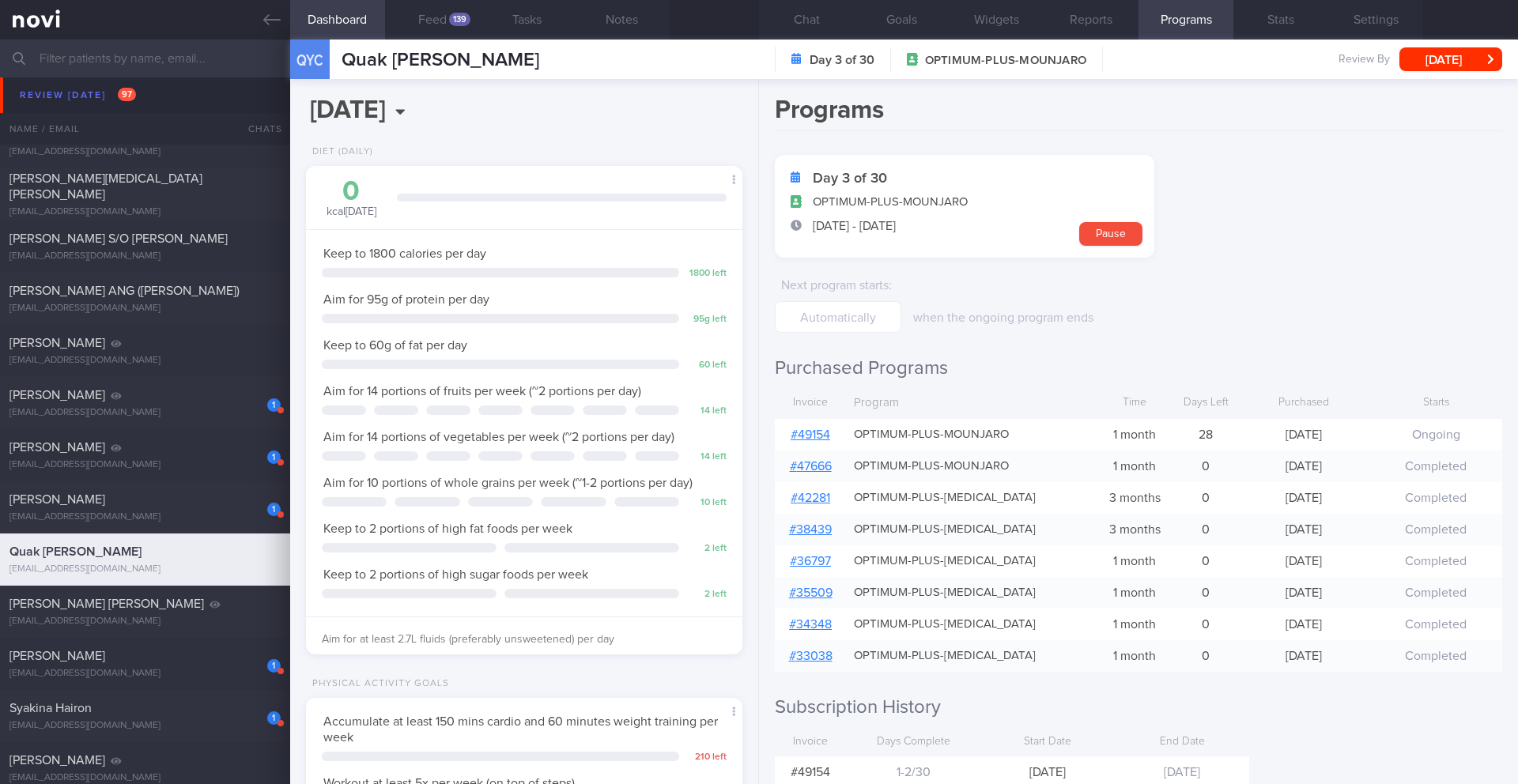
scroll to position [146, 0]
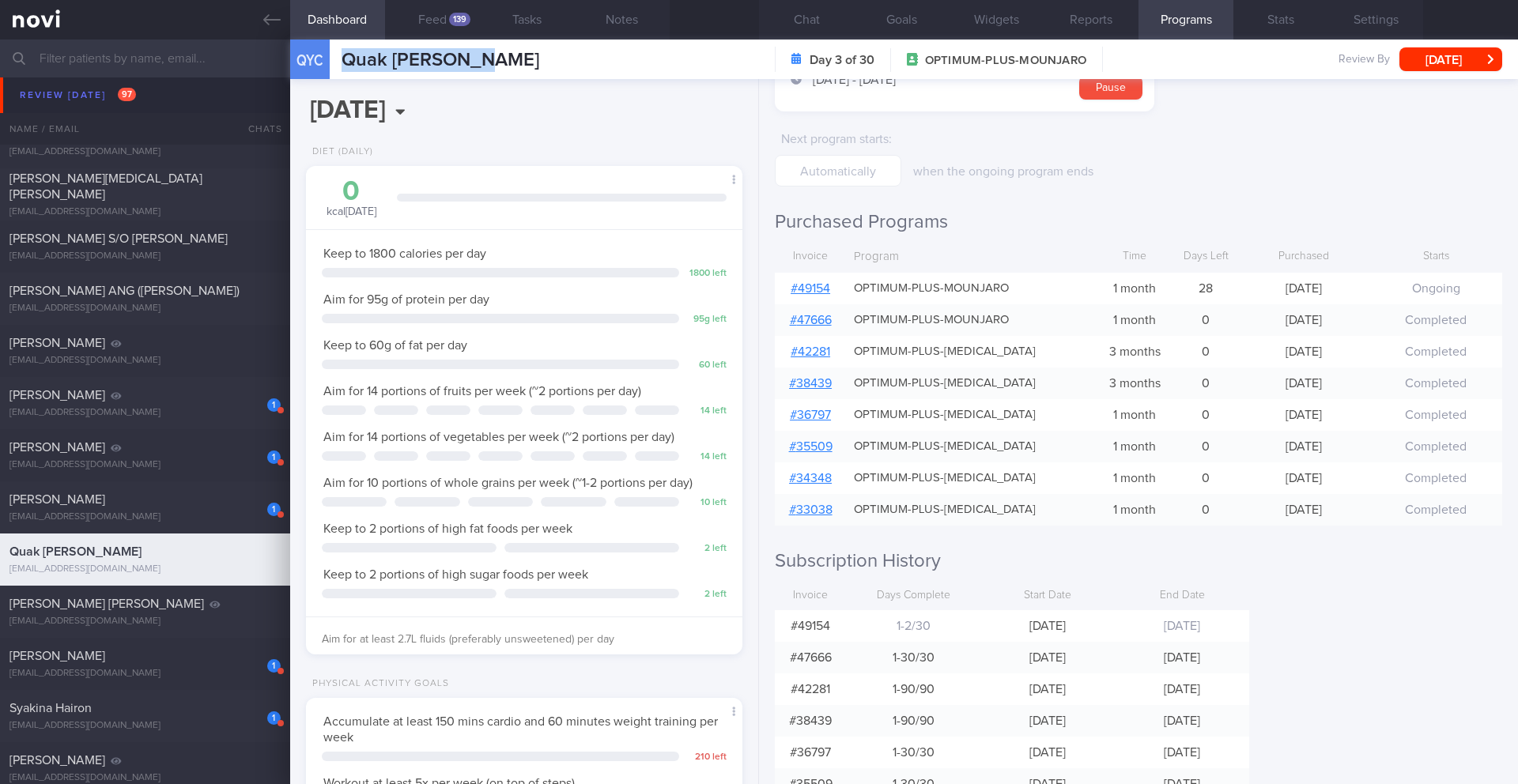
drag, startPoint x: 486, startPoint y: 59, endPoint x: 333, endPoint y: 65, distance: 153.1
click at [333, 65] on div "QYC Quak Yew [PERSON_NAME] Yew Chong [EMAIL_ADDRESS][DOMAIN_NAME]" at bounding box center [414, 59] width 249 height 40
copy div "Quak [PERSON_NAME]"
click at [592, 28] on button "Notes" at bounding box center [622, 20] width 95 height 40
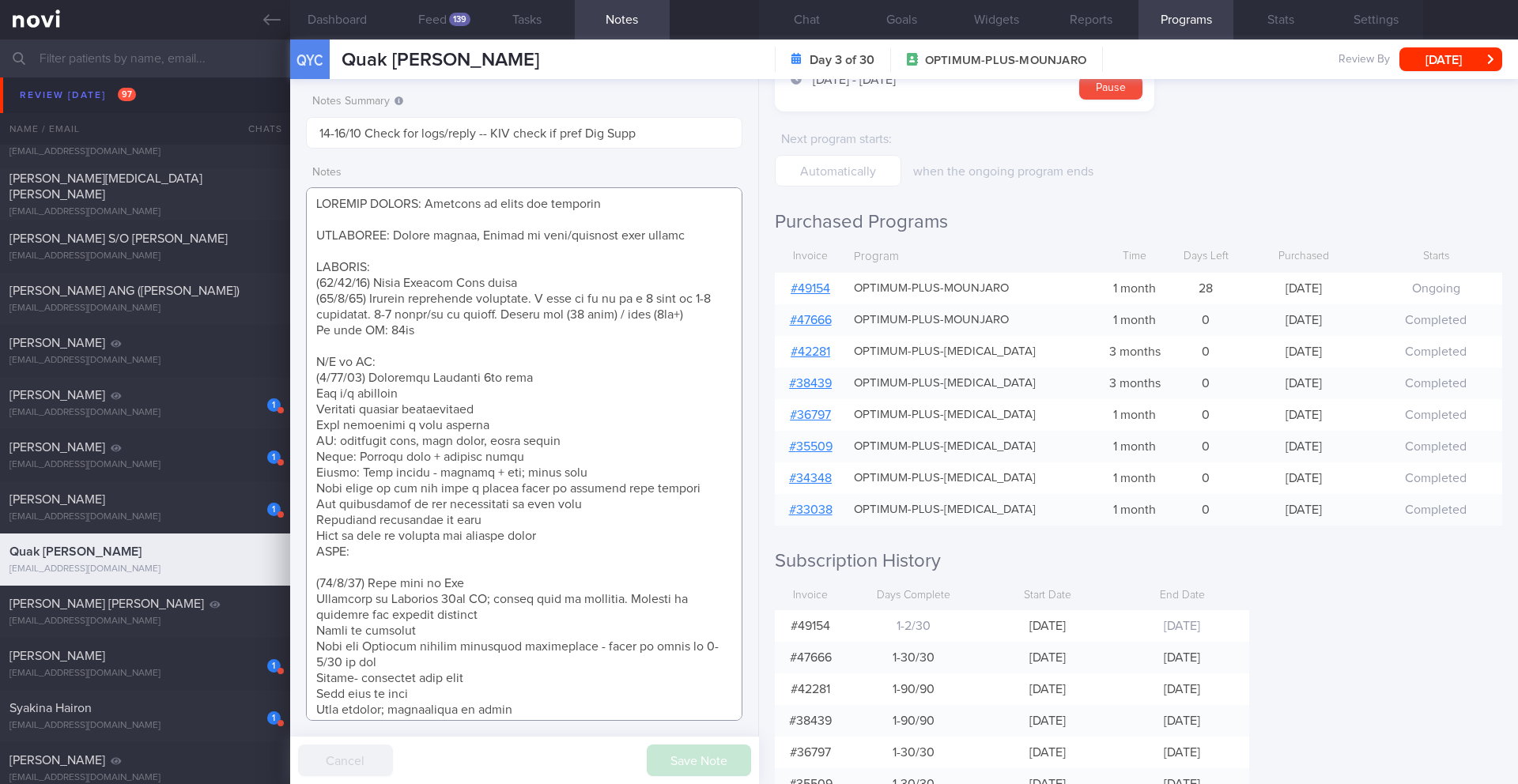
click at [544, 287] on textarea at bounding box center [524, 454] width 437 height 534
click at [1437, 66] on button "[DATE]" at bounding box center [1450, 59] width 102 height 24
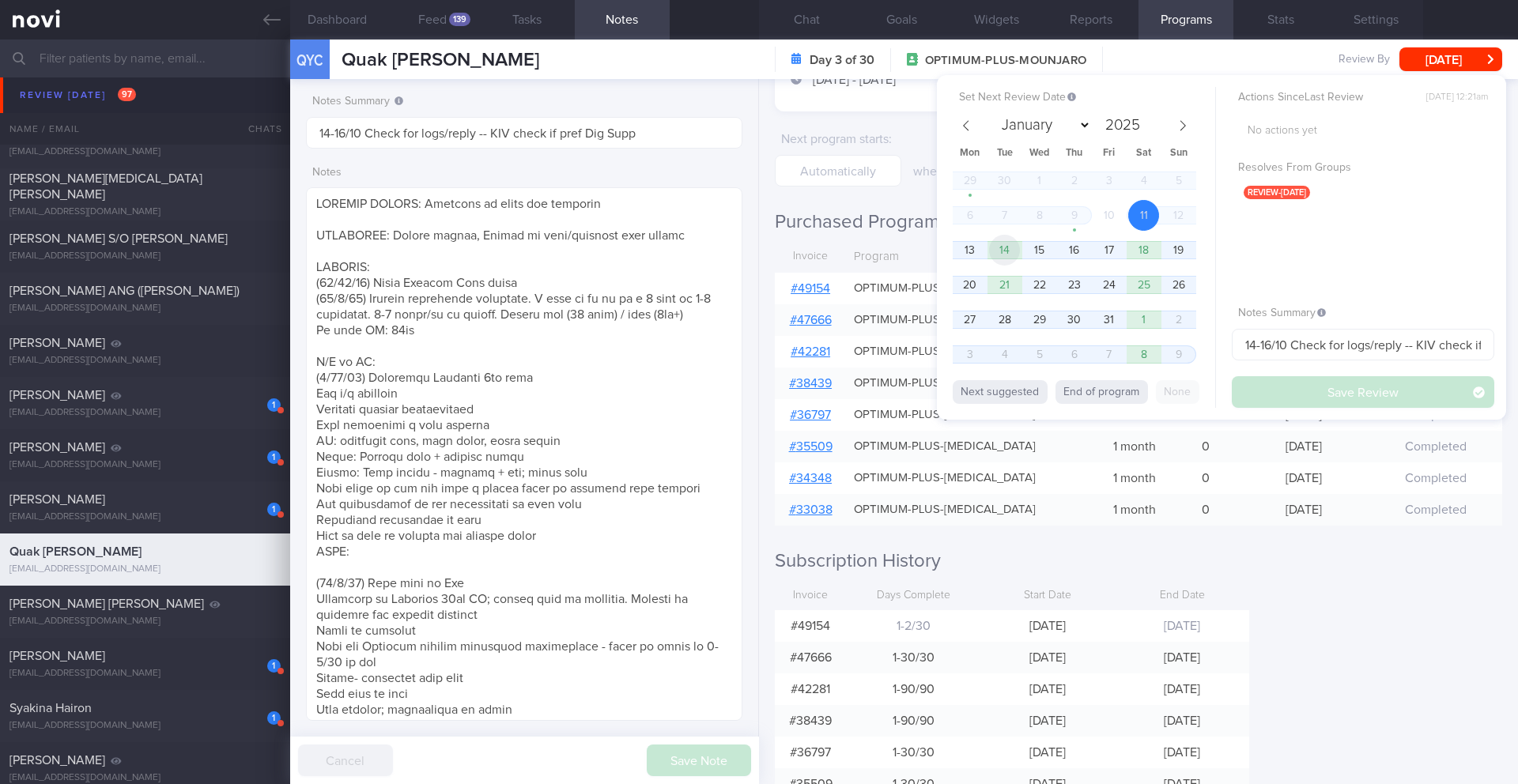
click at [999, 260] on span "14" at bounding box center [1004, 250] width 31 height 31
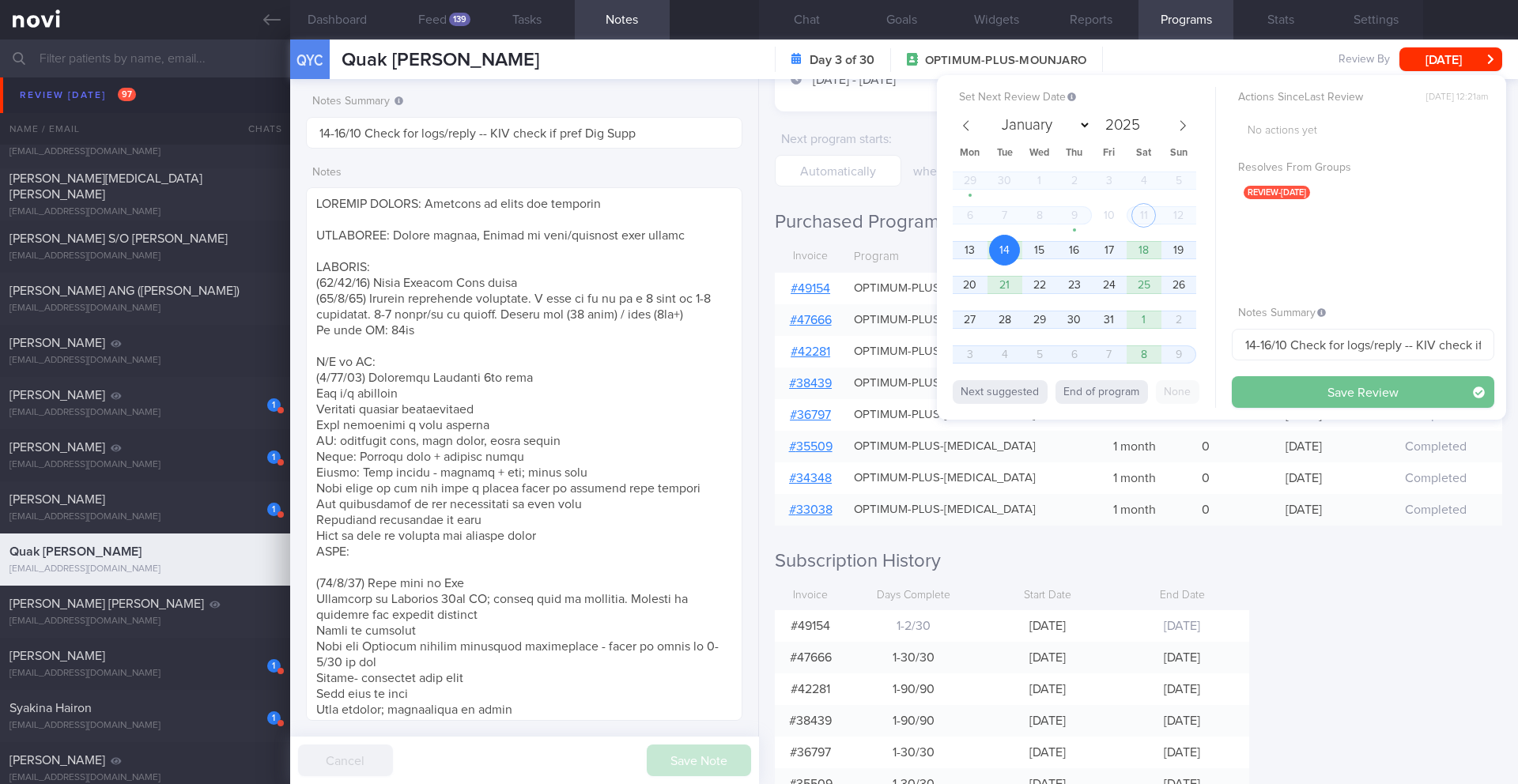
click at [1346, 391] on button "Save Review" at bounding box center [1362, 392] width 263 height 32
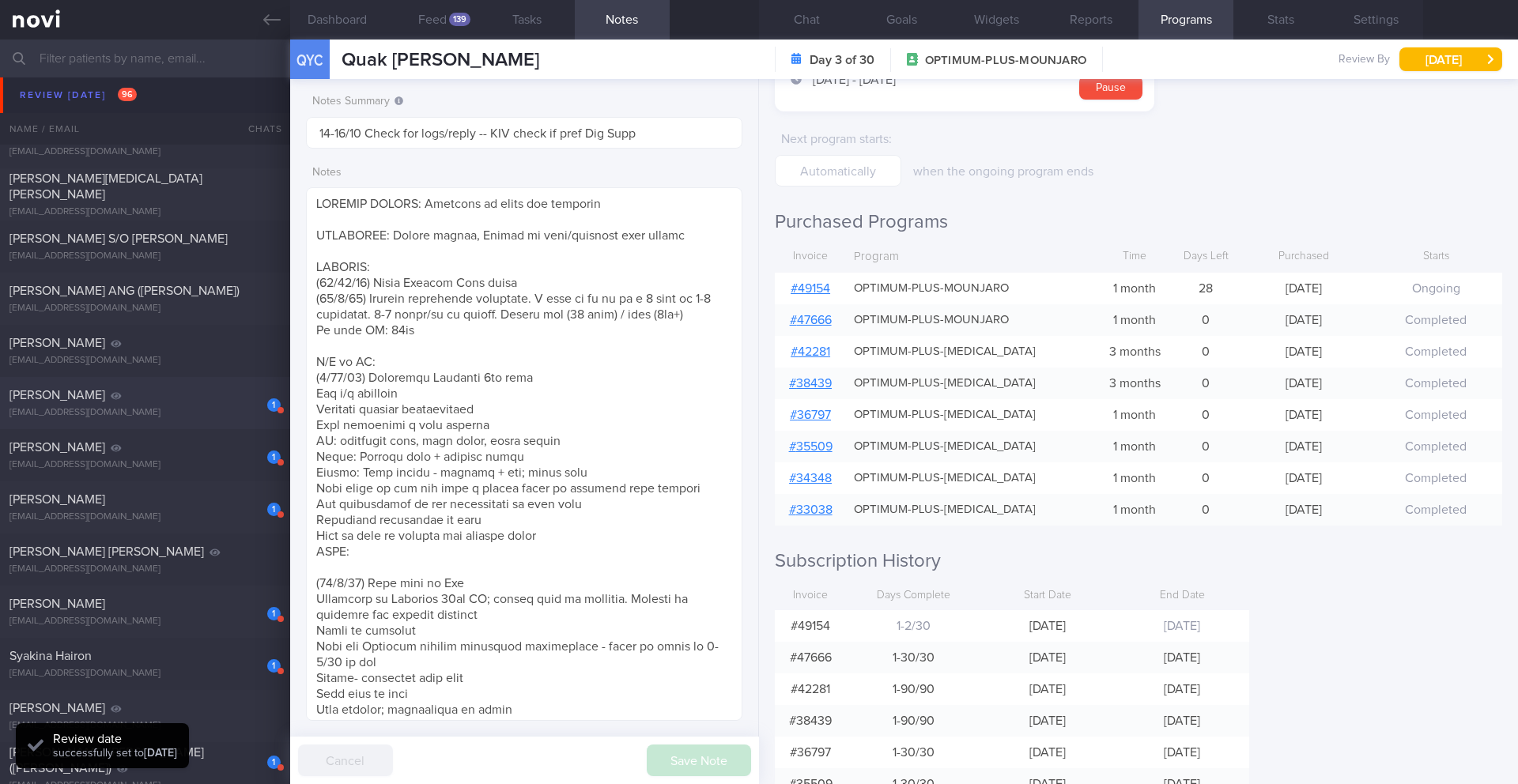
click at [197, 407] on div "[EMAIL_ADDRESS][DOMAIN_NAME]" at bounding box center [145, 413] width 271 height 12
type input "Dig Supp"
type textarea "([DATE]) not engaging in app SUPPORT NEEDED: CHALLENGE: - LIFE: (10/3) went bus…"
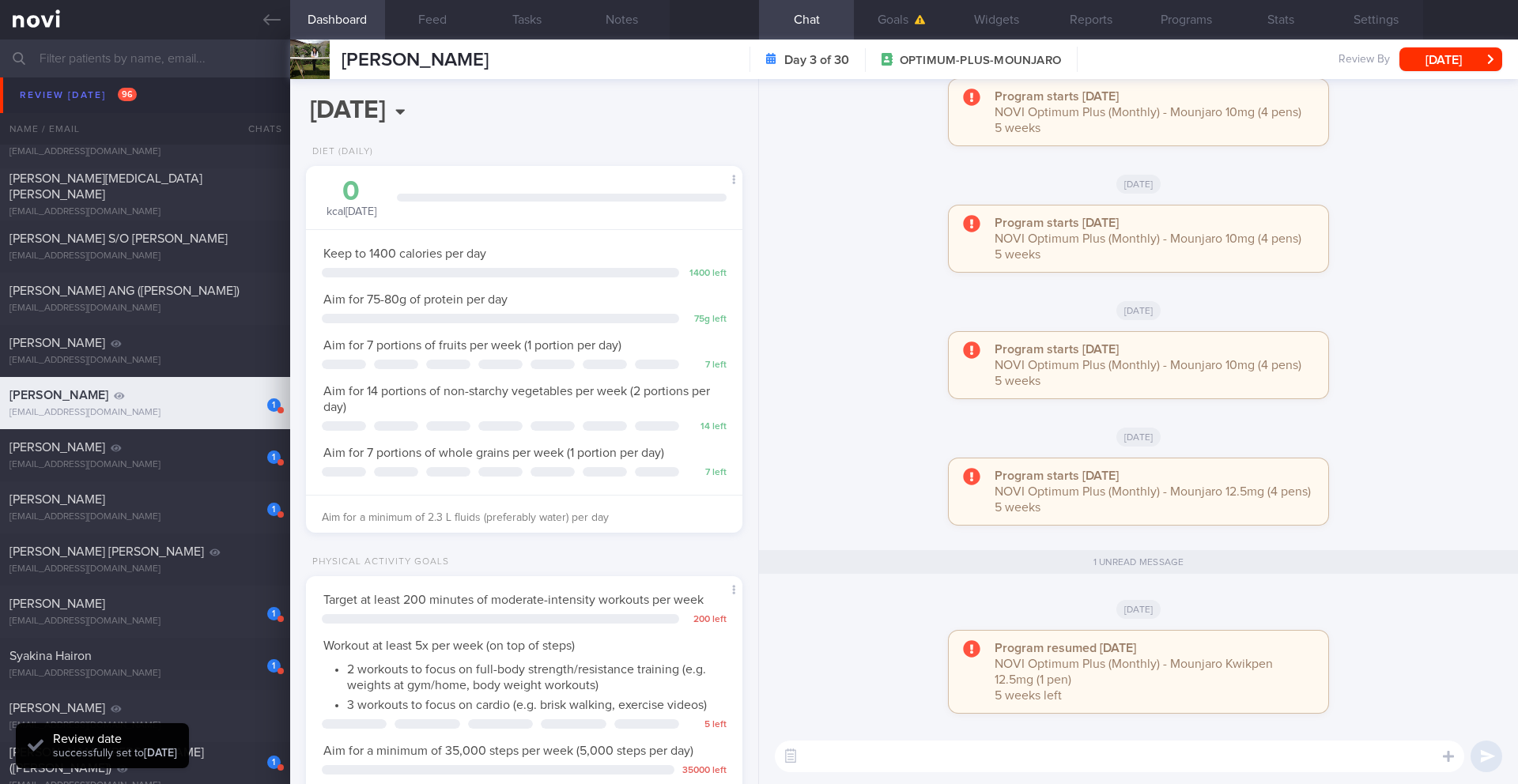
scroll to position [220, 397]
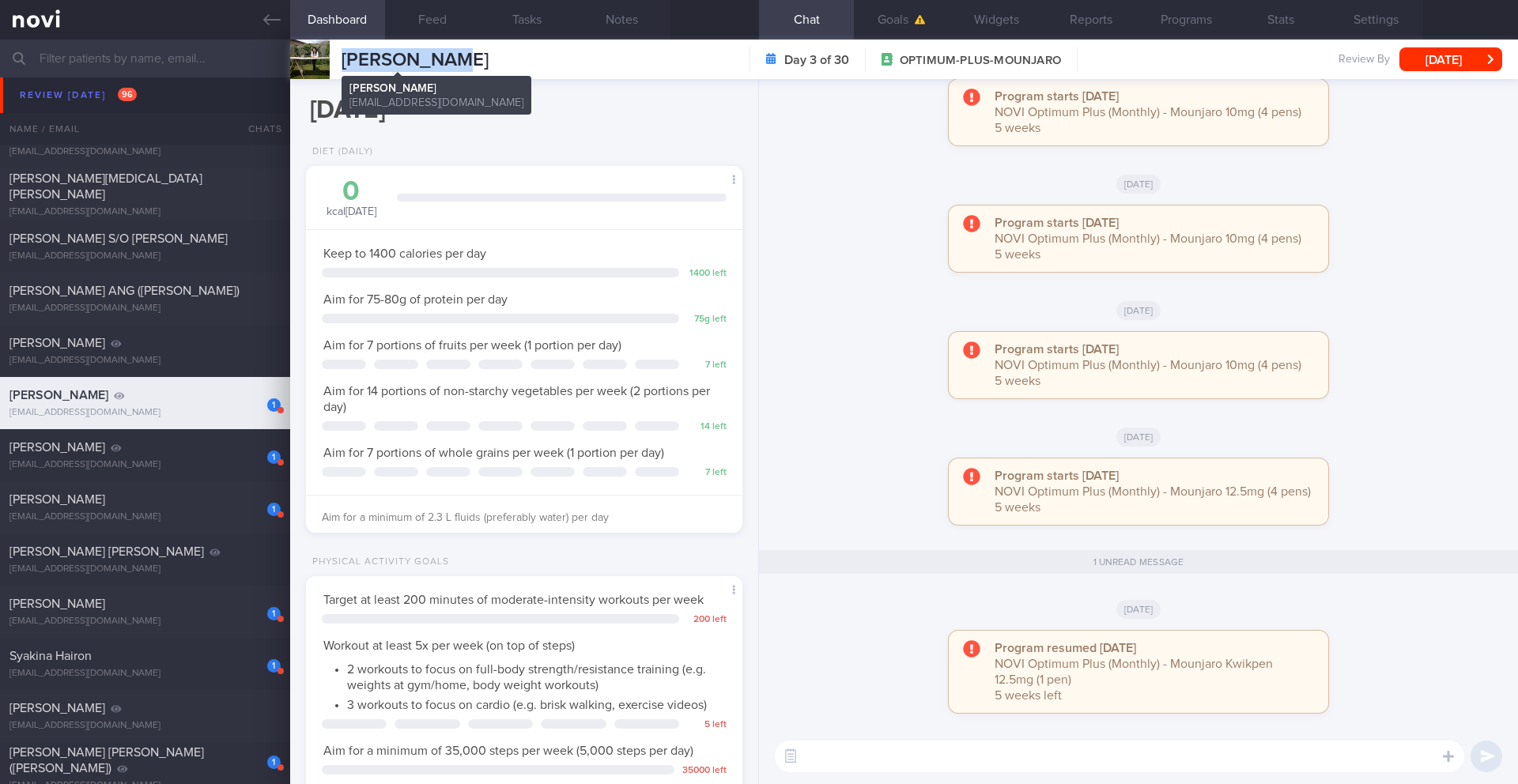
drag, startPoint x: 465, startPoint y: 65, endPoint x: 342, endPoint y: 61, distance: 123.1
click at [342, 61] on div "[PERSON_NAME] [PERSON_NAME] [PERSON_NAME] [PERSON_NAME][EMAIL_ADDRESS][DOMAIN_N…" at bounding box center [904, 59] width 1228 height 40
copy span "[PERSON_NAME]"
click at [1205, 22] on button "Programs" at bounding box center [1186, 20] width 95 height 40
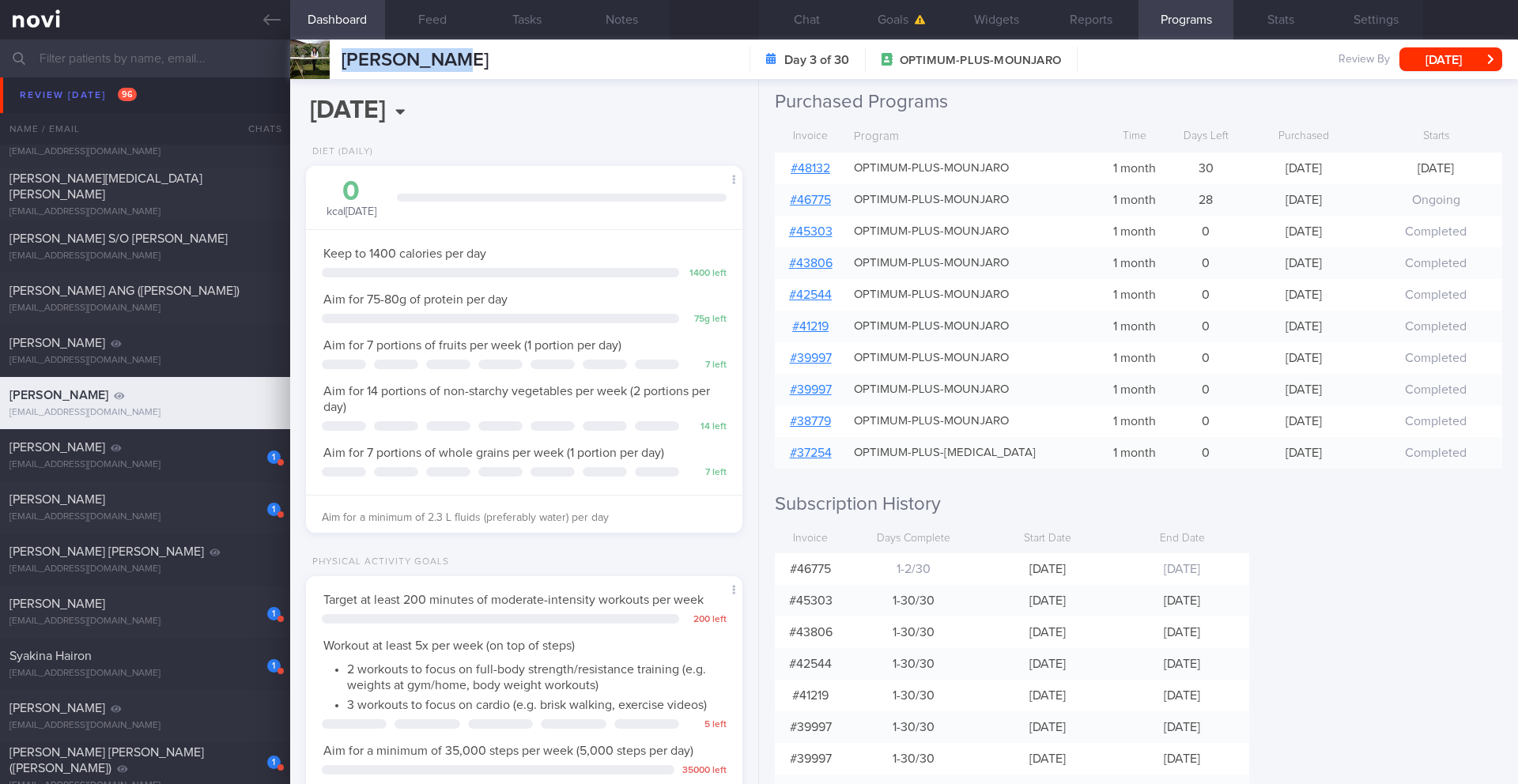
scroll to position [265, 0]
click at [1452, 67] on button "[DATE]" at bounding box center [1450, 59] width 102 height 24
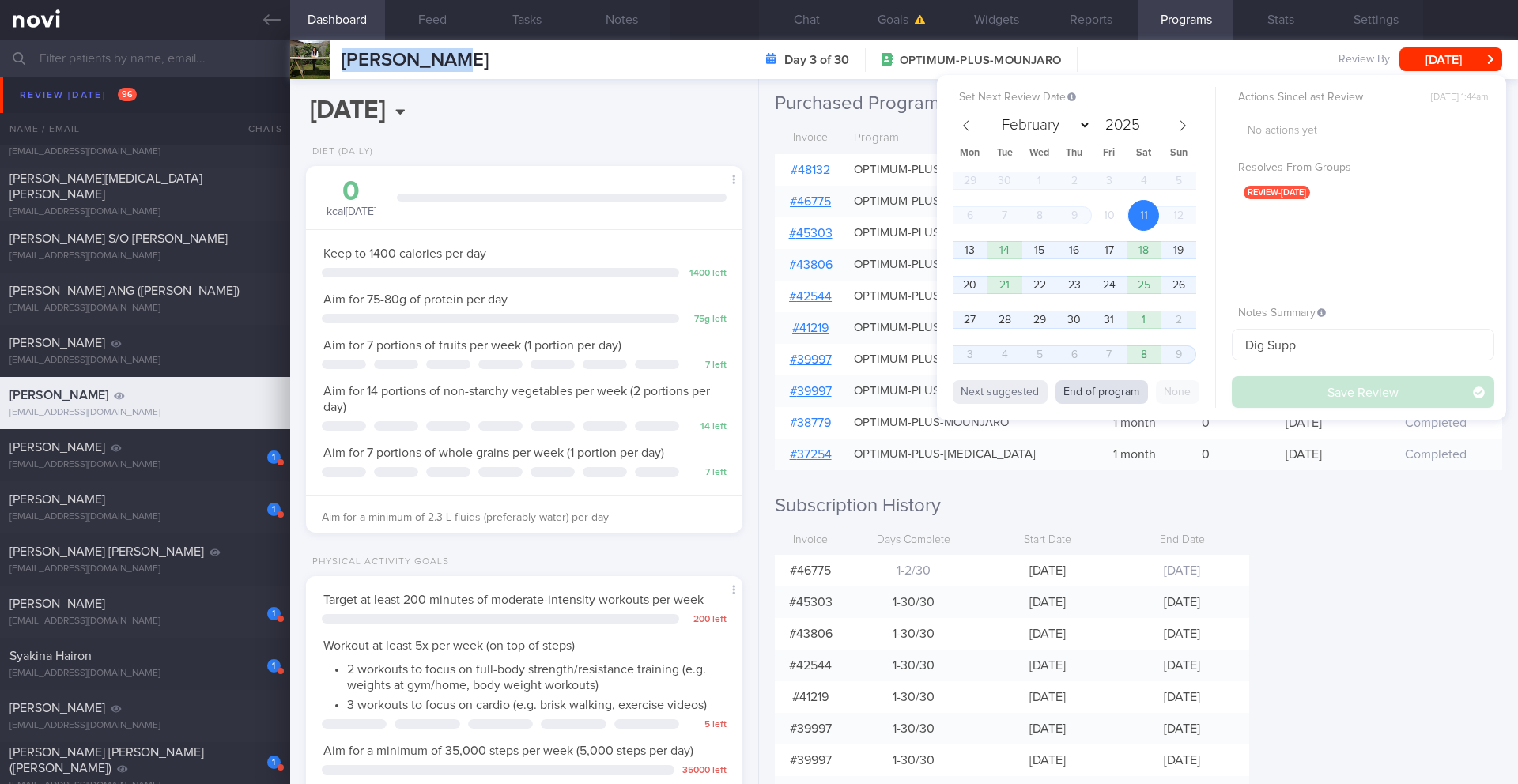
click at [1118, 386] on button "End of program" at bounding box center [1100, 392] width 92 height 24
select select "10"
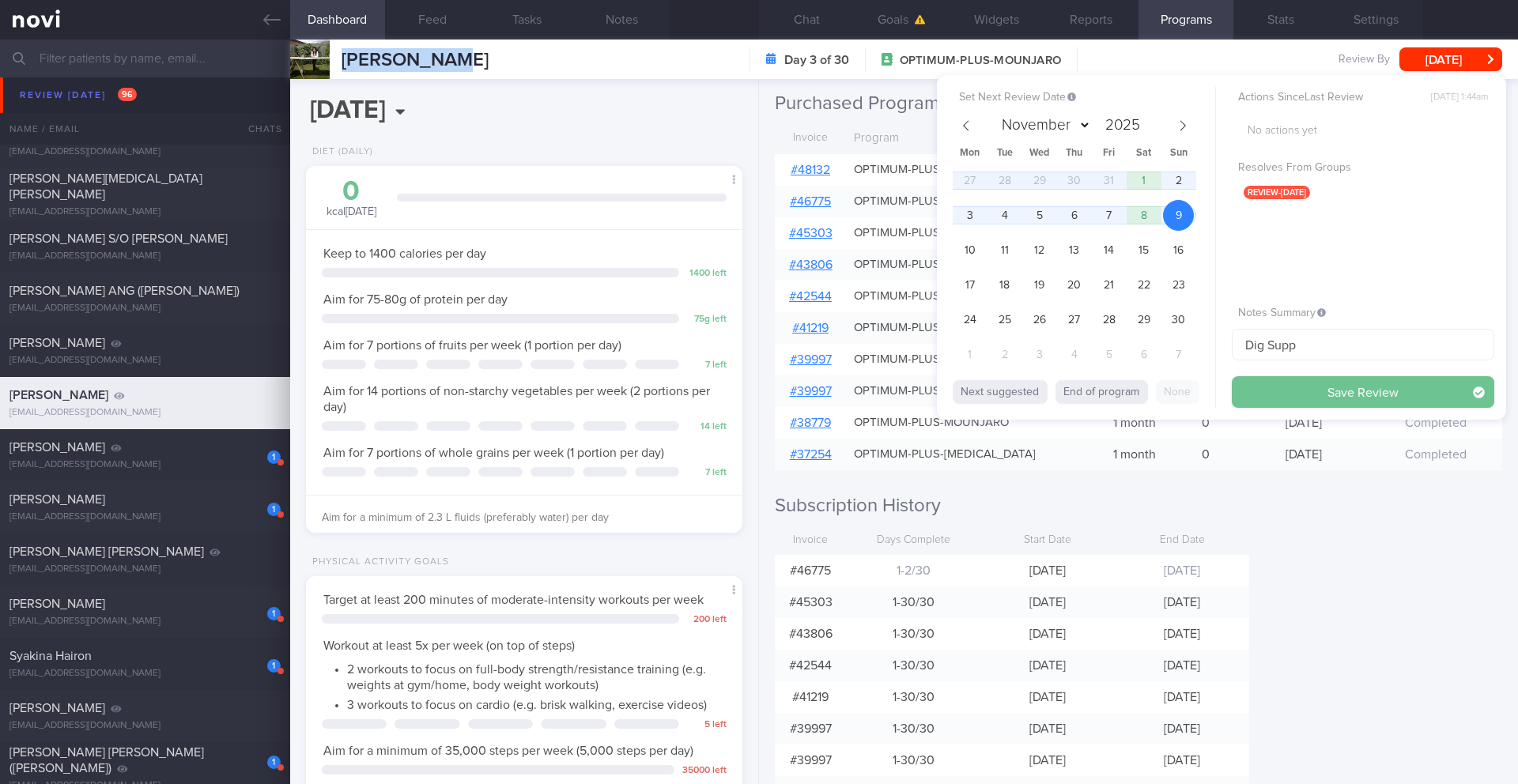
click at [1264, 397] on button "Save Review" at bounding box center [1362, 392] width 263 height 32
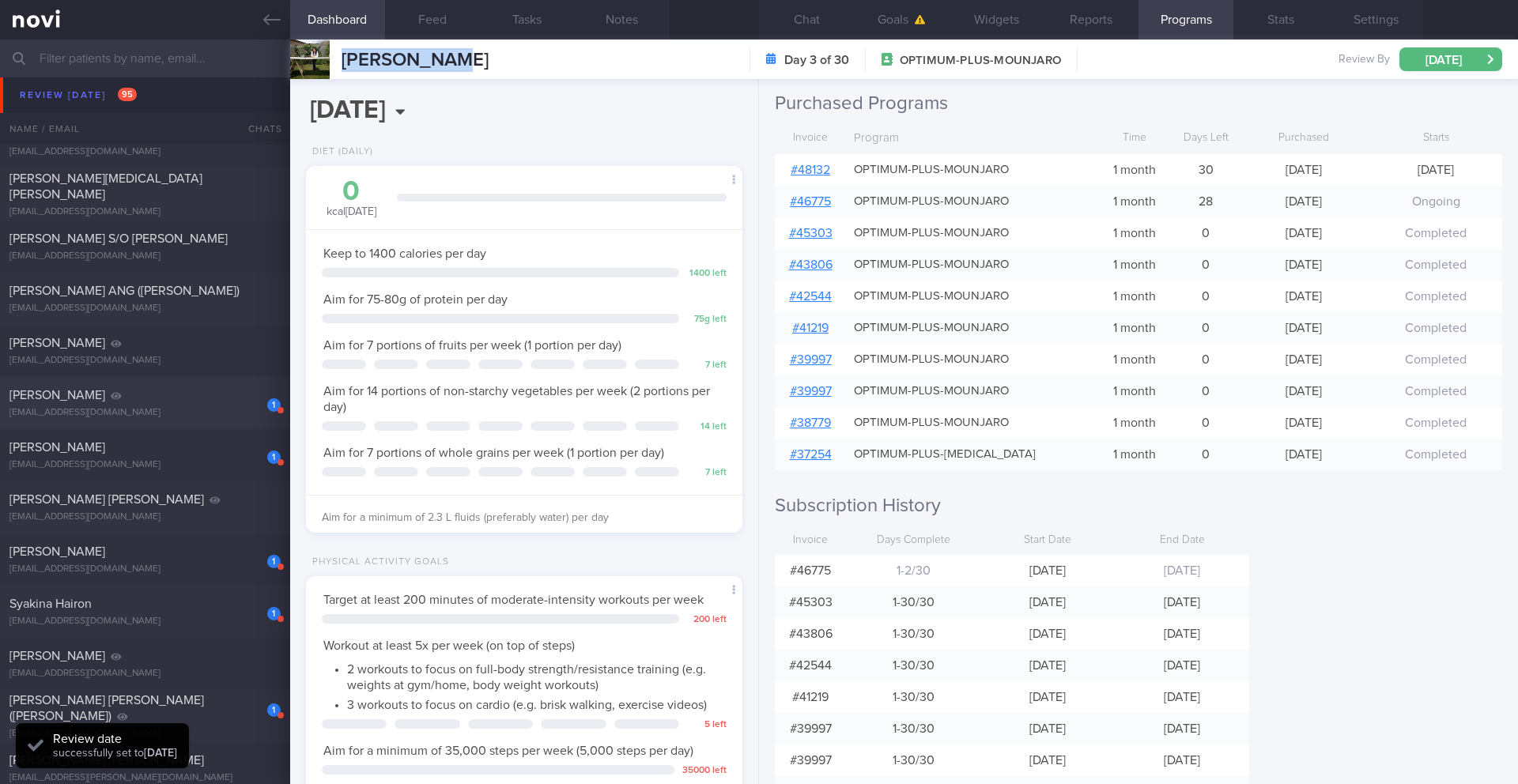
click at [114, 412] on div "[EMAIL_ADDRESS][DOMAIN_NAME]" at bounding box center [145, 413] width 271 height 12
type input "Digital Support"
type textarea "Not logging or responding - Diet: (18/3) avoiding oily food, reduced portion si…"
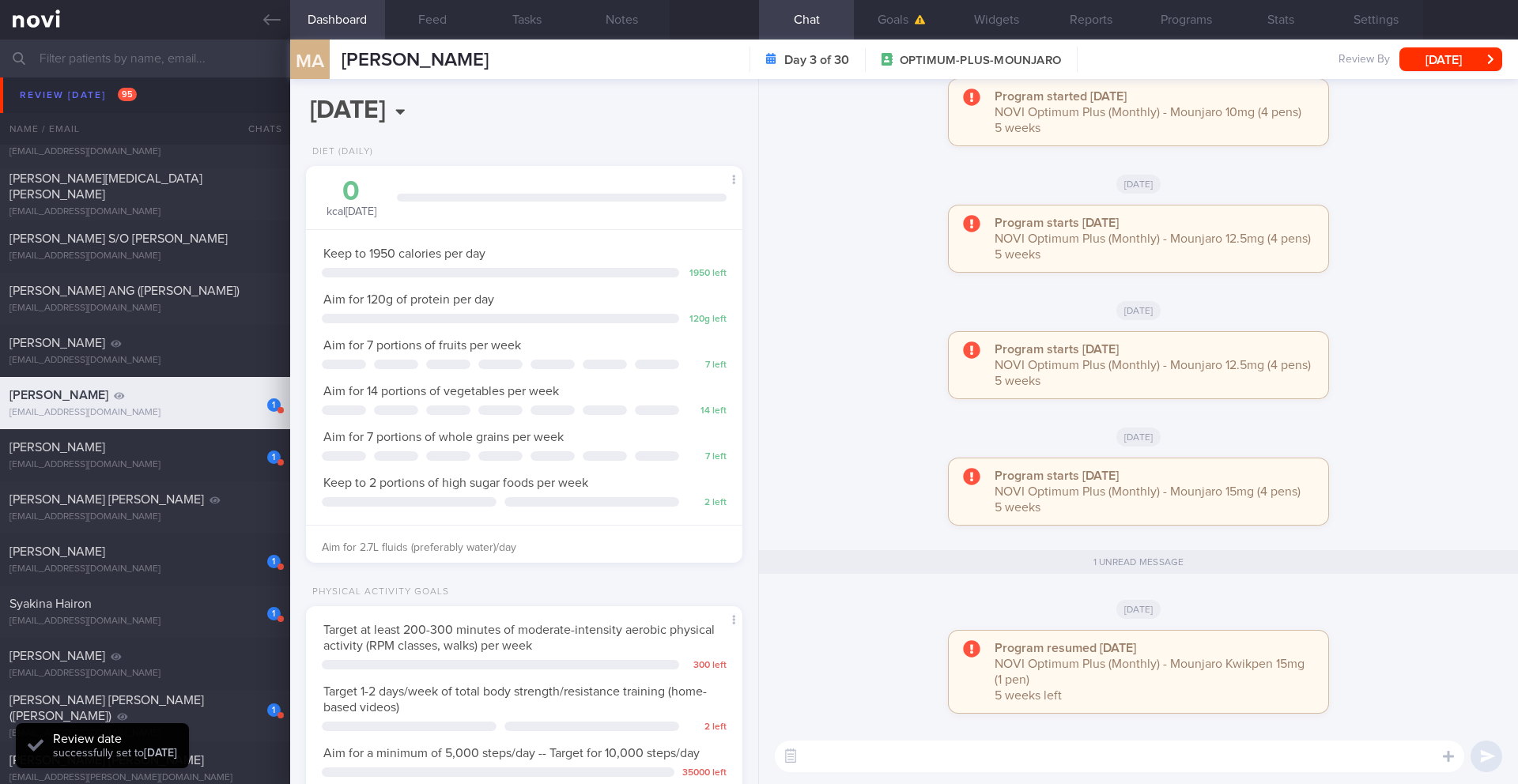
scroll to position [220, 397]
drag, startPoint x: 448, startPoint y: 65, endPoint x: 334, endPoint y: 64, distance: 114.0
click at [334, 64] on div "MA [PERSON_NAME] [PERSON_NAME] [EMAIL_ADDRESS][DOMAIN_NAME] Day 3 of 30 OPTIMUM…" at bounding box center [904, 59] width 1228 height 40
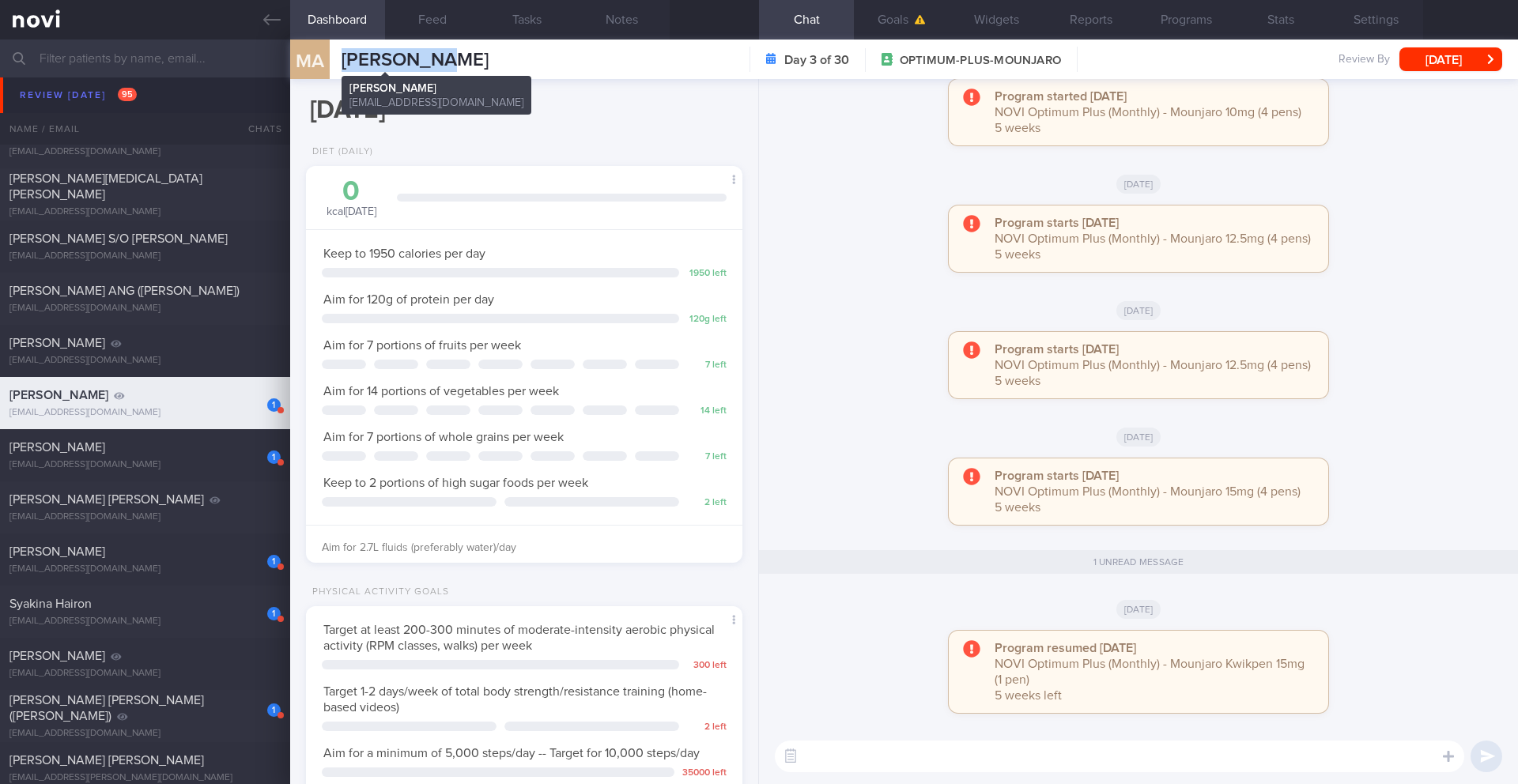
copy div "[PERSON_NAME]"
click at [1194, 28] on button "Programs" at bounding box center [1186, 20] width 95 height 40
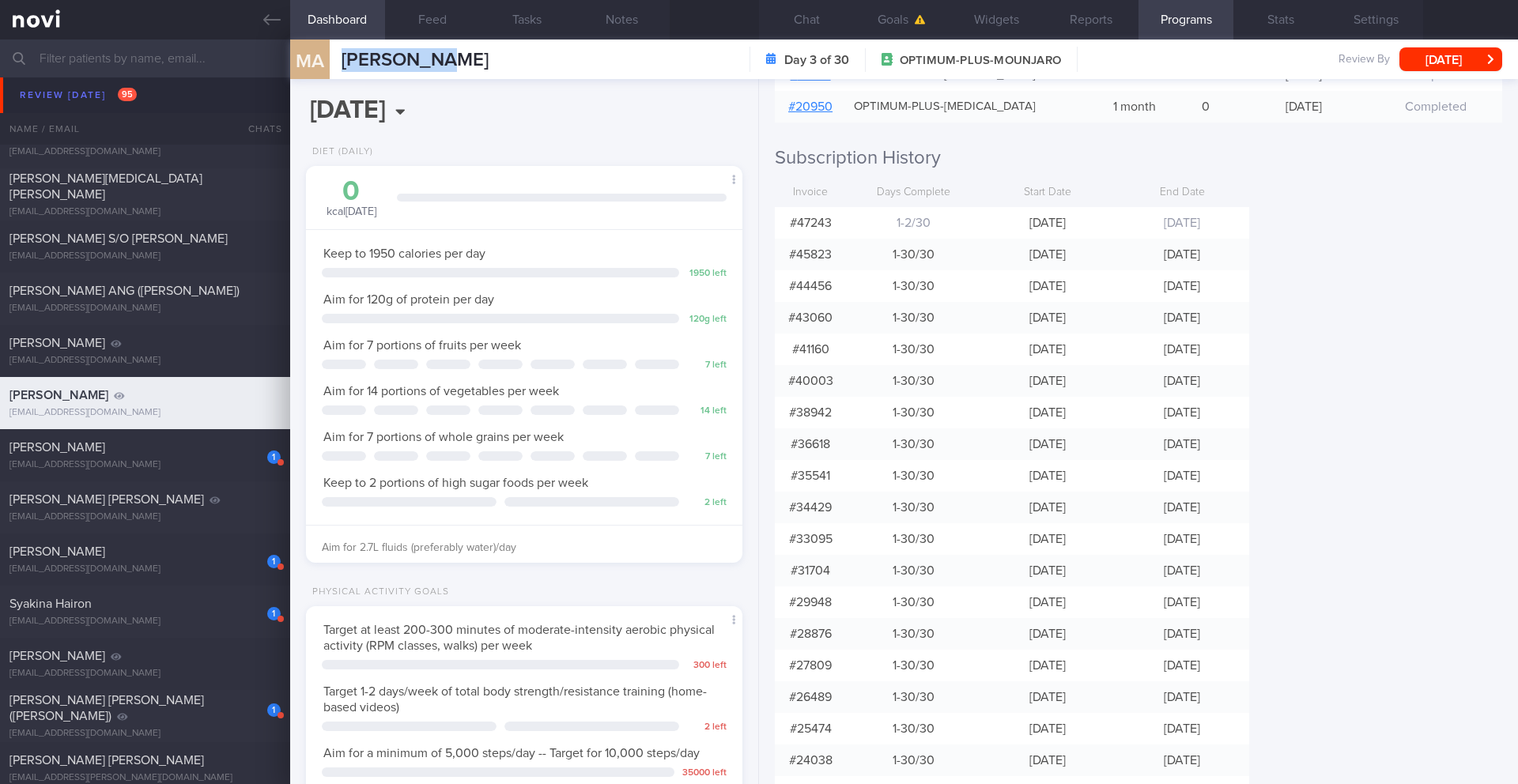
scroll to position [978, 0]
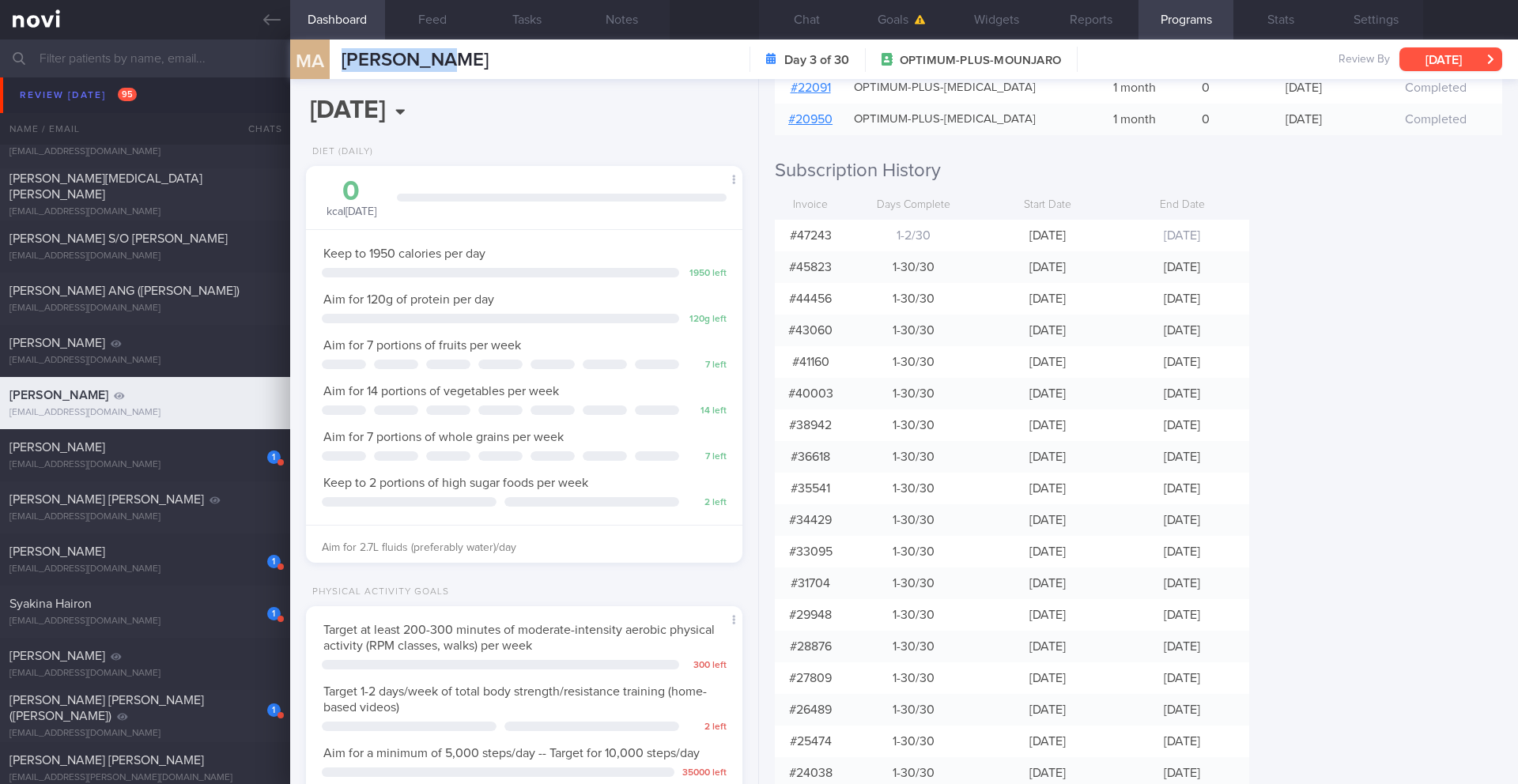
click at [1421, 60] on button "[DATE]" at bounding box center [1450, 59] width 102 height 24
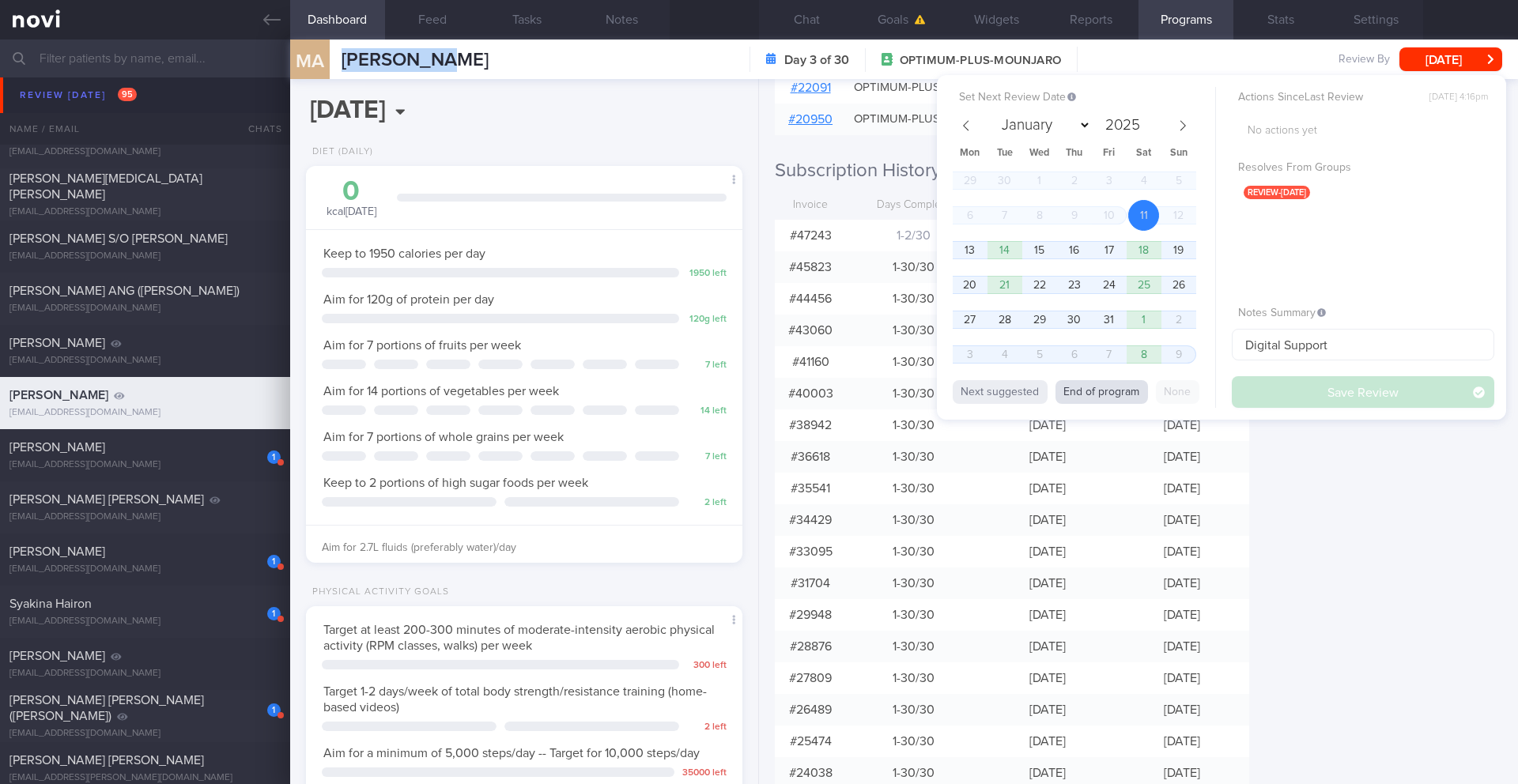
click at [1117, 392] on button "End of program" at bounding box center [1100, 392] width 92 height 24
select select "10"
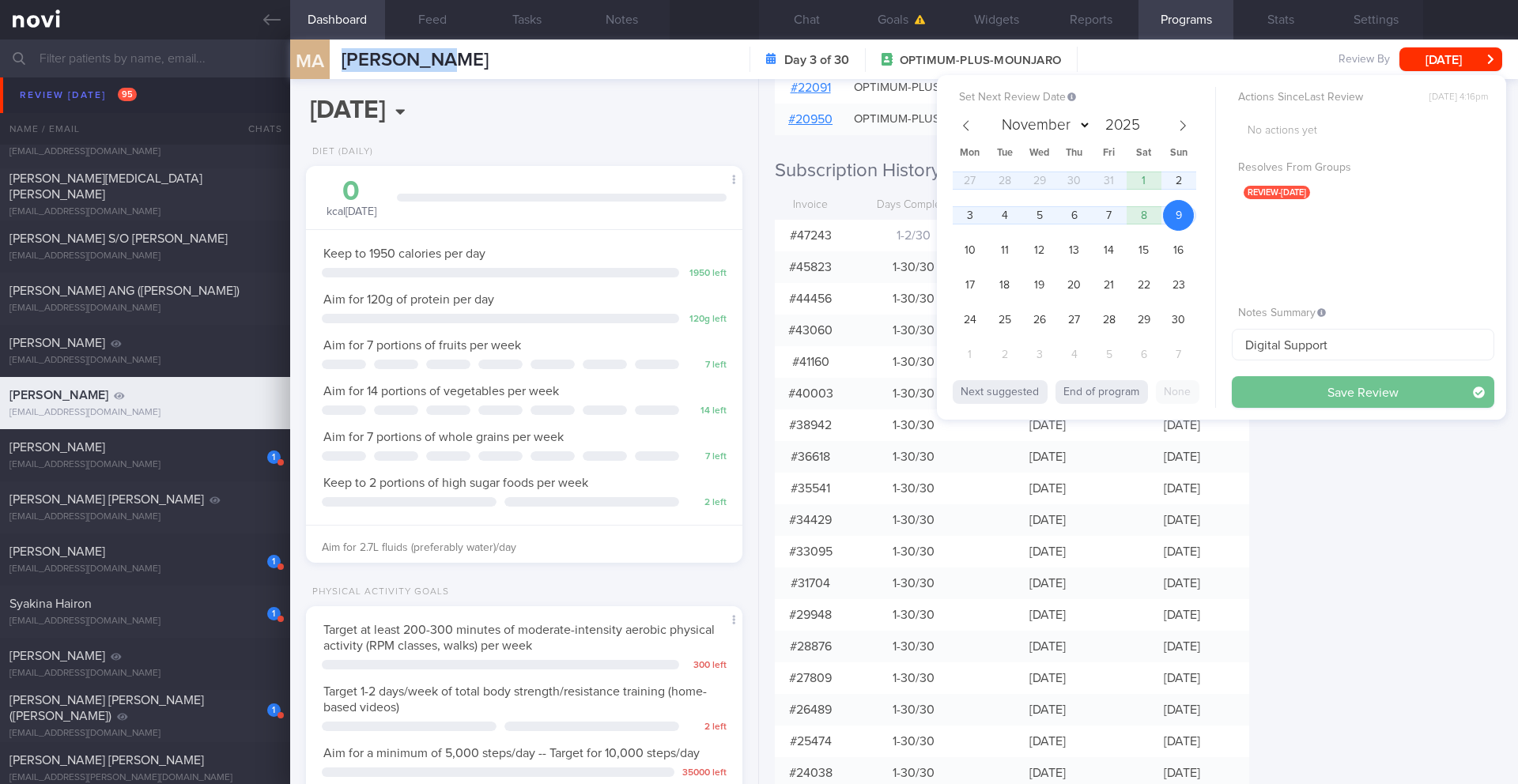
click at [1267, 385] on button "Save Review" at bounding box center [1362, 392] width 263 height 32
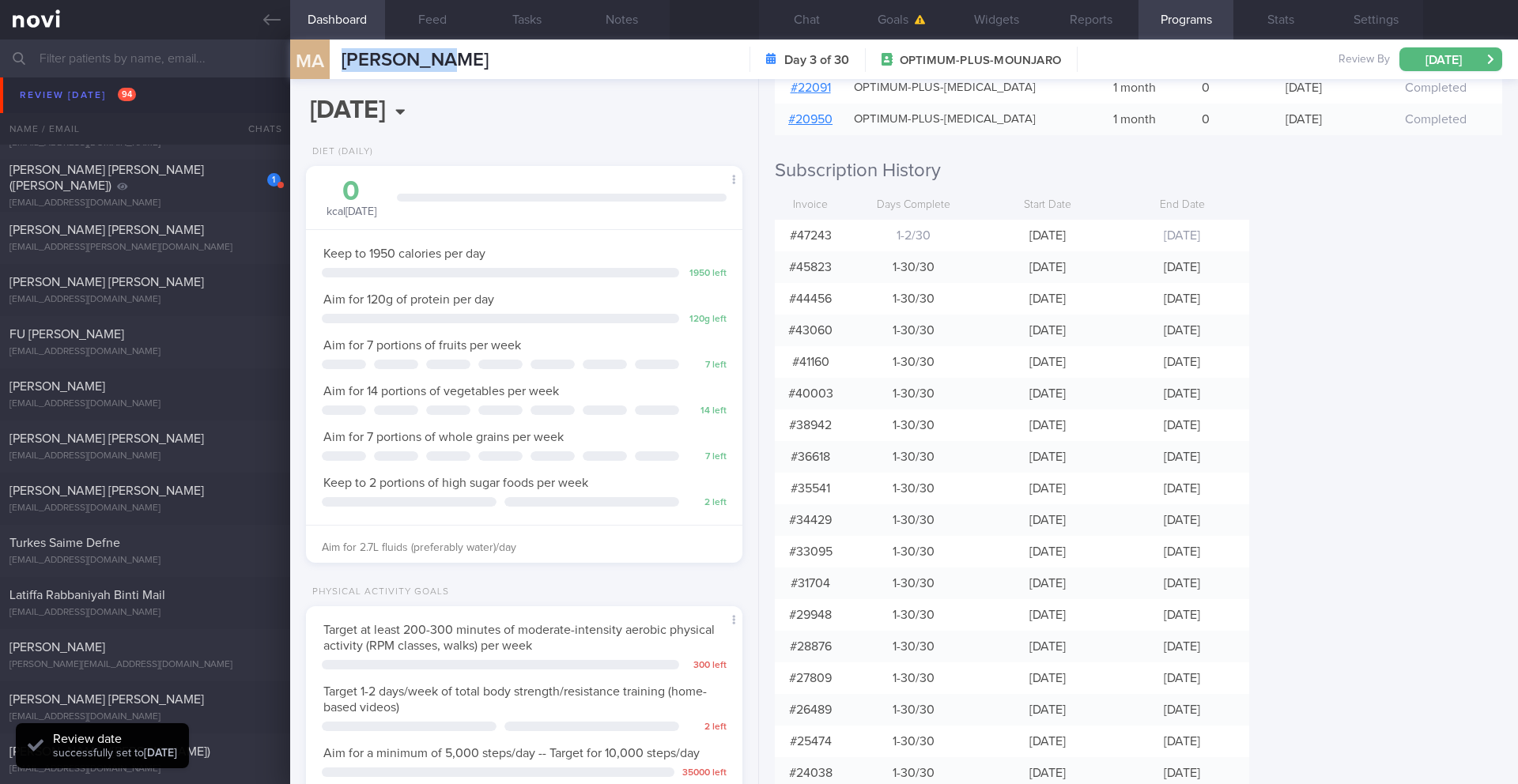
scroll to position [10143, 0]
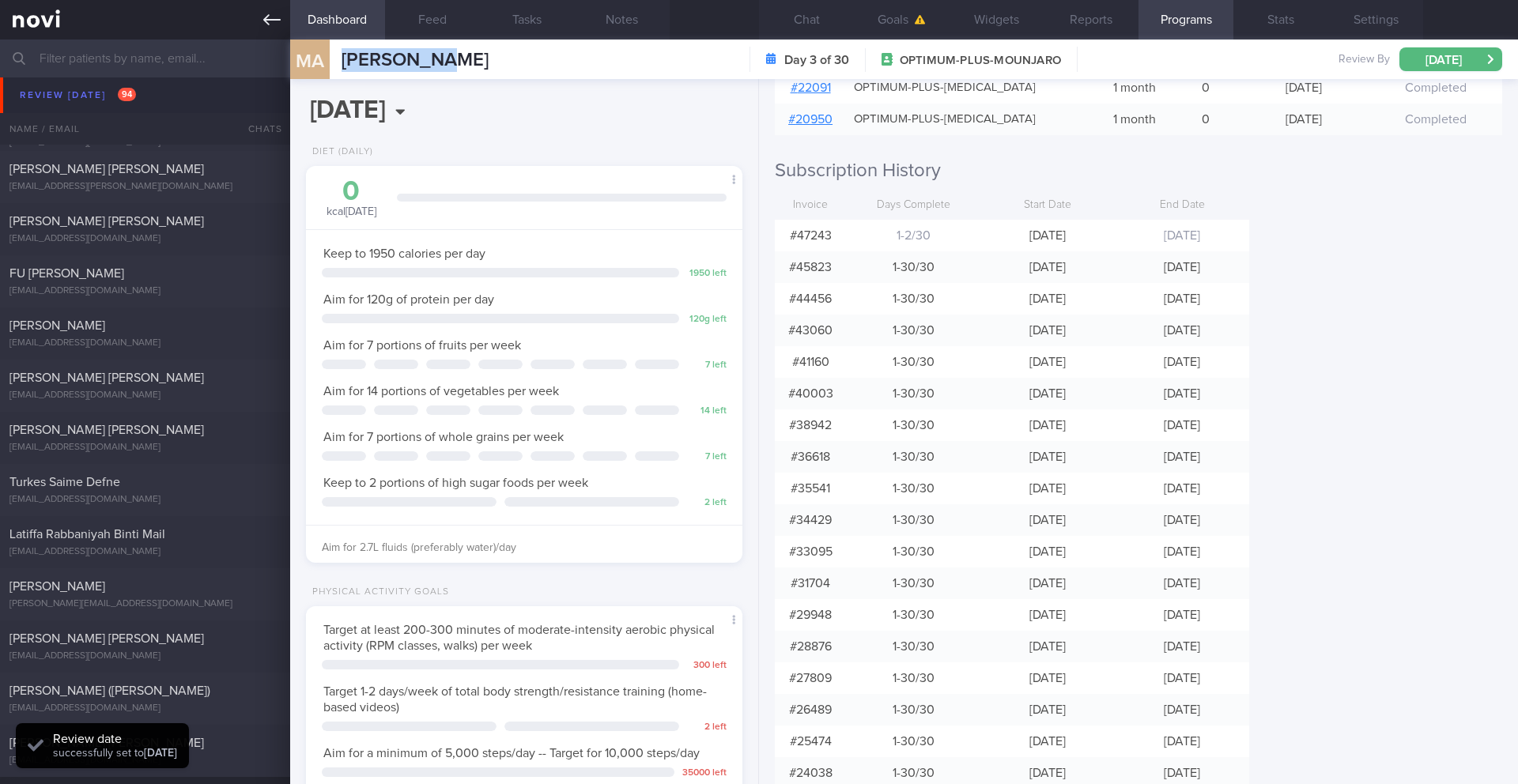
click at [257, 32] on link at bounding box center [145, 20] width 290 height 40
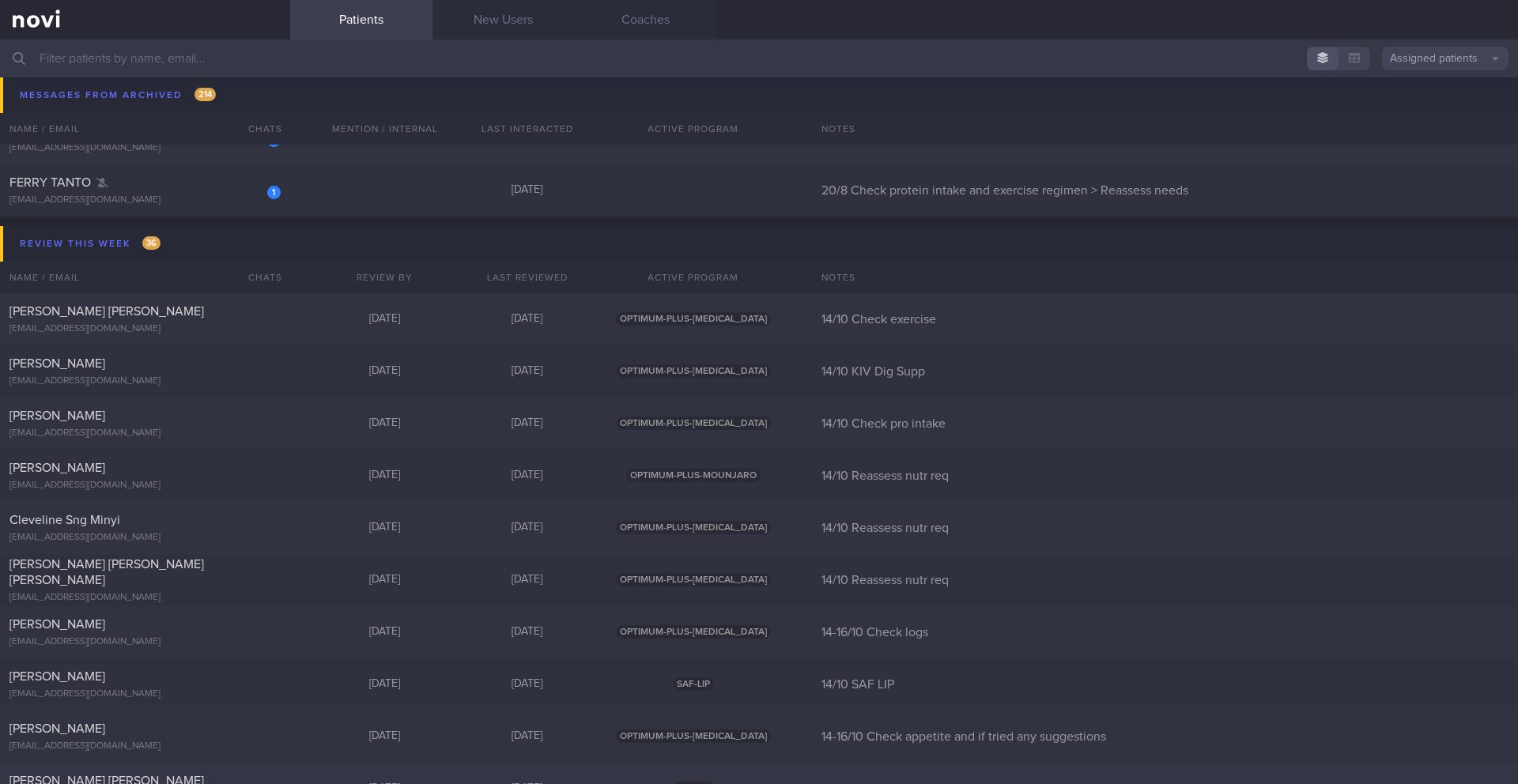
scroll to position [22523, 0]
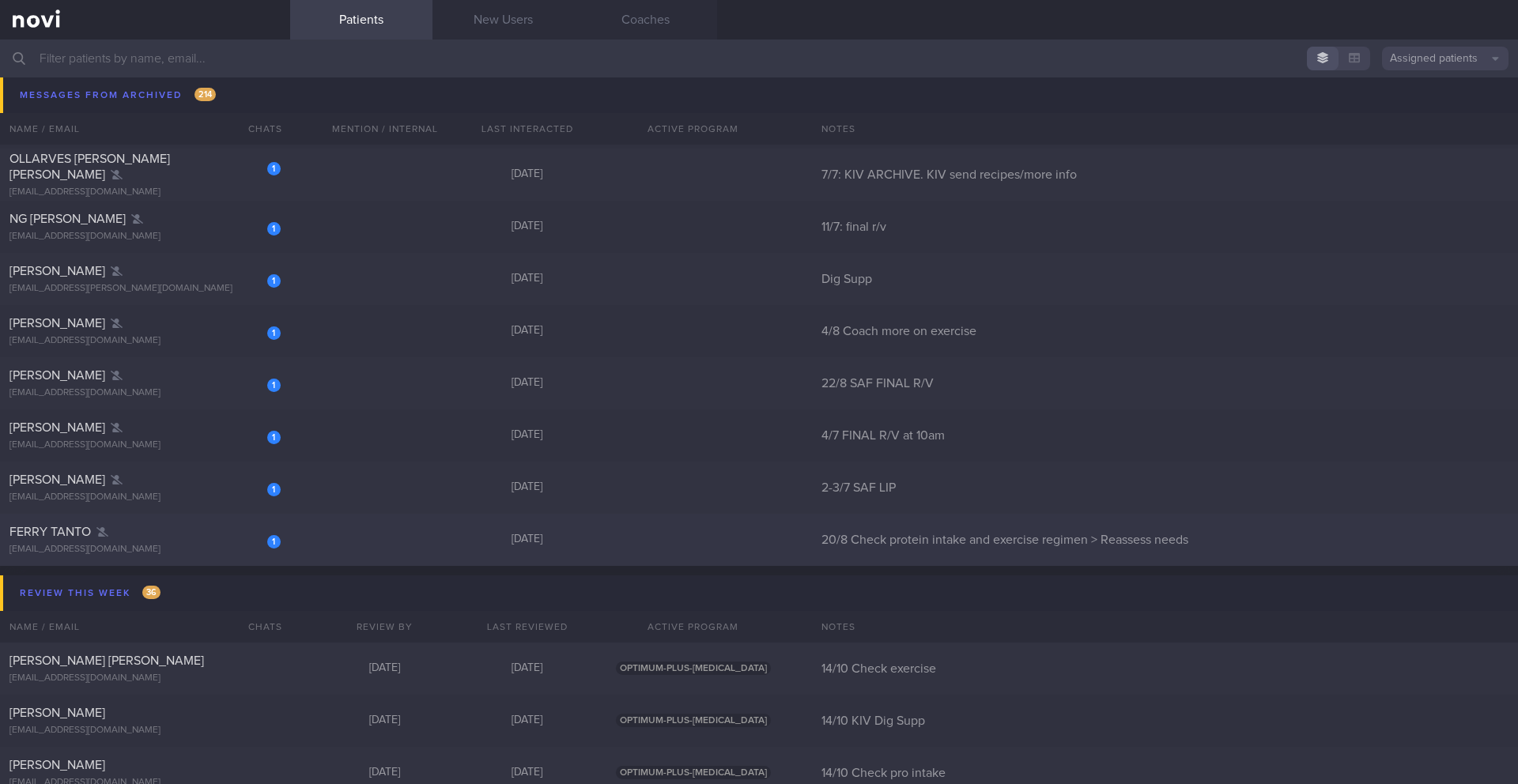
click at [116, 542] on div "1 FERRY TANTO [EMAIL_ADDRESS][DOMAIN_NAME]" at bounding box center [145, 540] width 290 height 32
select select "9"
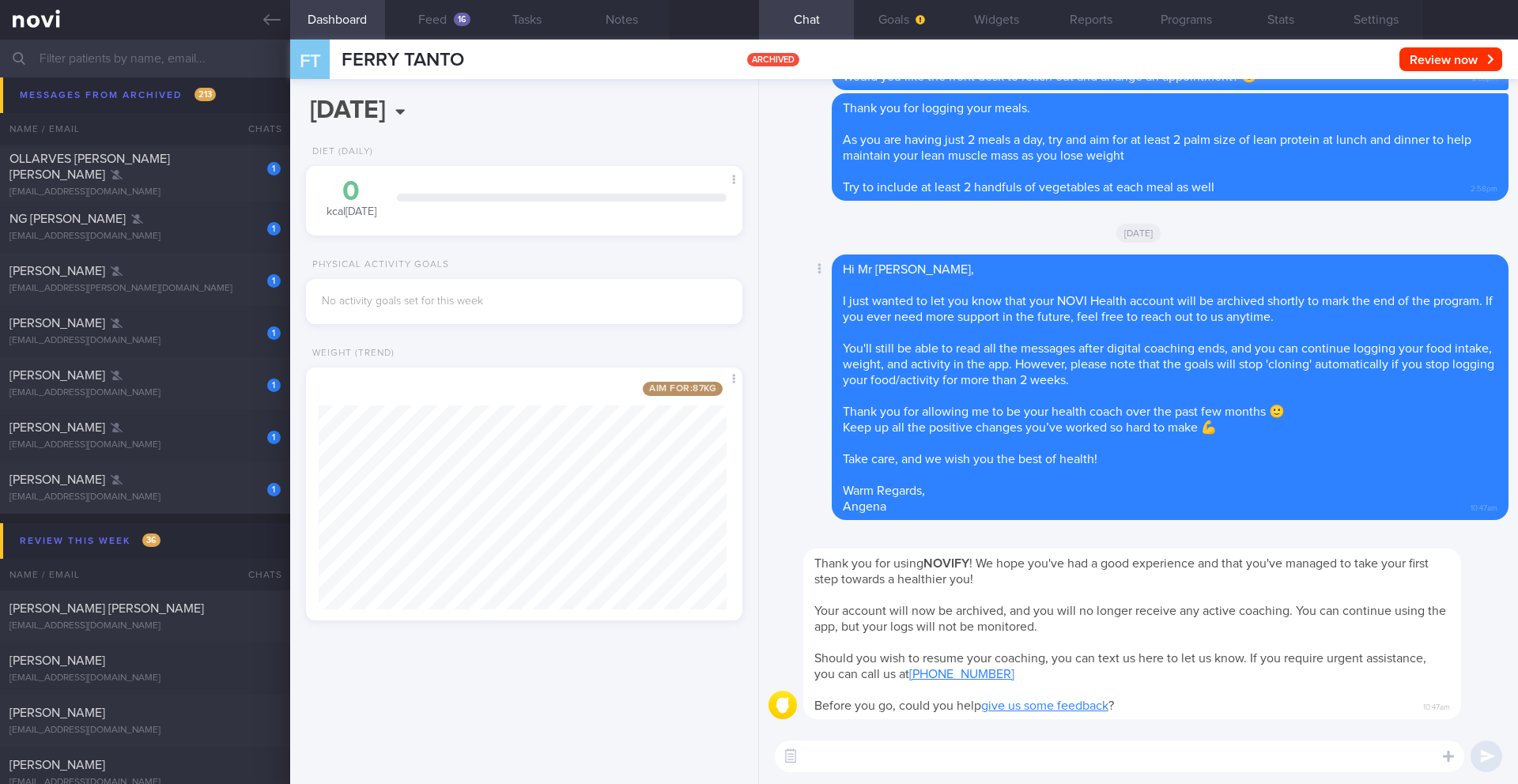
scroll to position [1, 0]
click at [194, 495] on div "[EMAIL_ADDRESS][DOMAIN_NAME]" at bounding box center [145, 497] width 271 height 12
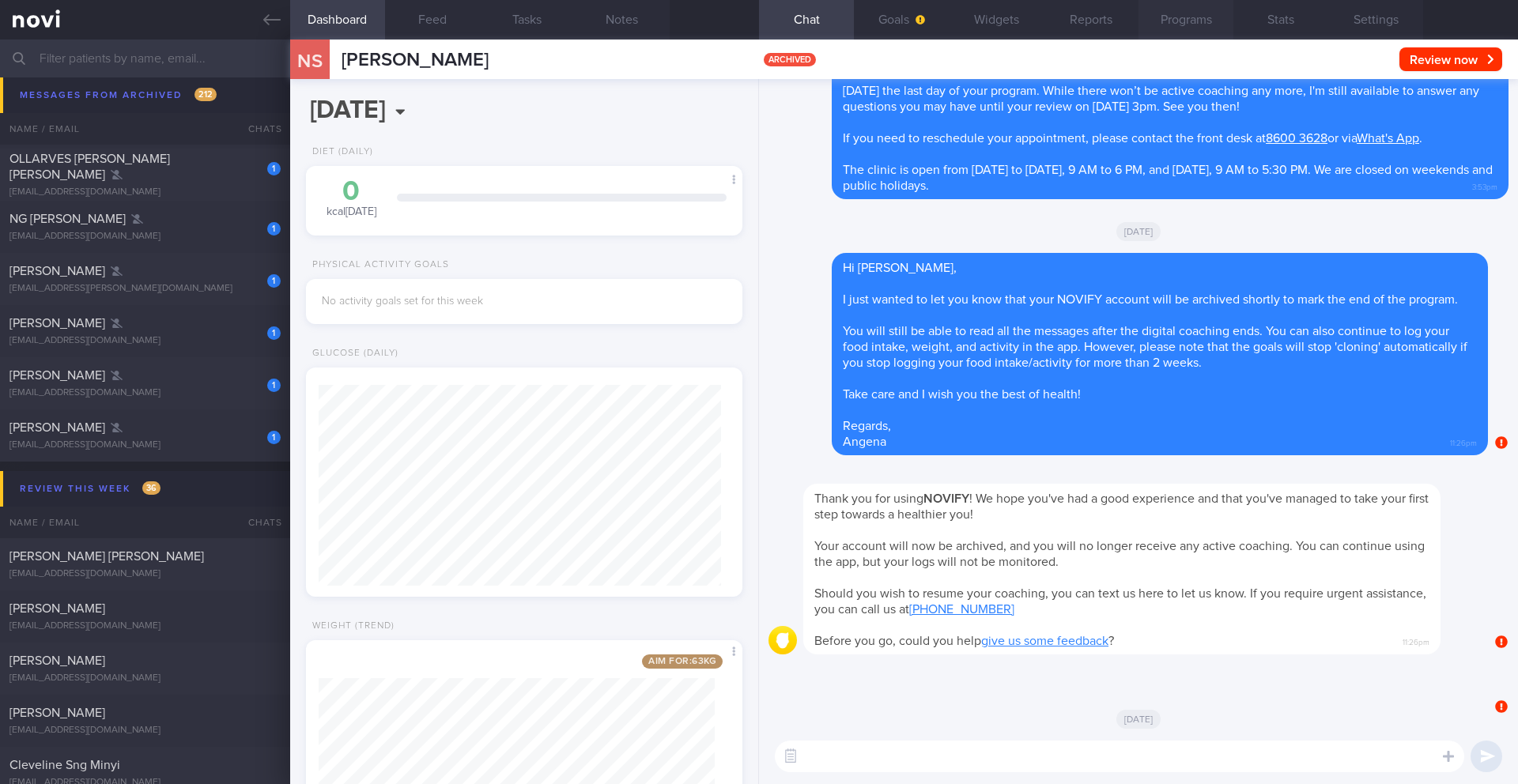
click at [1171, 28] on button "Programs" at bounding box center [1186, 20] width 95 height 40
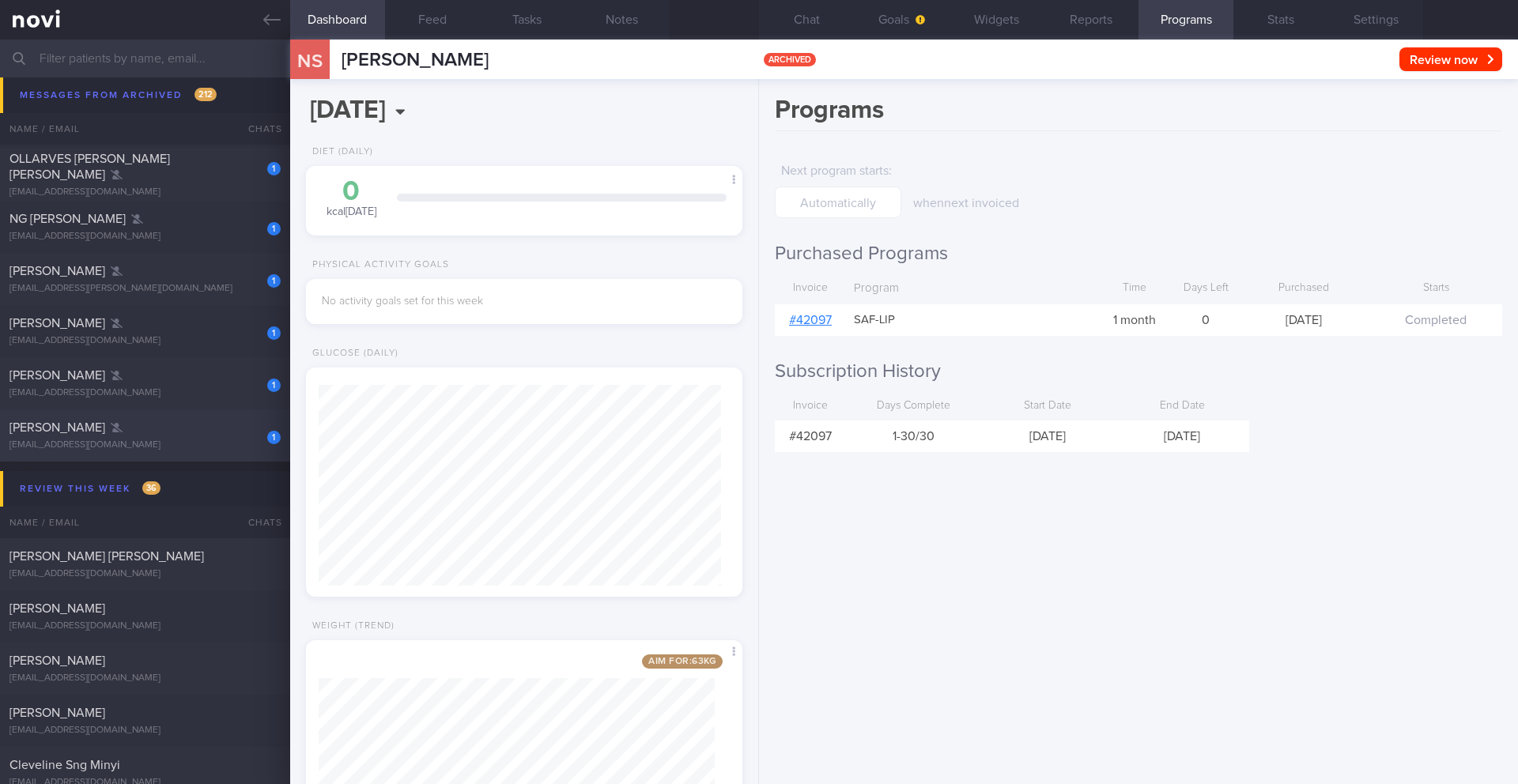
click at [139, 439] on div "[EMAIL_ADDRESS][DOMAIN_NAME]" at bounding box center [145, 445] width 271 height 12
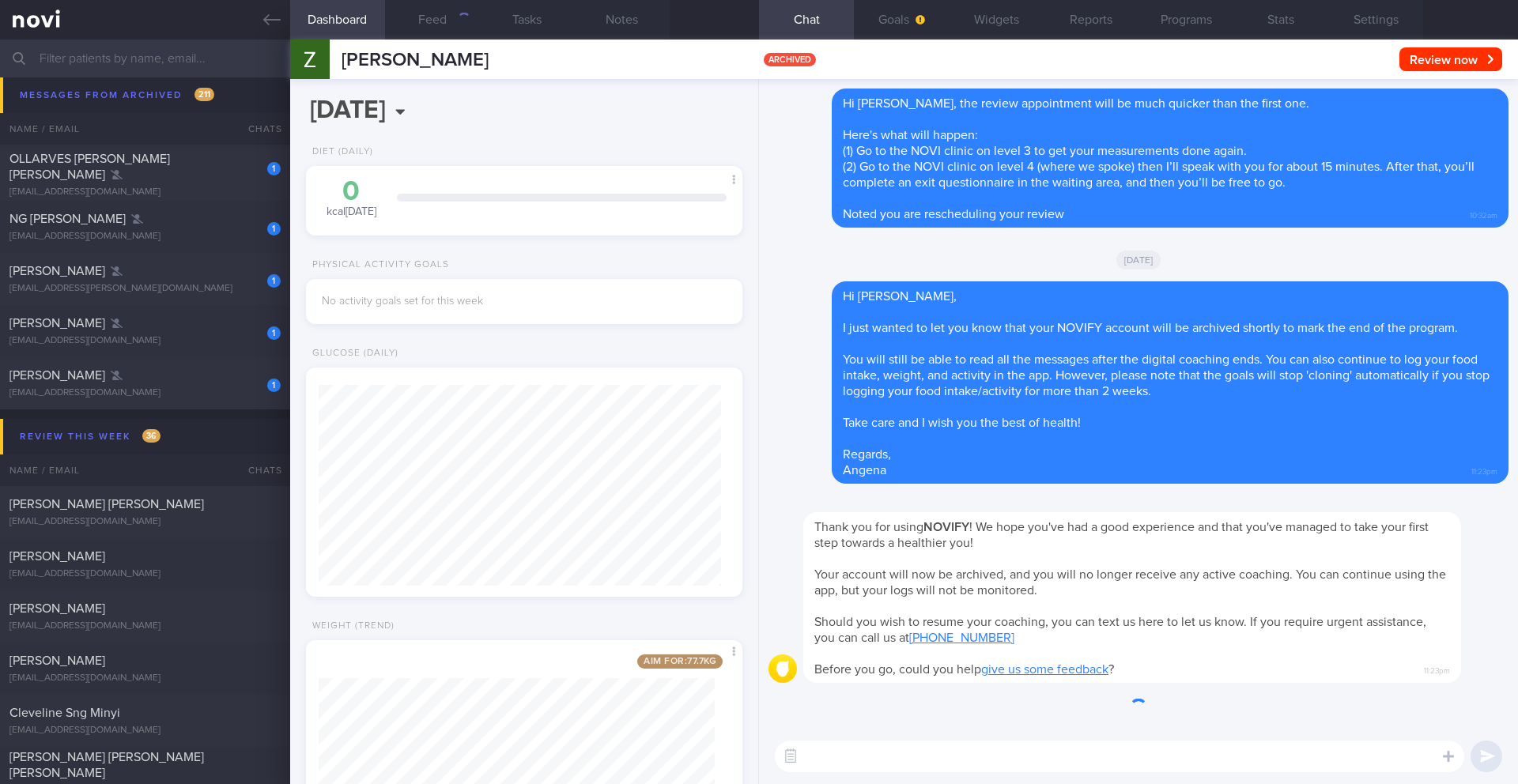
scroll to position [220, 397]
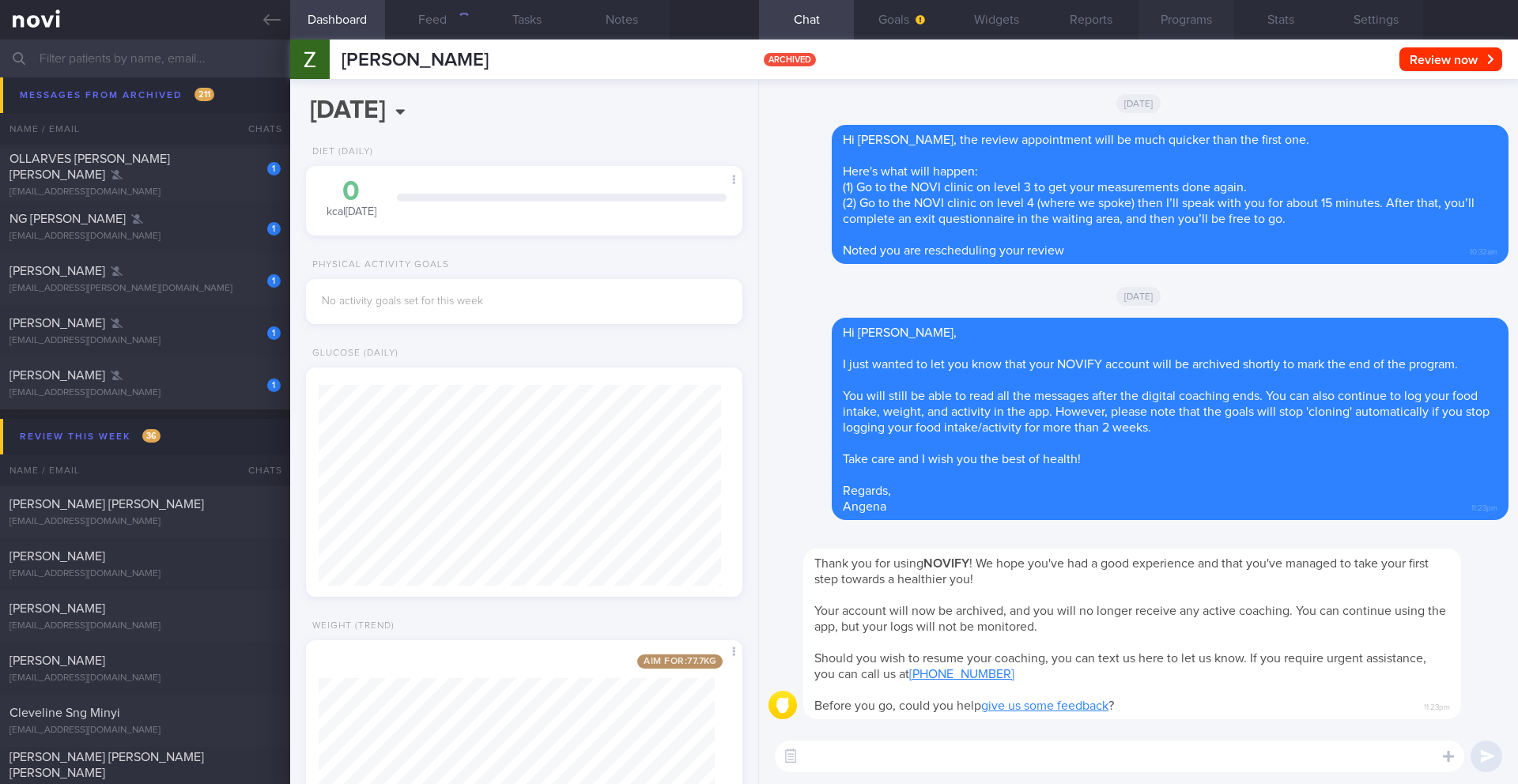
click at [1195, 15] on button "Programs" at bounding box center [1186, 20] width 95 height 40
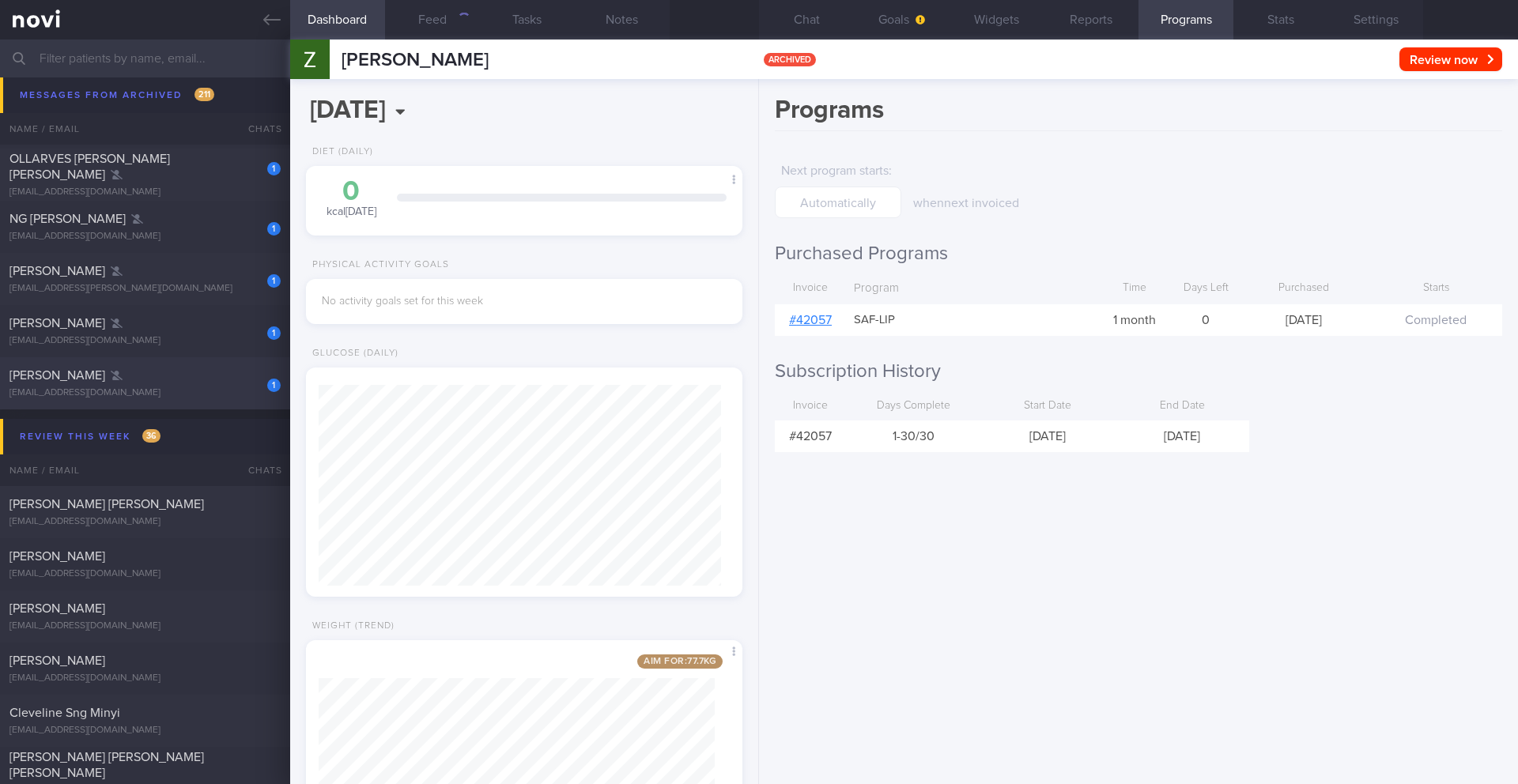
click at [140, 387] on div "[EMAIL_ADDRESS][DOMAIN_NAME]" at bounding box center [145, 393] width 271 height 12
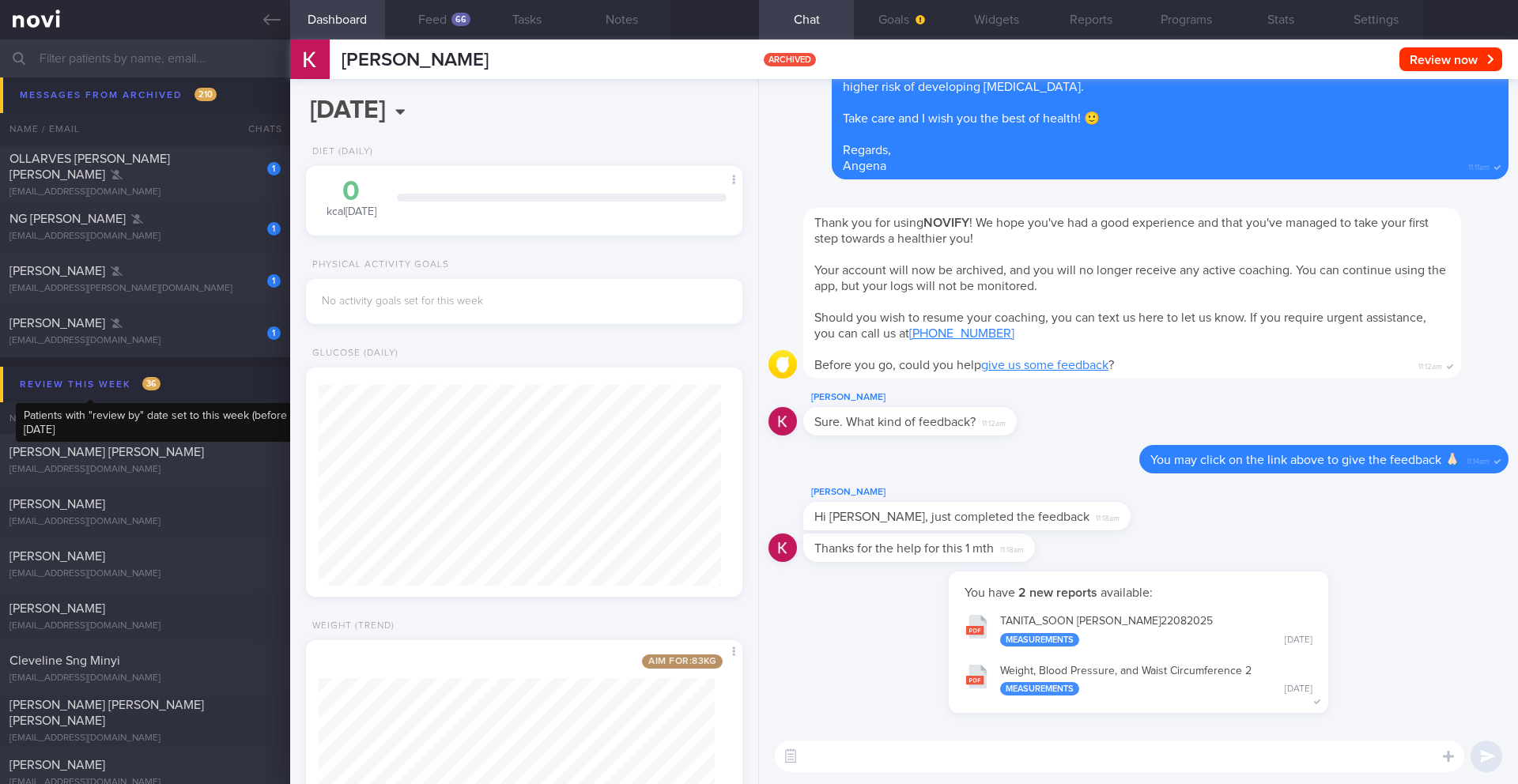
scroll to position [789798, 790000]
click at [1217, 25] on button "Programs" at bounding box center [1186, 20] width 95 height 40
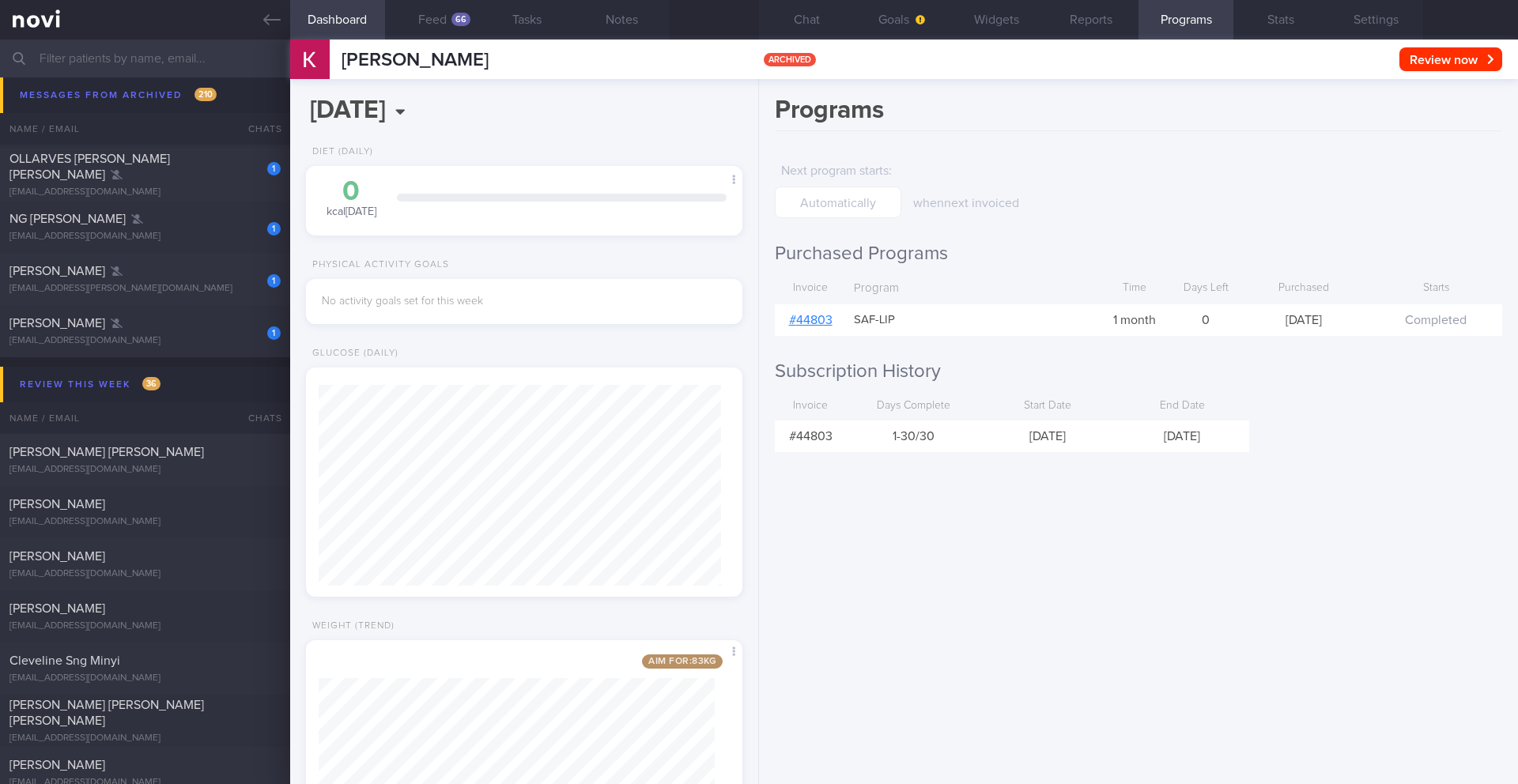
click at [1016, 560] on div "Programs Next program starts : when next invoiced Purchased Programs Invoice Pr…" at bounding box center [1137, 431] width 759 height 705
click at [92, 330] on div "[PERSON_NAME]" at bounding box center [143, 323] width 267 height 15
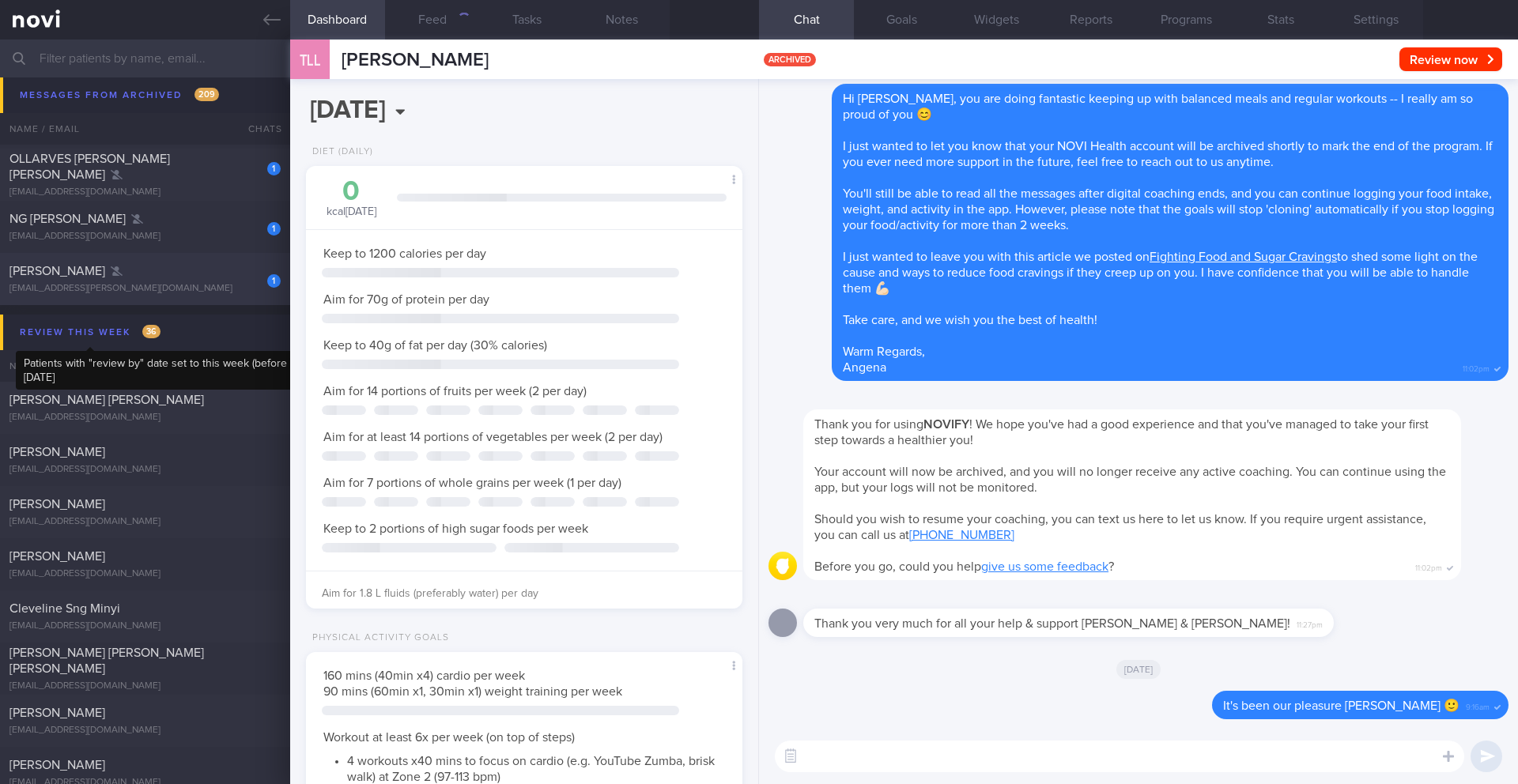
click at [1205, 32] on button "Programs" at bounding box center [1186, 20] width 95 height 40
click at [1195, 18] on button "Programs" at bounding box center [1186, 20] width 95 height 40
click at [1197, 30] on button "Programs" at bounding box center [1186, 20] width 95 height 40
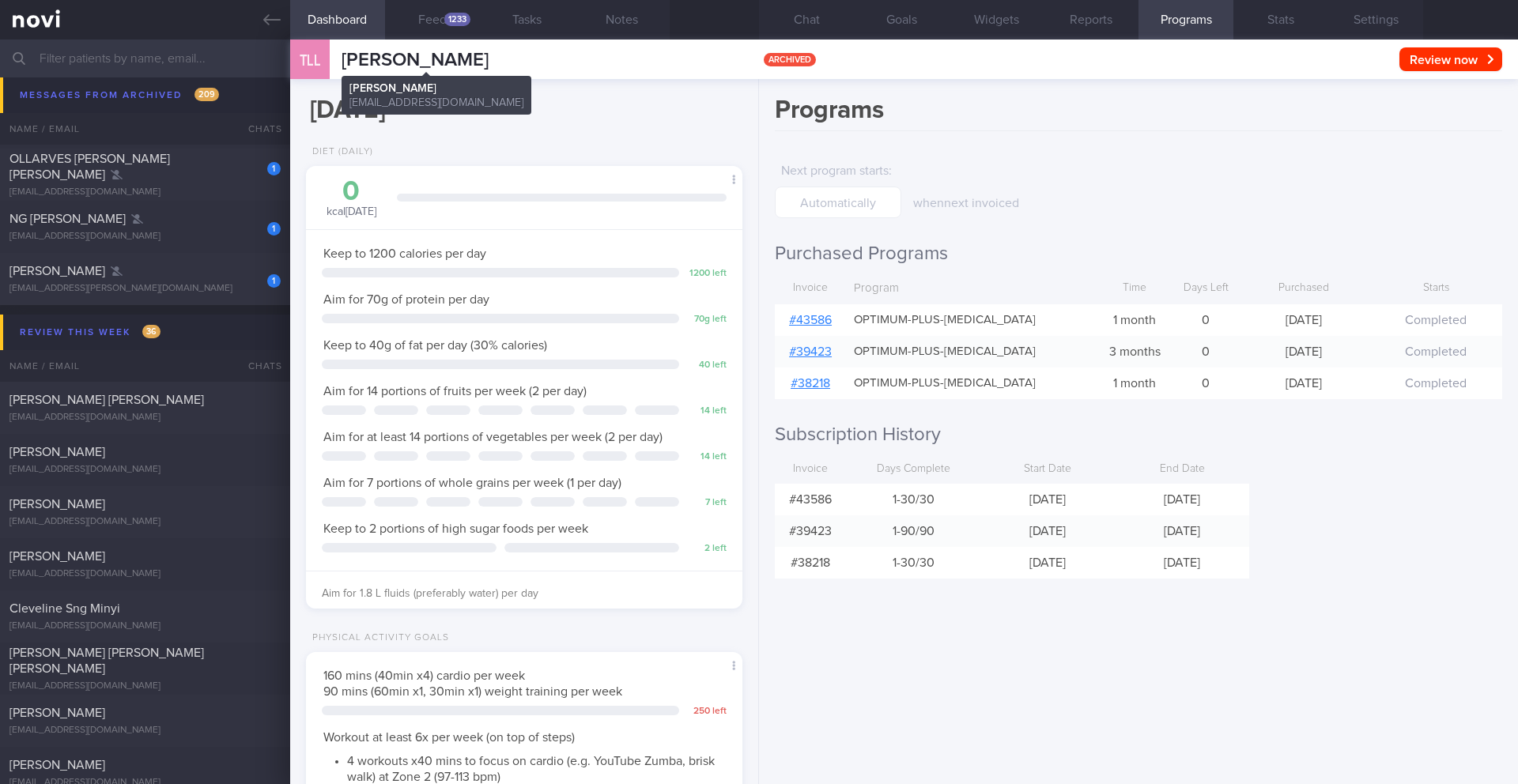
click at [458, 63] on span "[PERSON_NAME]" at bounding box center [415, 60] width 147 height 19
copy div "[PERSON_NAME] [PERSON_NAME] LI [PERSON_NAME] [EMAIL_ADDRESS][DOMAIN_NAME]"
click at [148, 283] on div "[EMAIL_ADDRESS][PERSON_NAME][DOMAIN_NAME]" at bounding box center [145, 289] width 271 height 12
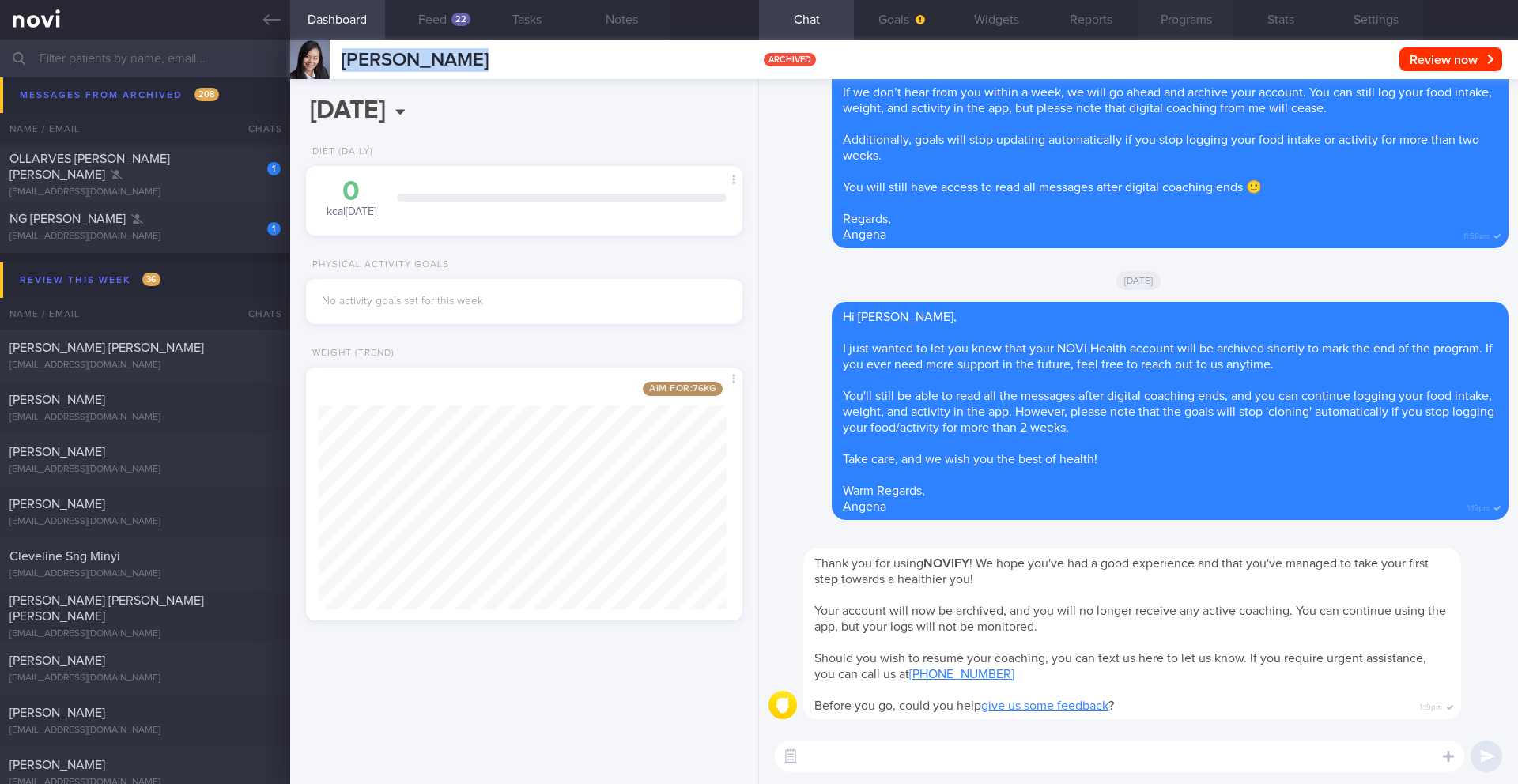
click at [1170, 14] on button "Programs" at bounding box center [1186, 20] width 95 height 40
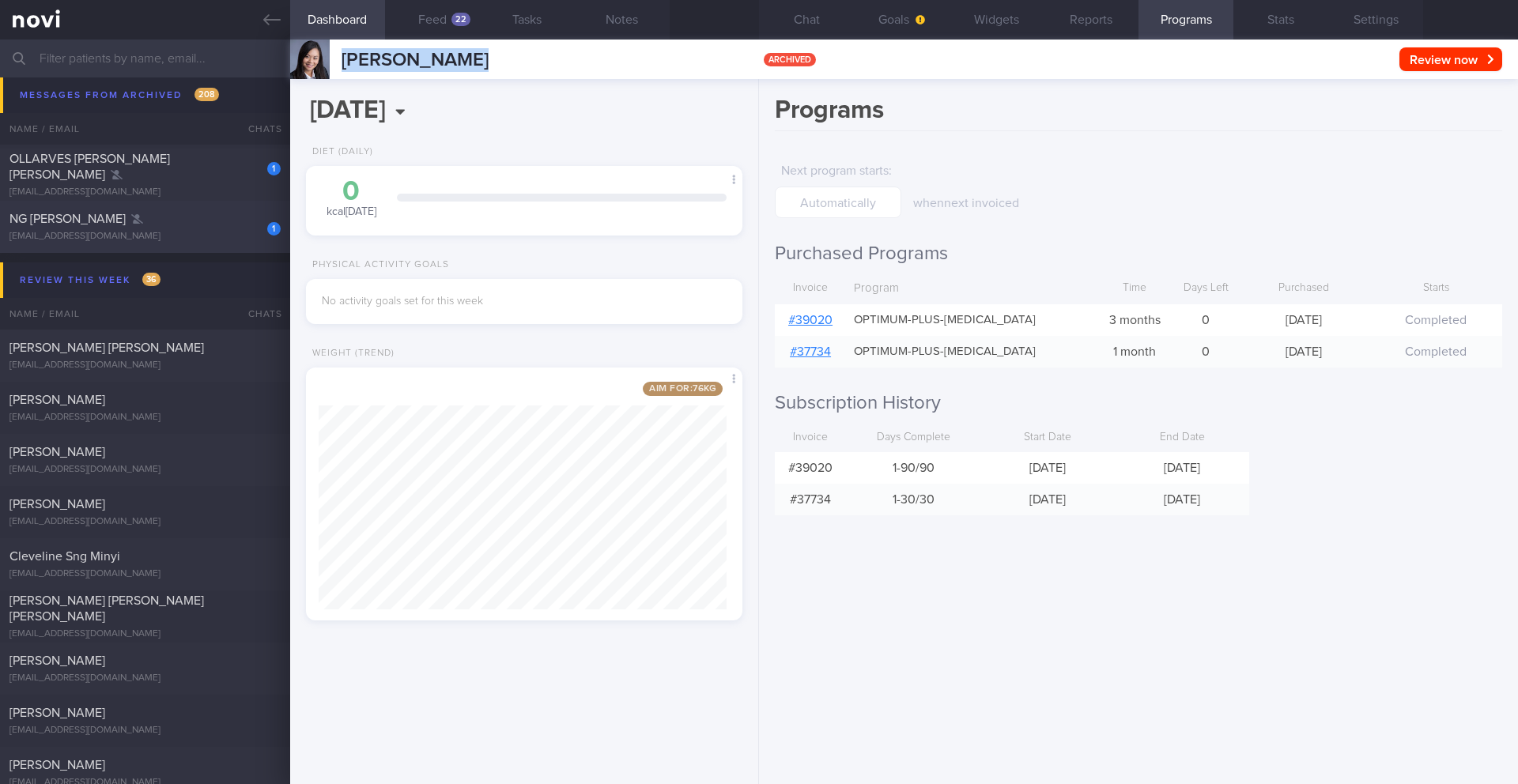
click at [96, 239] on div "[EMAIL_ADDRESS][DOMAIN_NAME]" at bounding box center [145, 237] width 271 height 12
type input "11/7: final r/v"
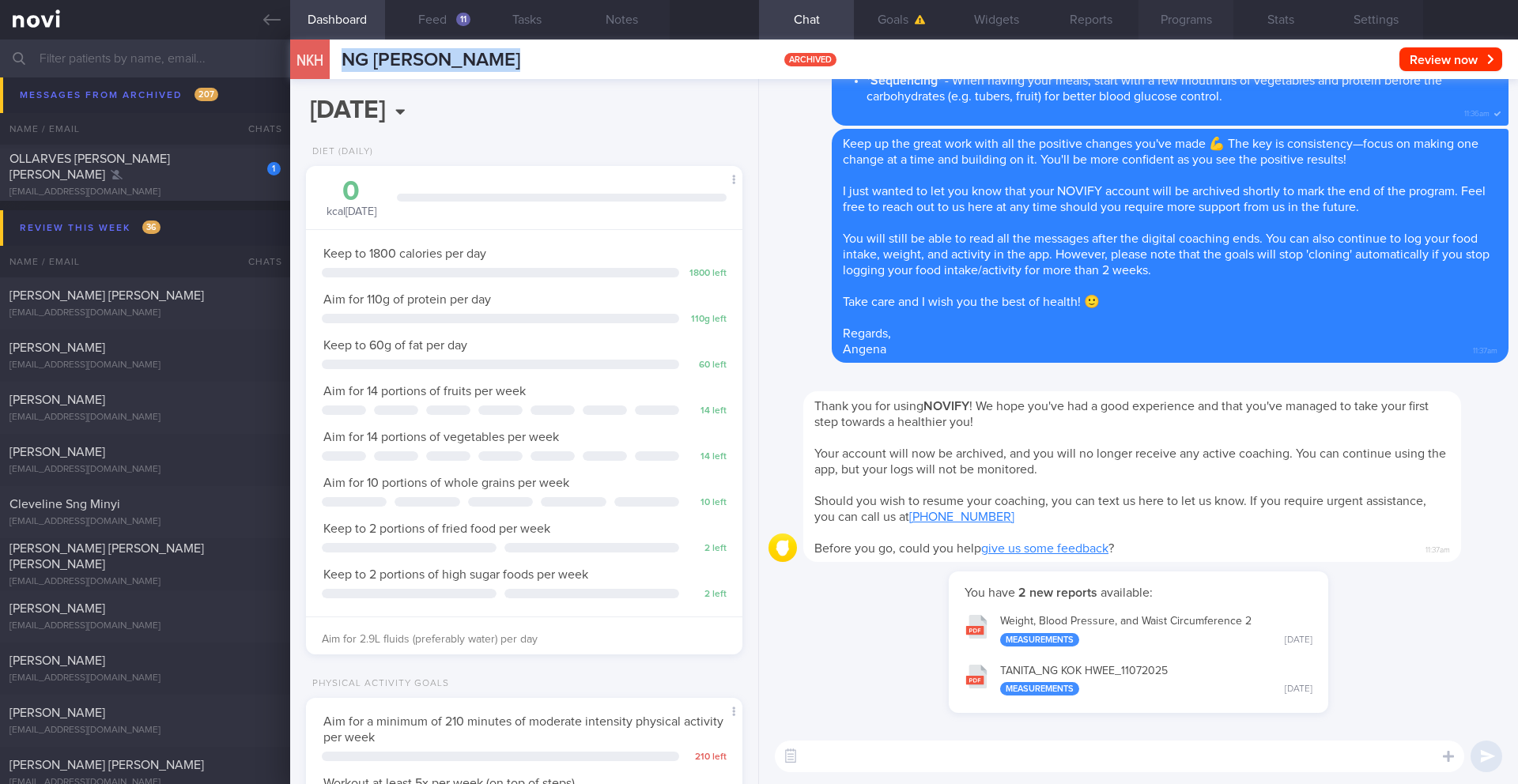
click at [1195, 22] on button "Programs" at bounding box center [1186, 20] width 95 height 40
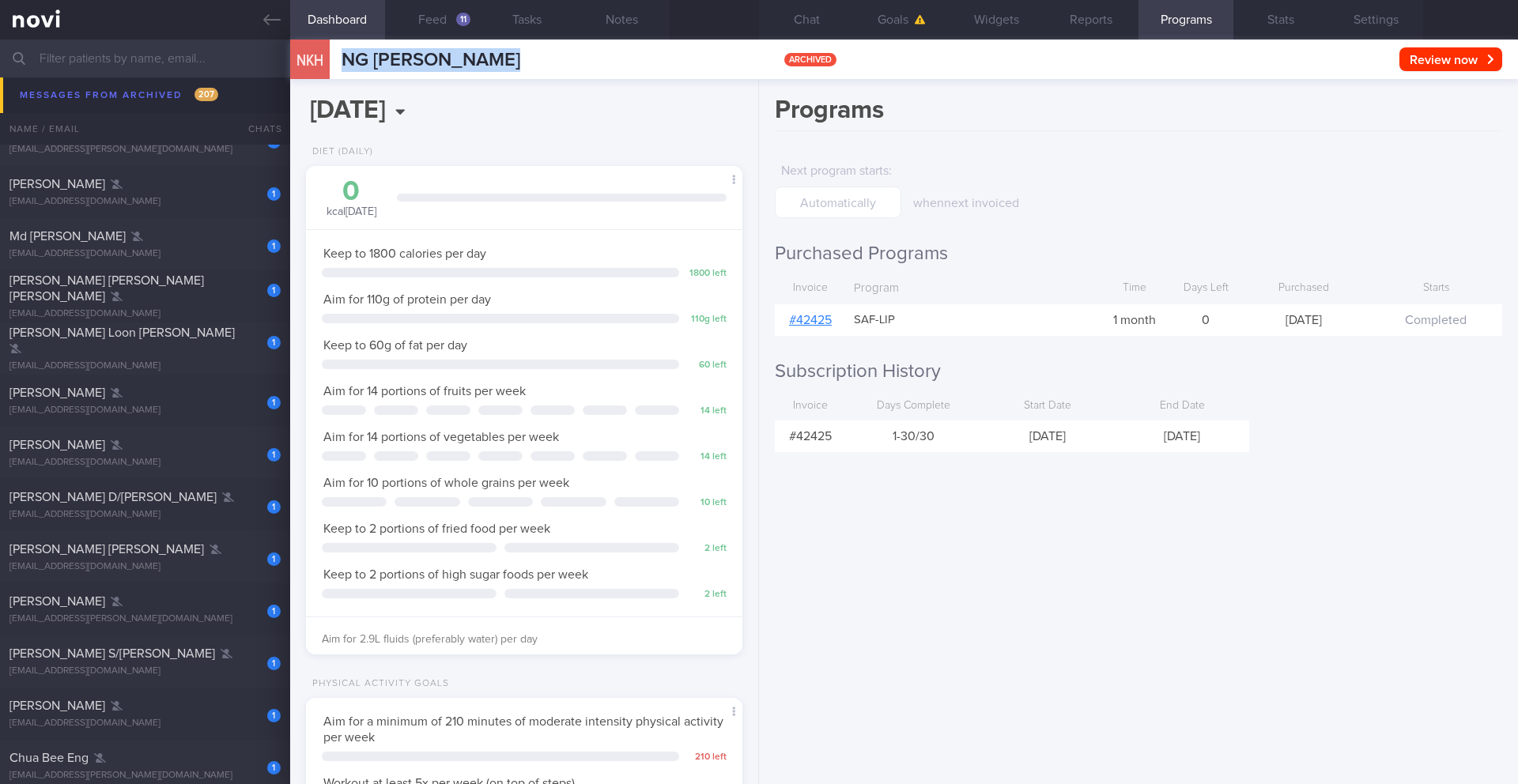
scroll to position [11217, 0]
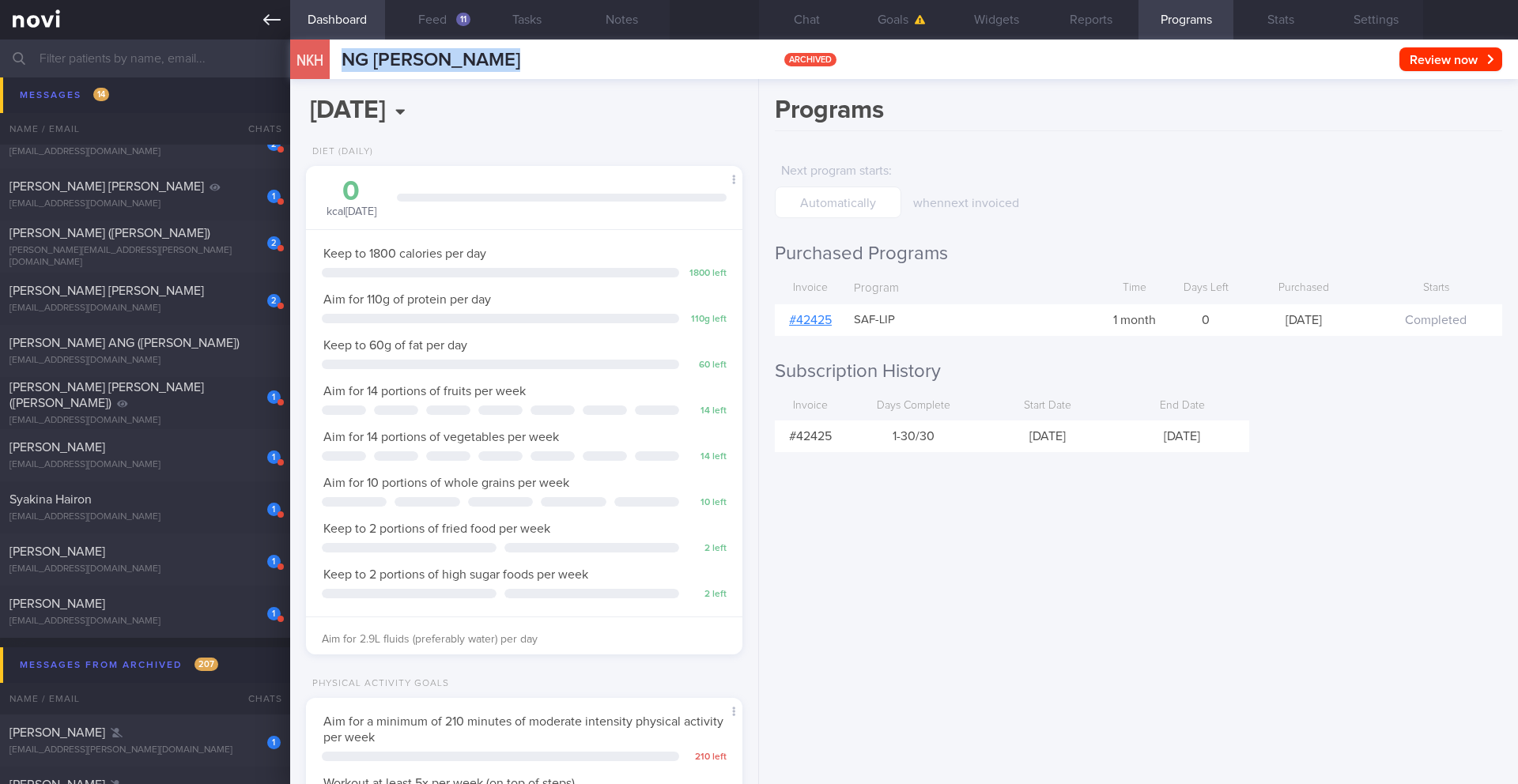
click at [271, 17] on icon at bounding box center [272, 20] width 17 height 17
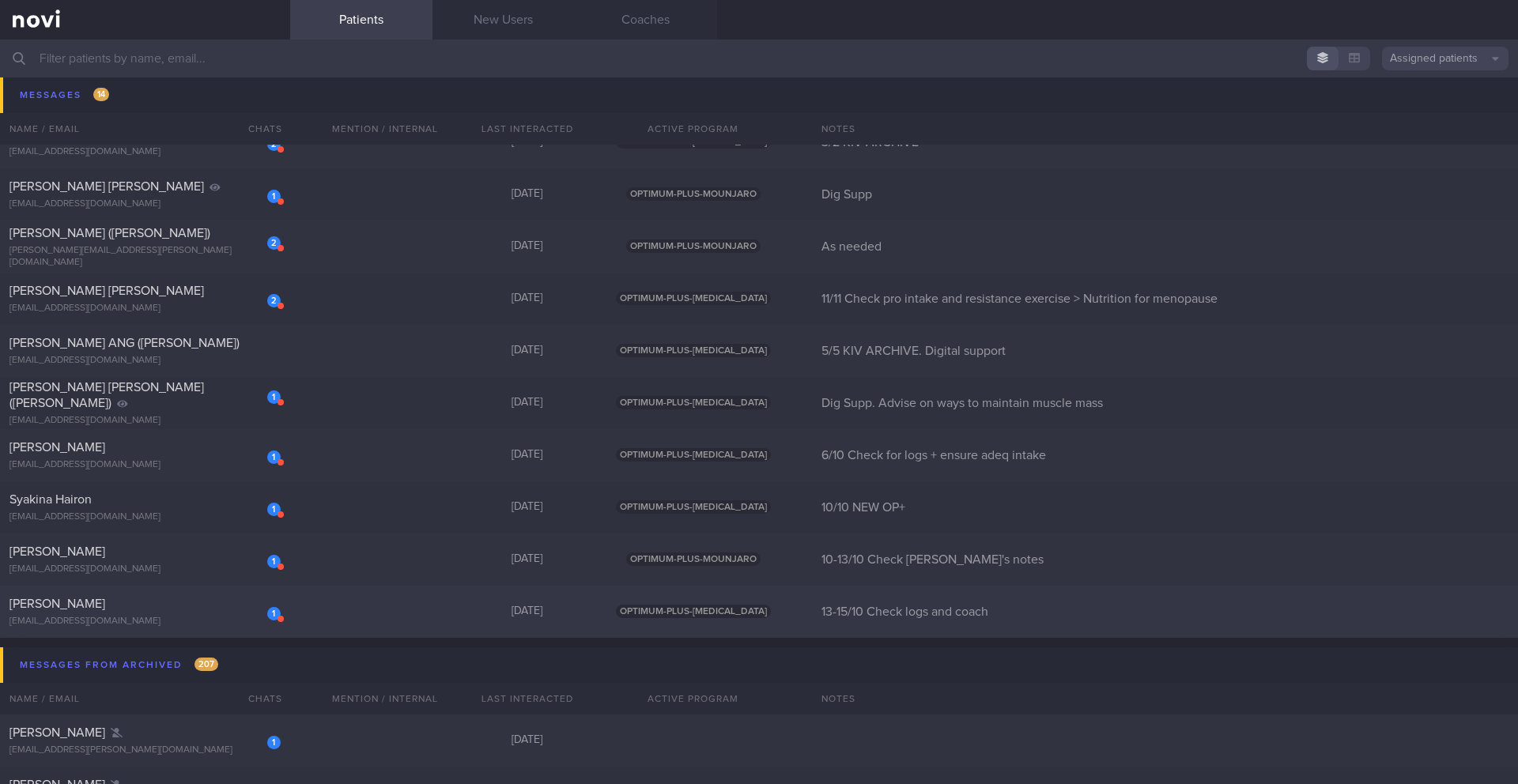
click at [197, 609] on div "[PERSON_NAME]" at bounding box center [143, 603] width 267 height 15
select select "9"
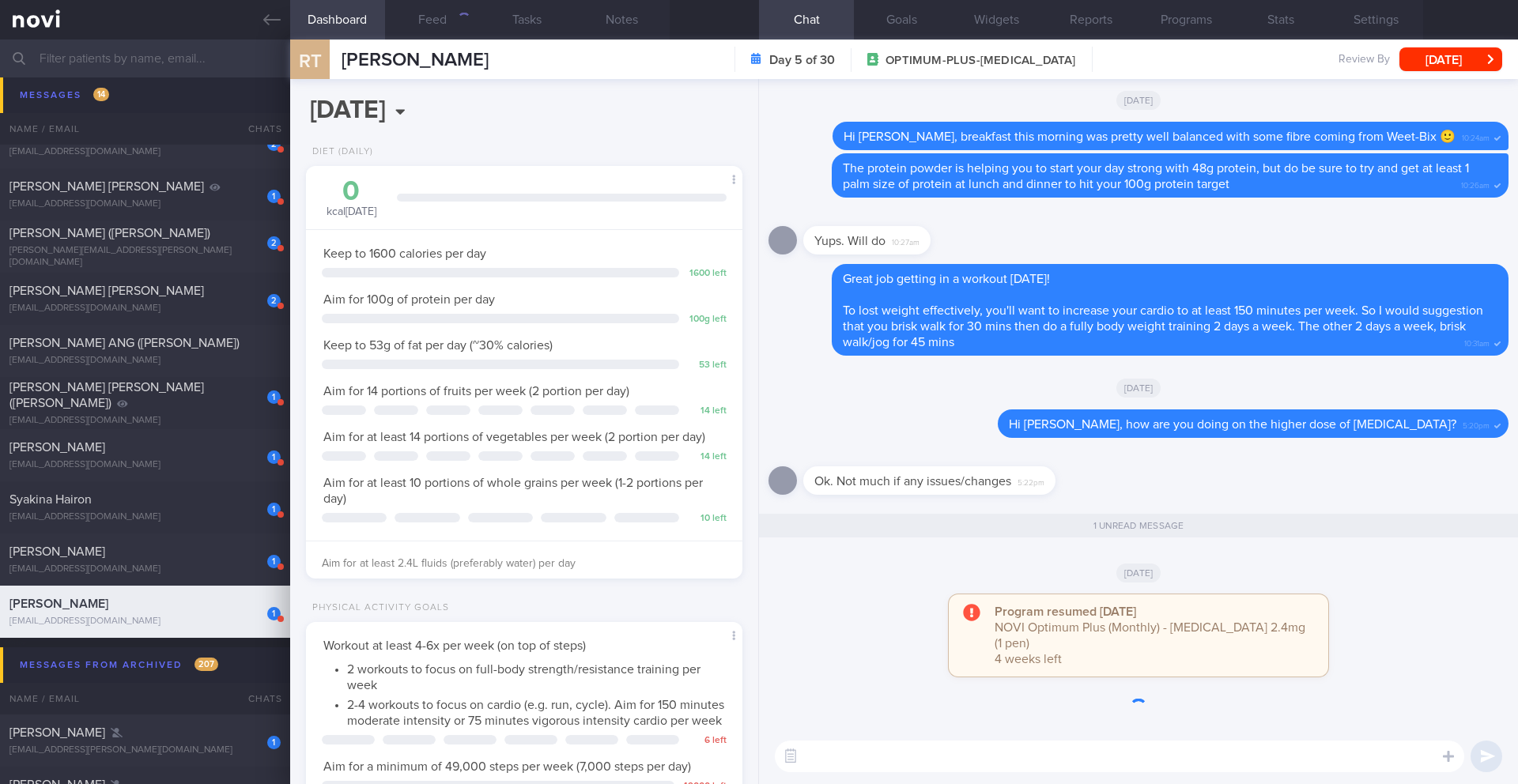
scroll to position [1, 0]
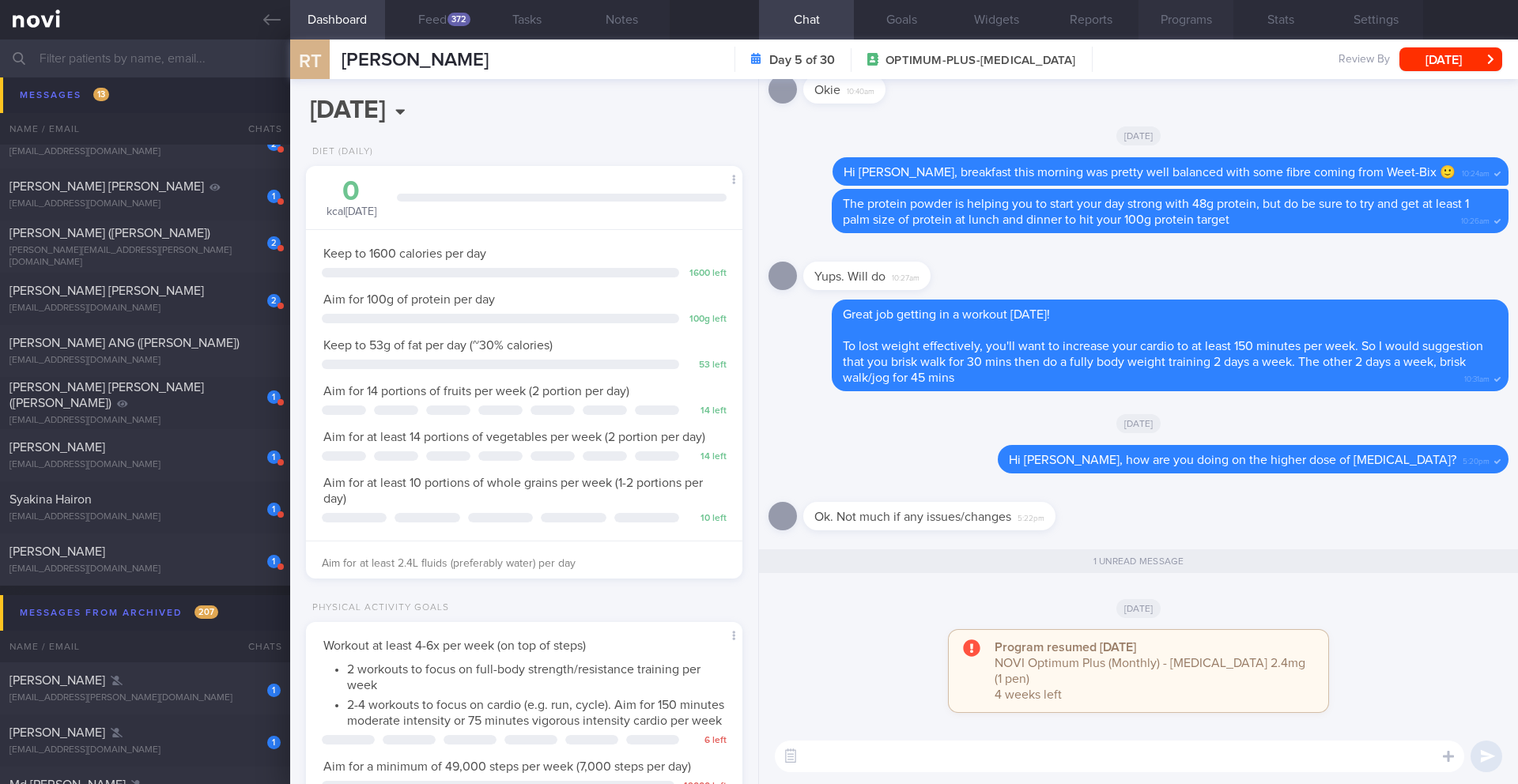
click at [1187, 16] on button "Programs" at bounding box center [1186, 20] width 95 height 40
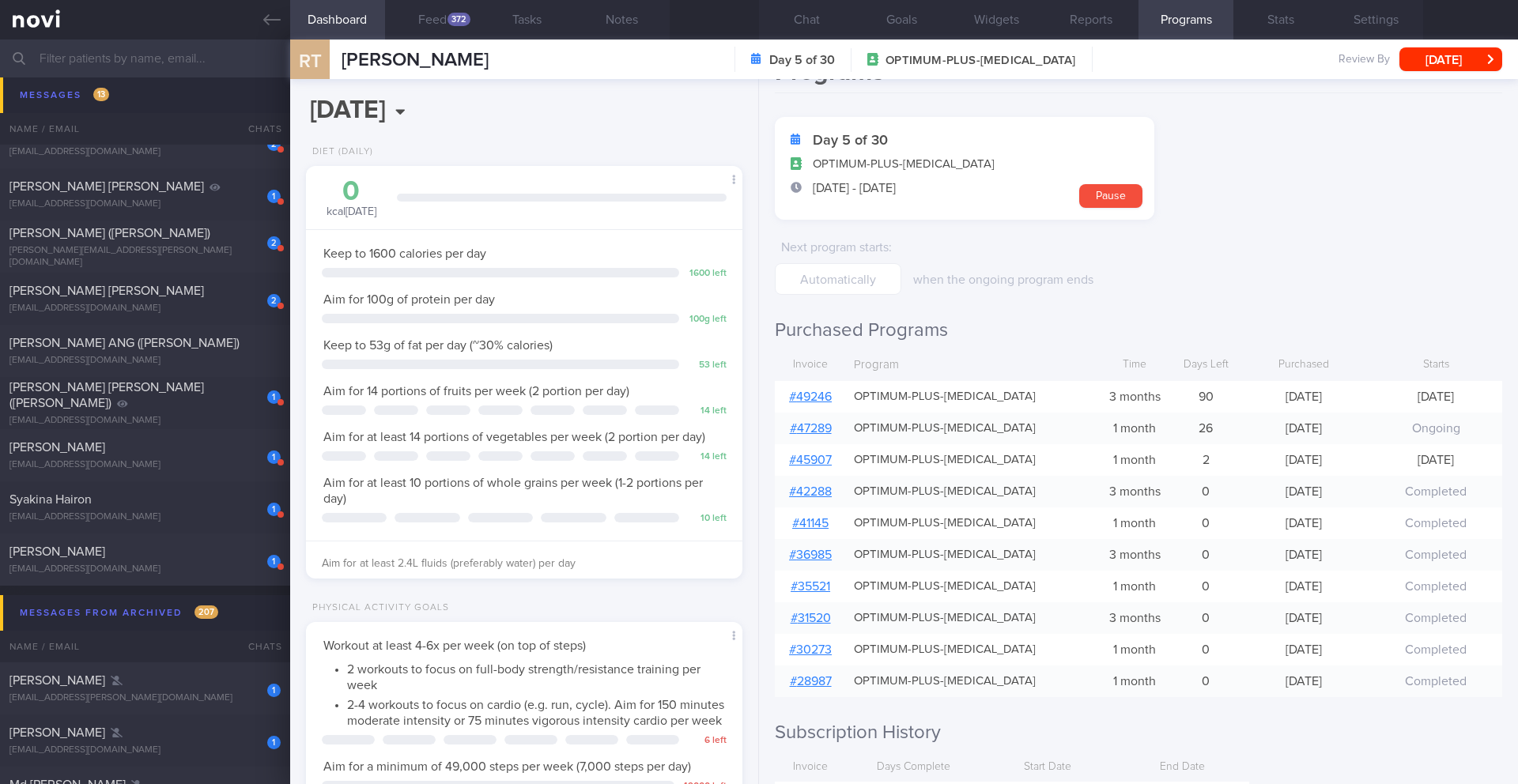
scroll to position [270, 0]
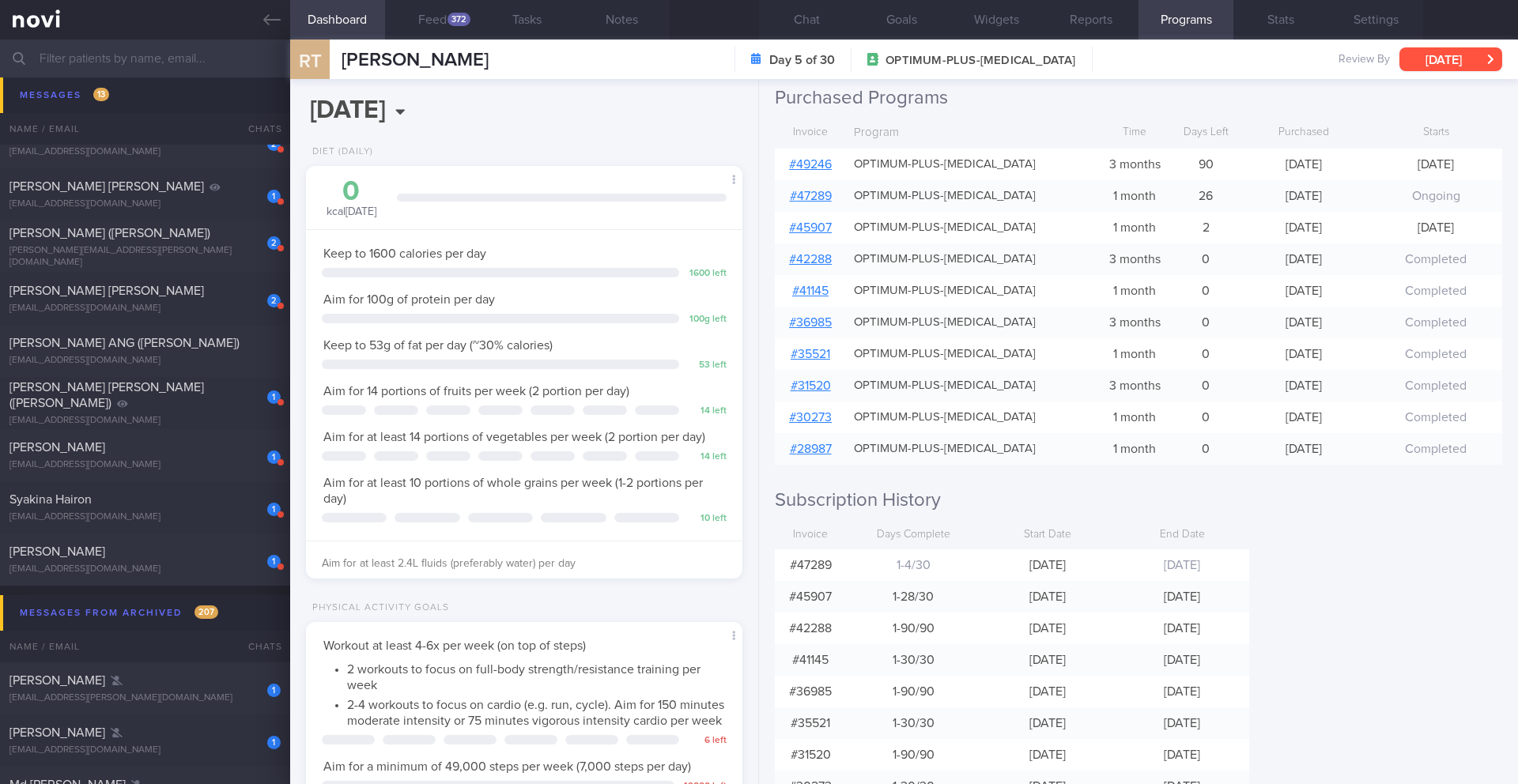
click at [1453, 62] on button "[DATE]" at bounding box center [1450, 59] width 102 height 24
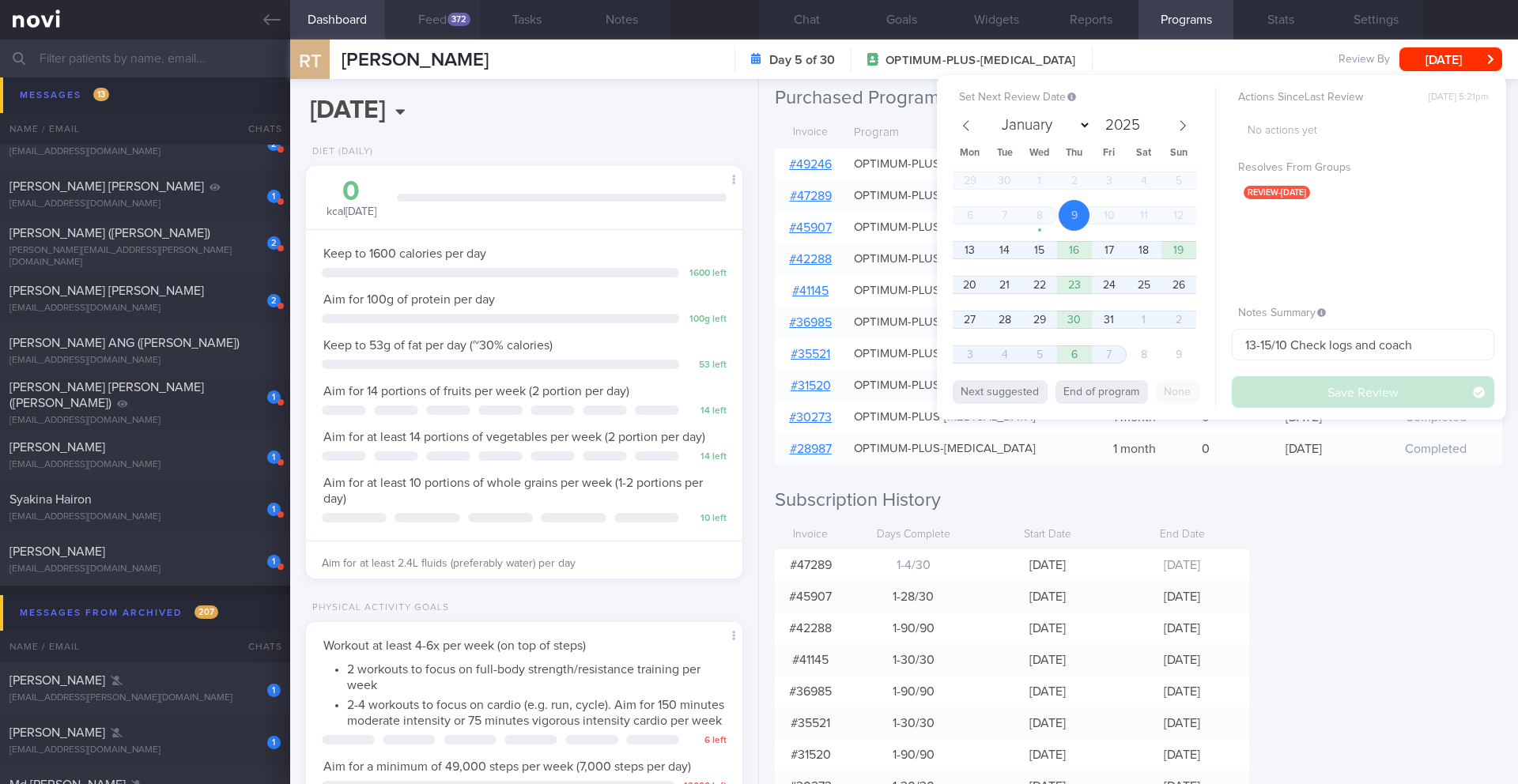
click at [440, 19] on button "Feed 372" at bounding box center [432, 20] width 95 height 40
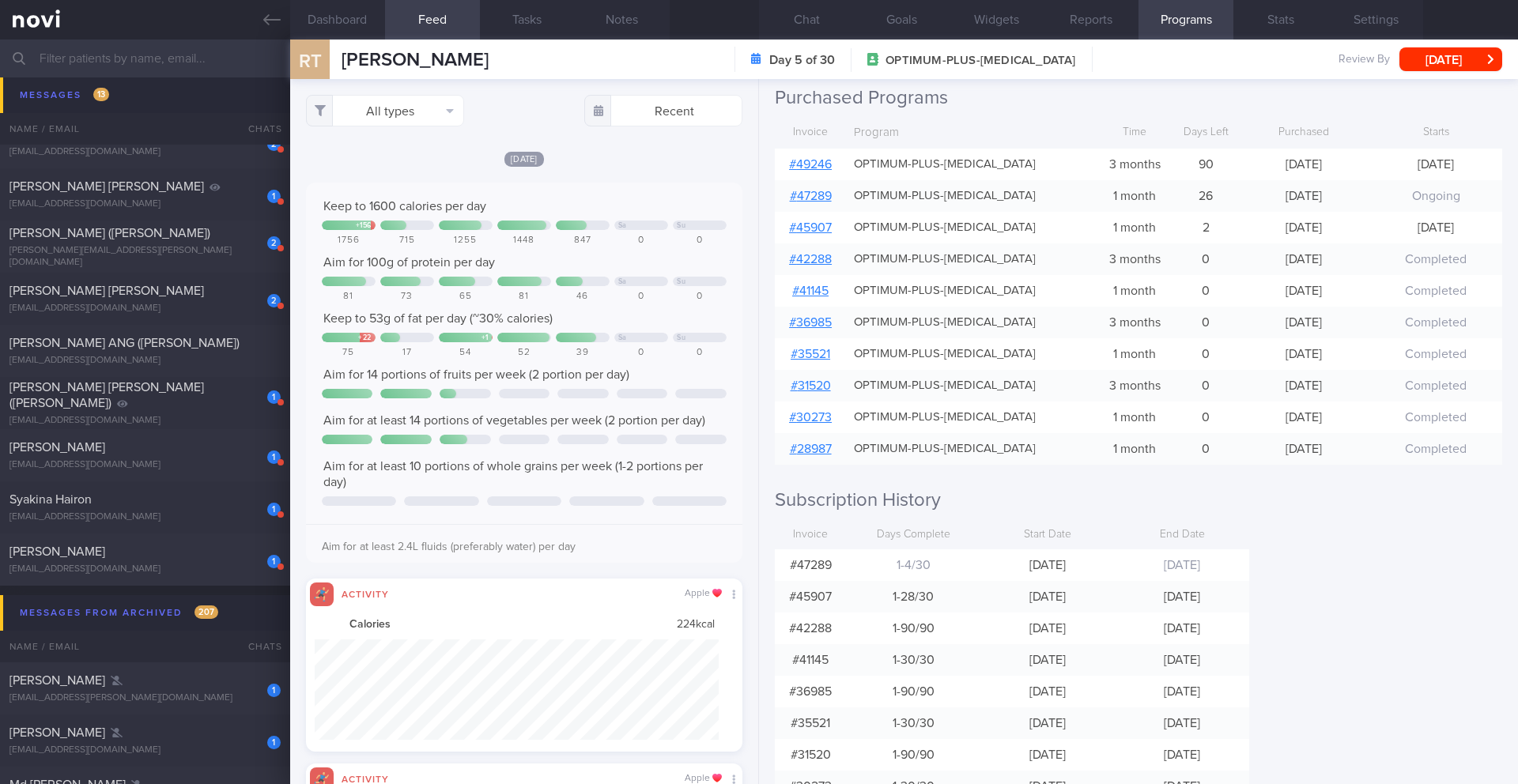
scroll to position [101, 405]
click at [616, 12] on button "Notes" at bounding box center [622, 20] width 95 height 40
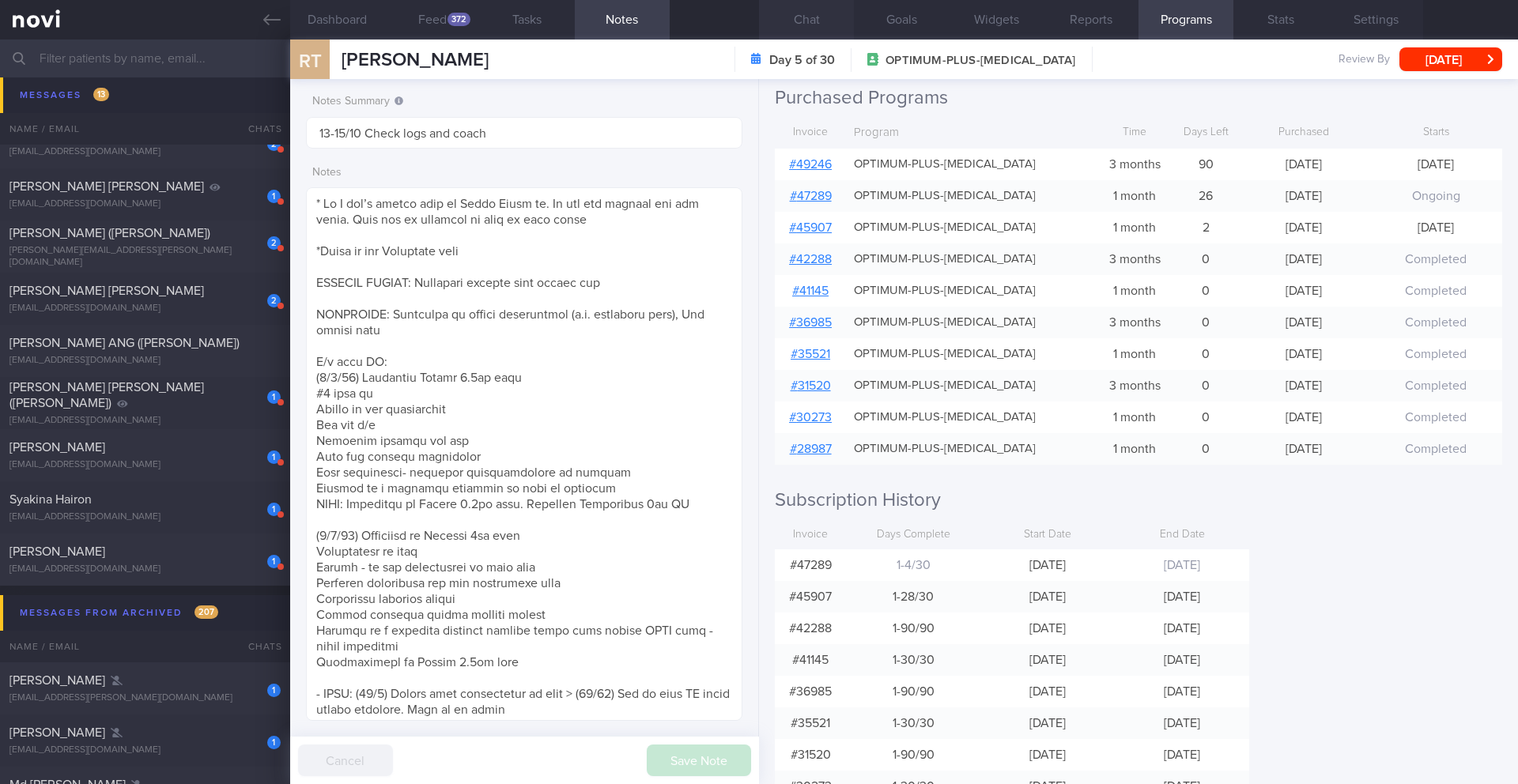
click at [805, 30] on button "Chat" at bounding box center [806, 20] width 95 height 40
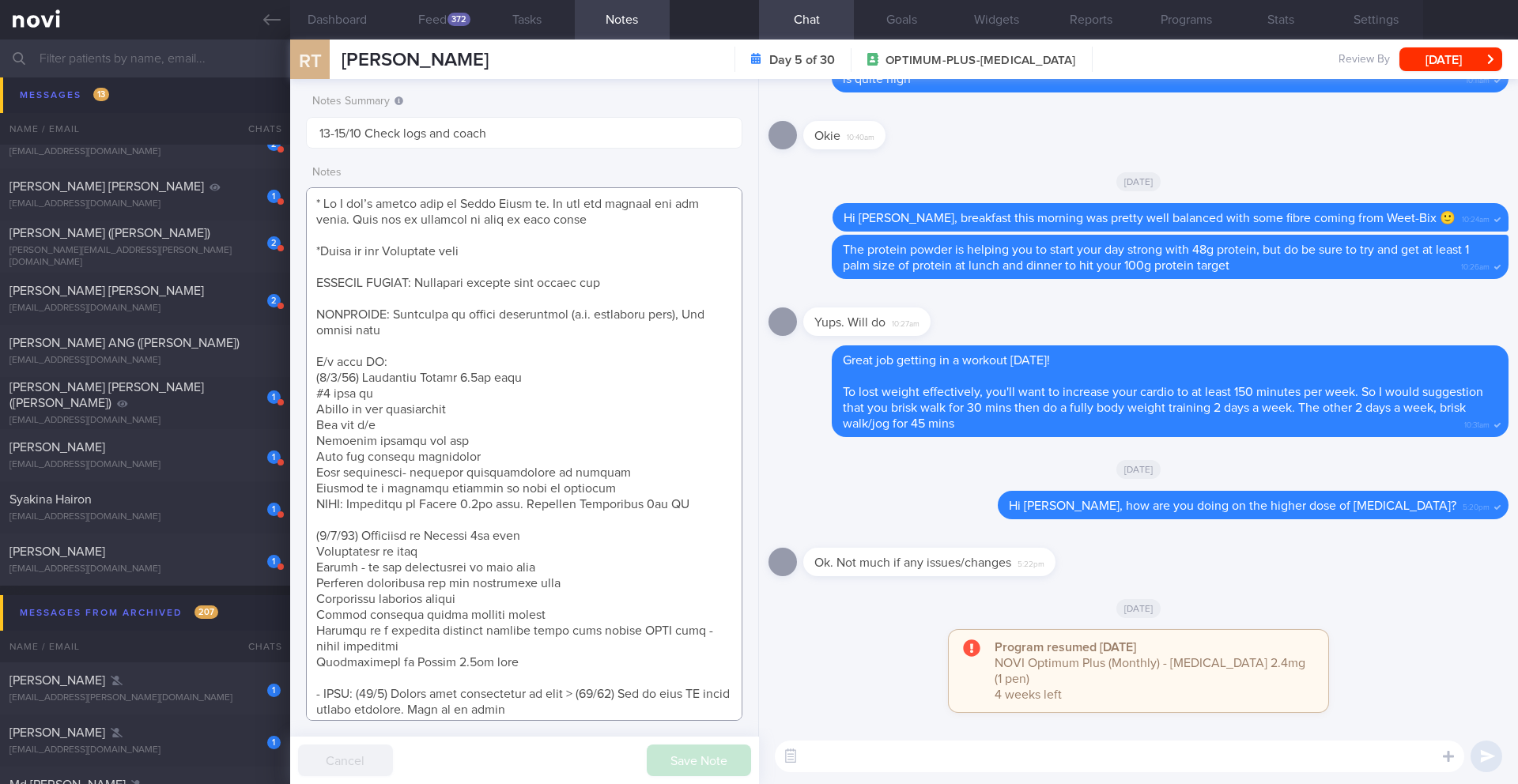
click at [427, 361] on textarea at bounding box center [524, 454] width 437 height 534
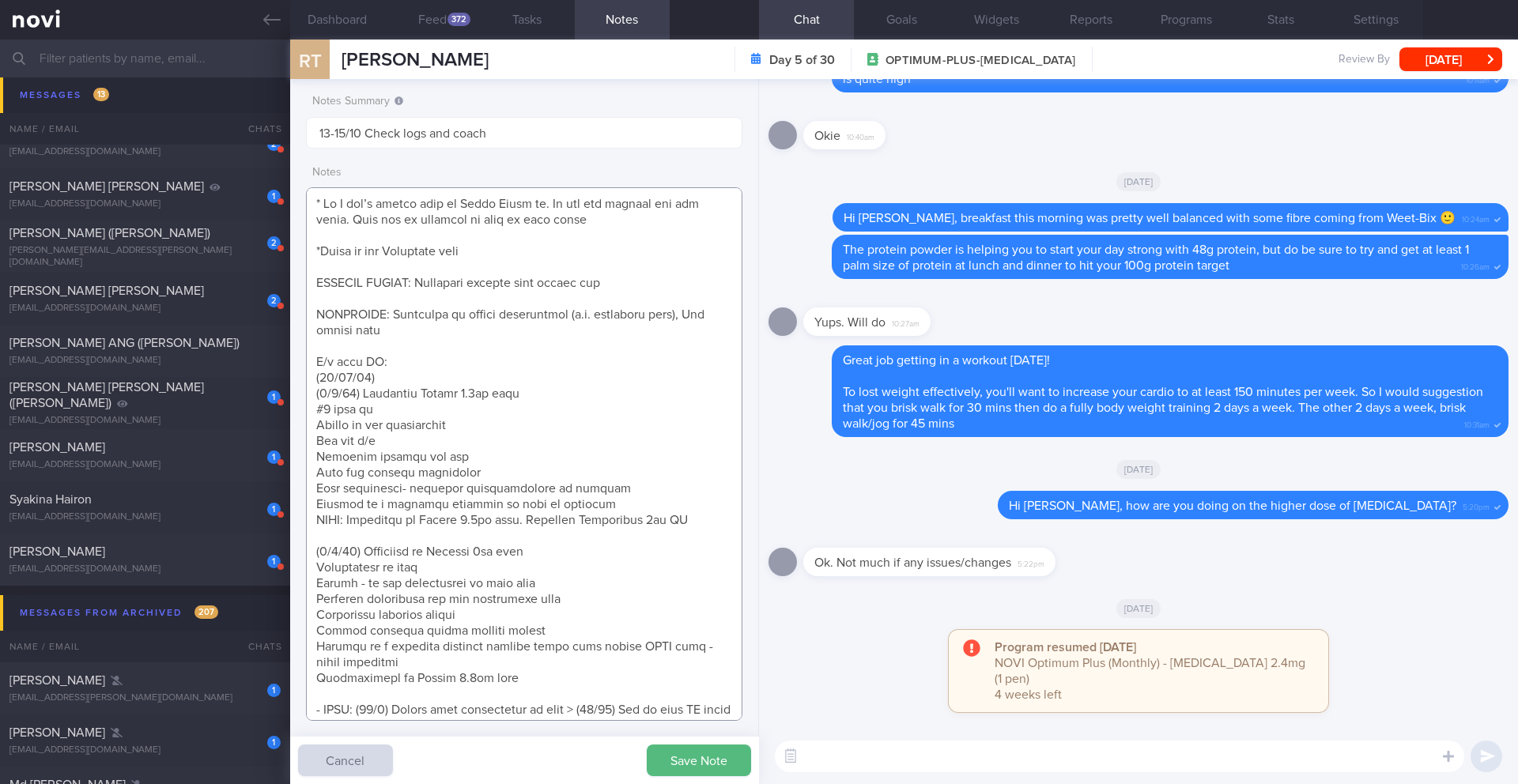
paste textarea "Tolerated [MEDICAL_DATA] 2.4mg wkly Nil sig s/e reported Happy w intended effec…"
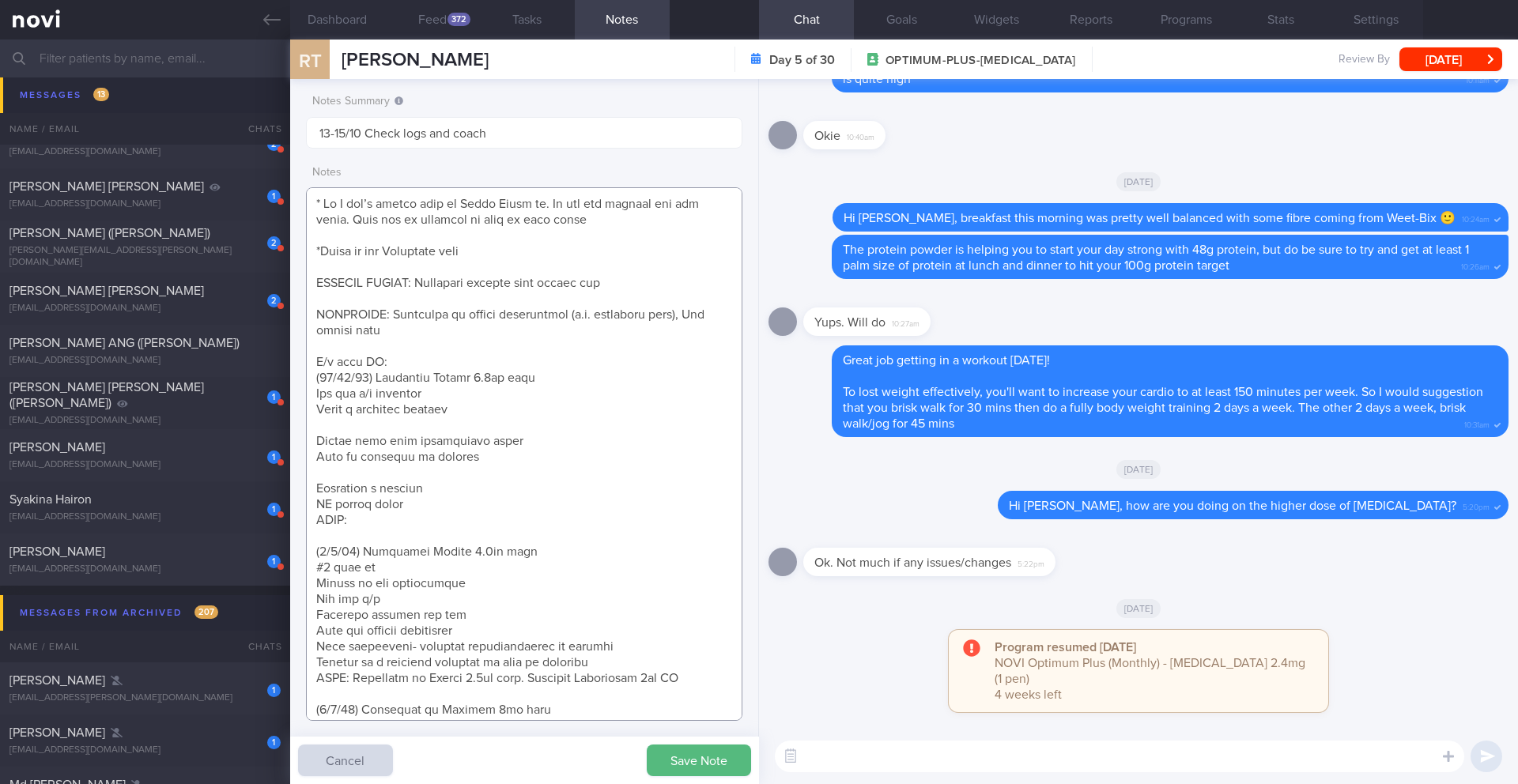
click at [452, 425] on textarea at bounding box center [524, 454] width 437 height 534
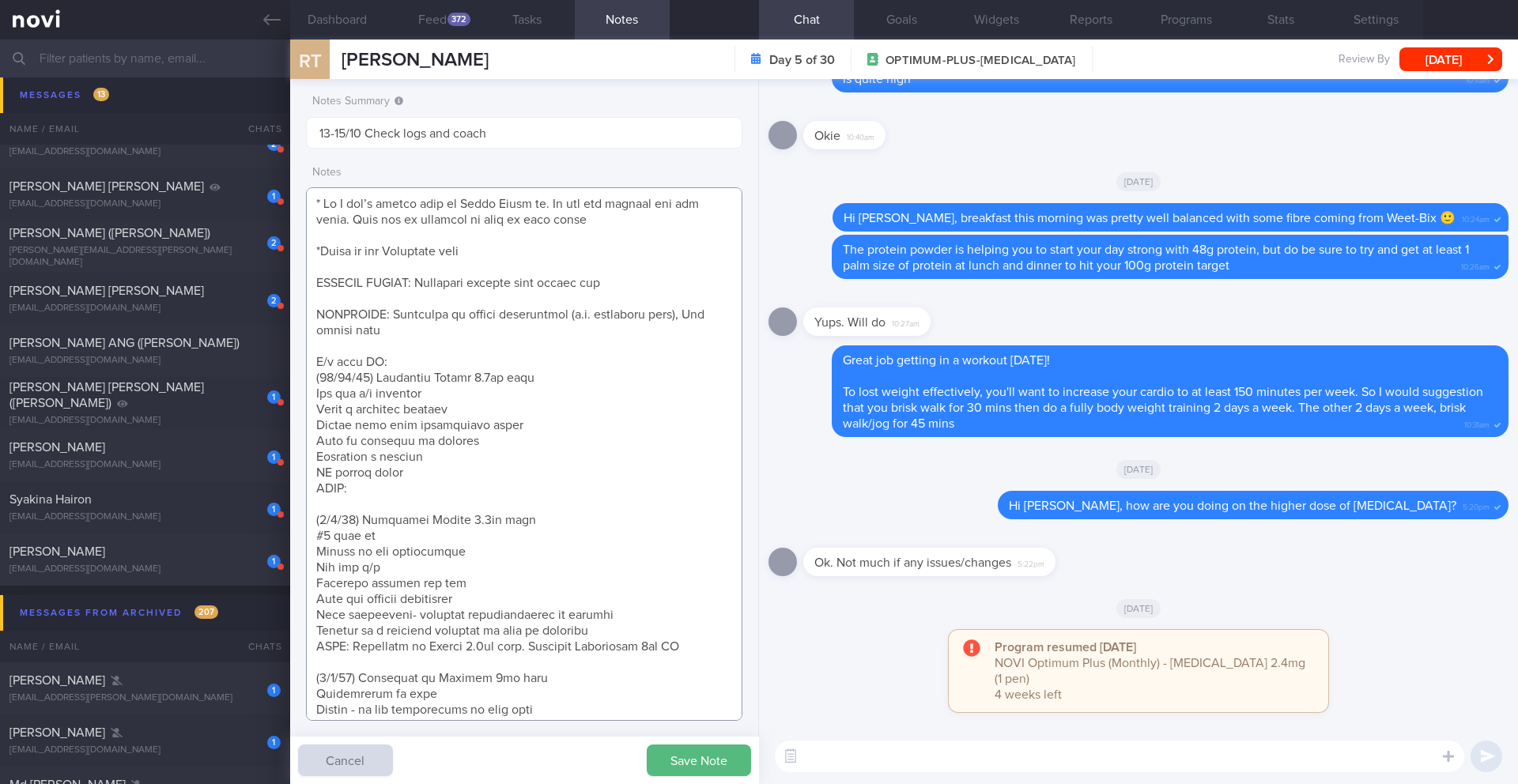
click at [360, 491] on textarea at bounding box center [524, 454] width 437 height 534
drag, startPoint x: 401, startPoint y: 467, endPoint x: 285, endPoint y: 458, distance: 116.3
click at [285, 458] on div "Patients New Users Coaches Assigned patients Assigned patients All active patie…" at bounding box center [759, 411] width 1518 height 744
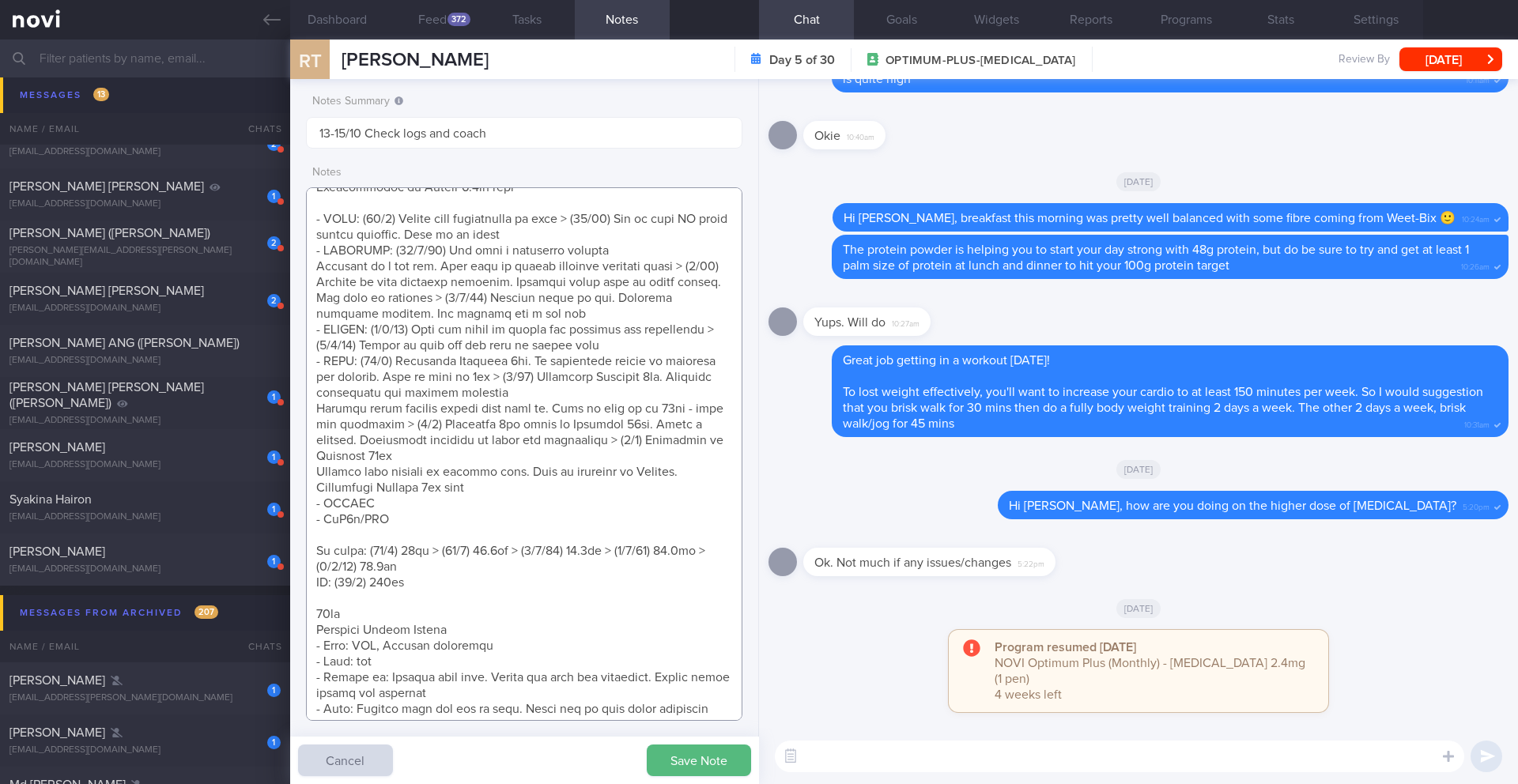
scroll to position [596, 0]
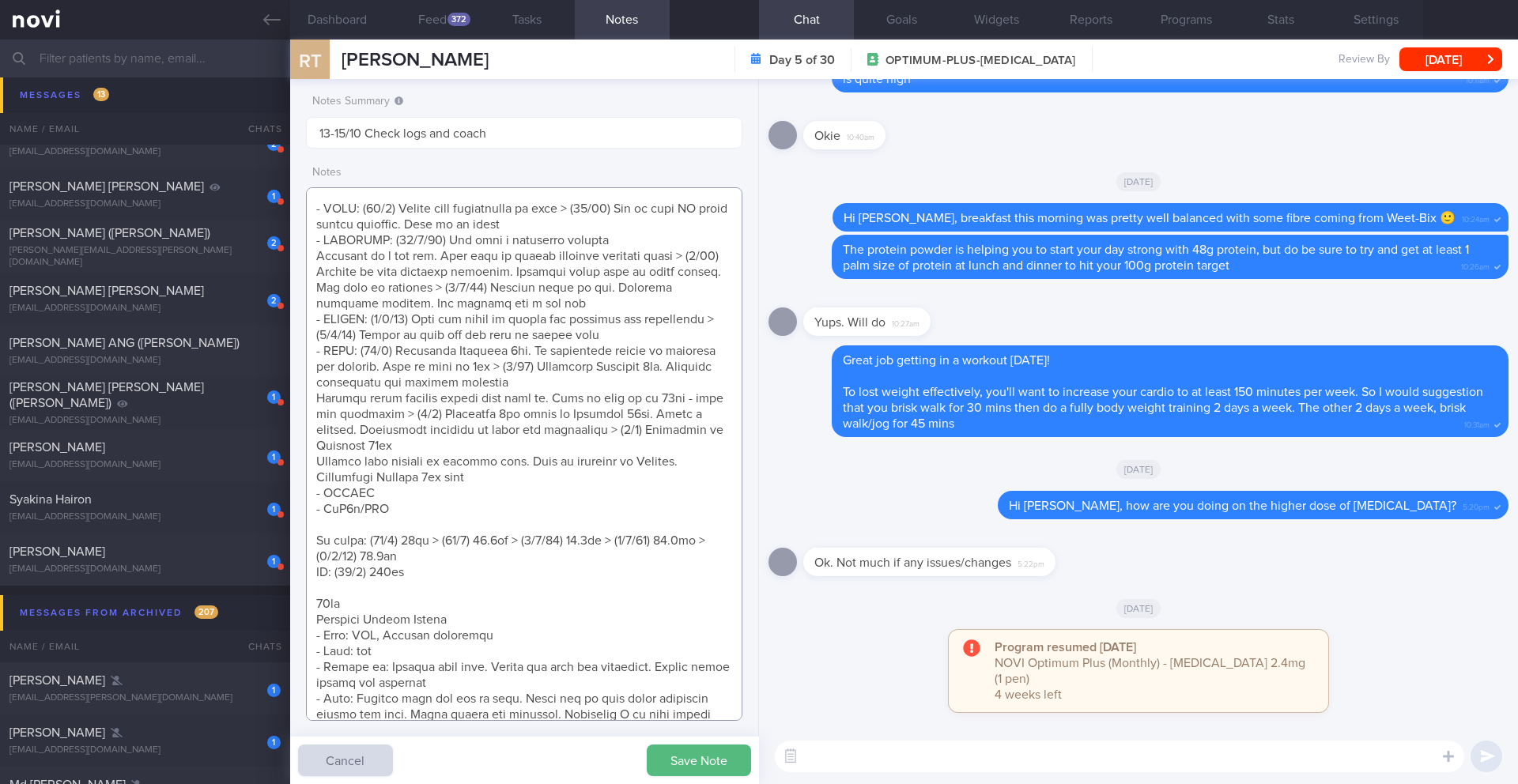
click at [515, 546] on textarea at bounding box center [524, 454] width 437 height 534
click at [511, 555] on textarea at bounding box center [524, 454] width 437 height 534
paste textarea "82.7kg"
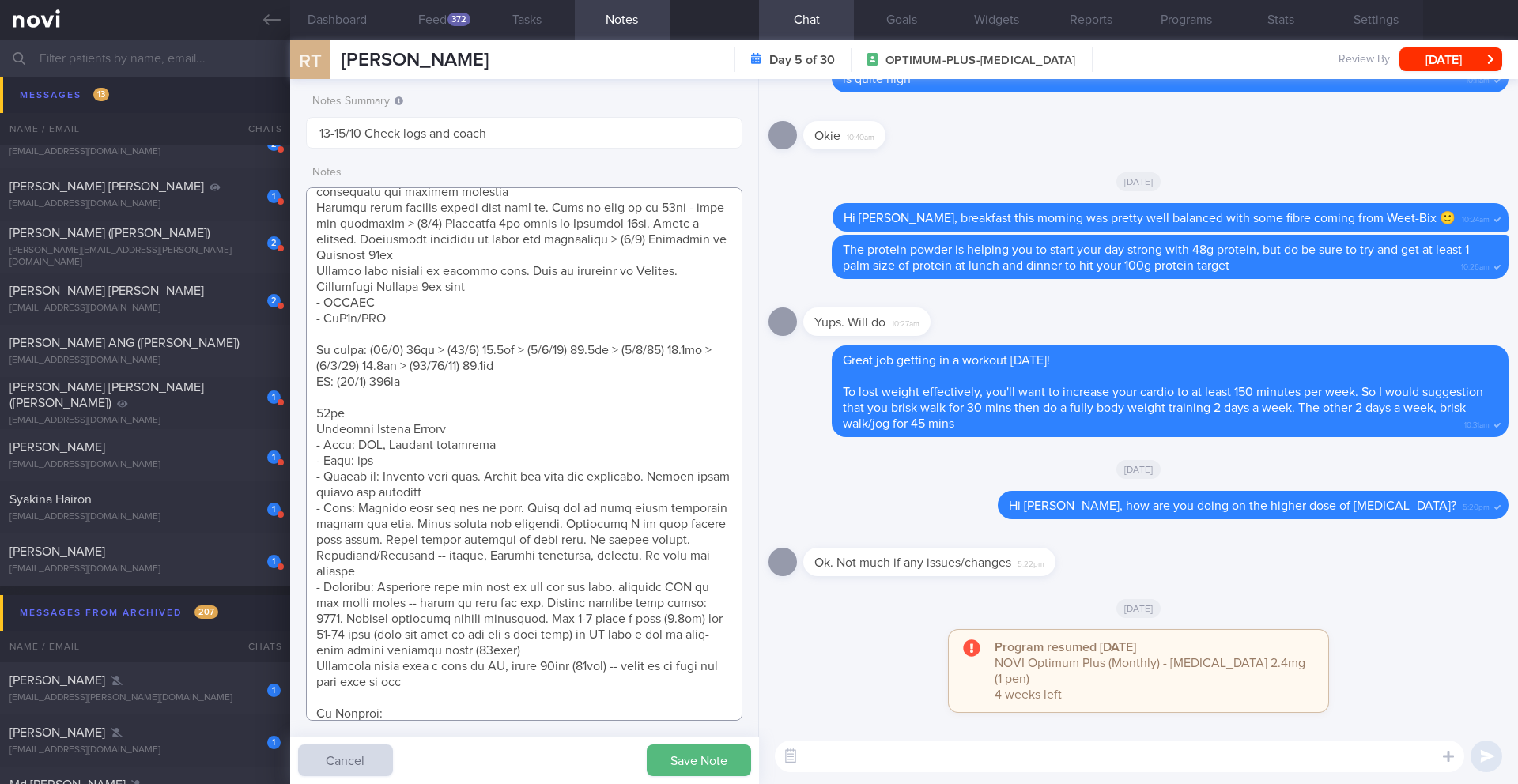
scroll to position [479, 0]
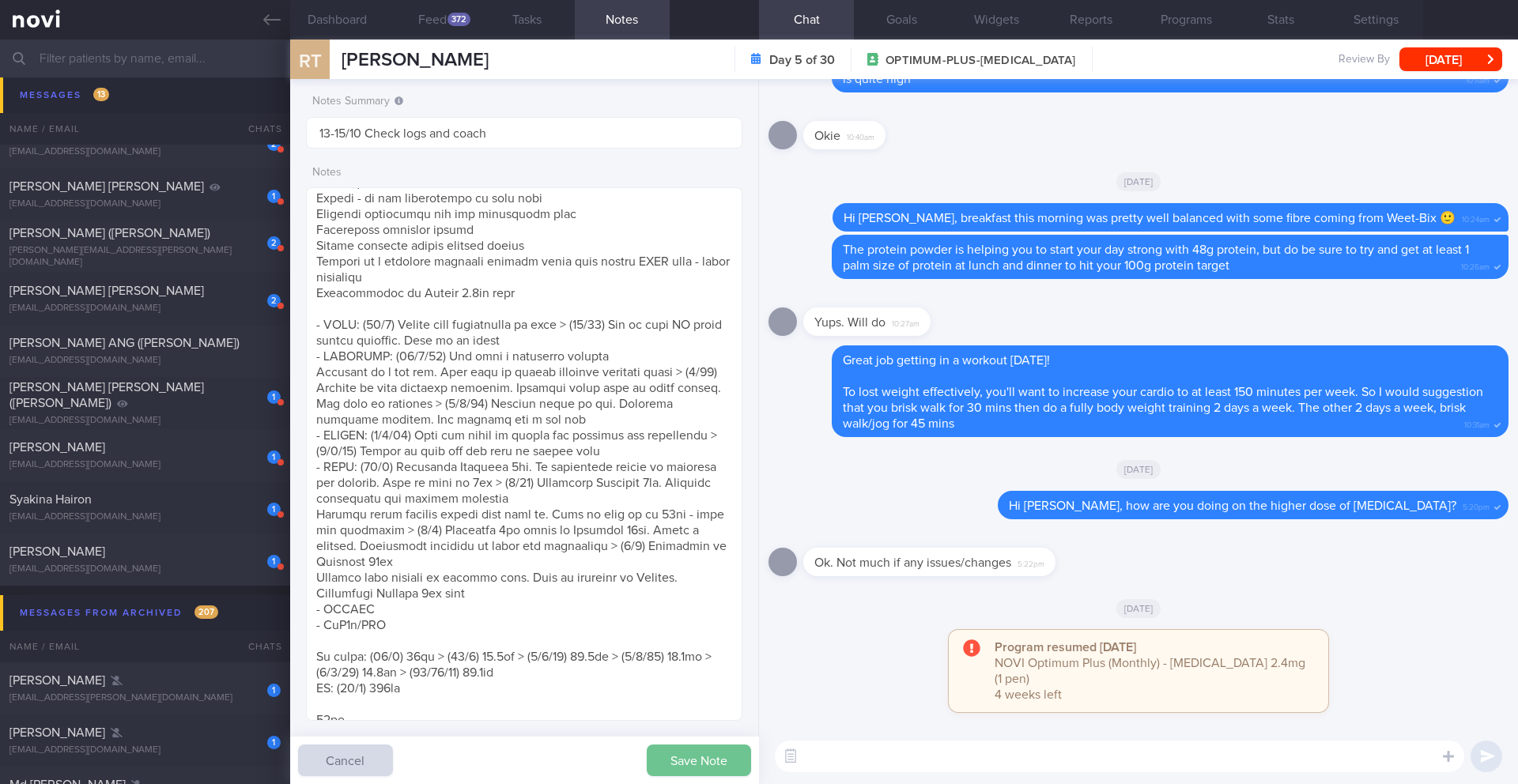
click at [714, 766] on button "Save Note" at bounding box center [698, 760] width 104 height 32
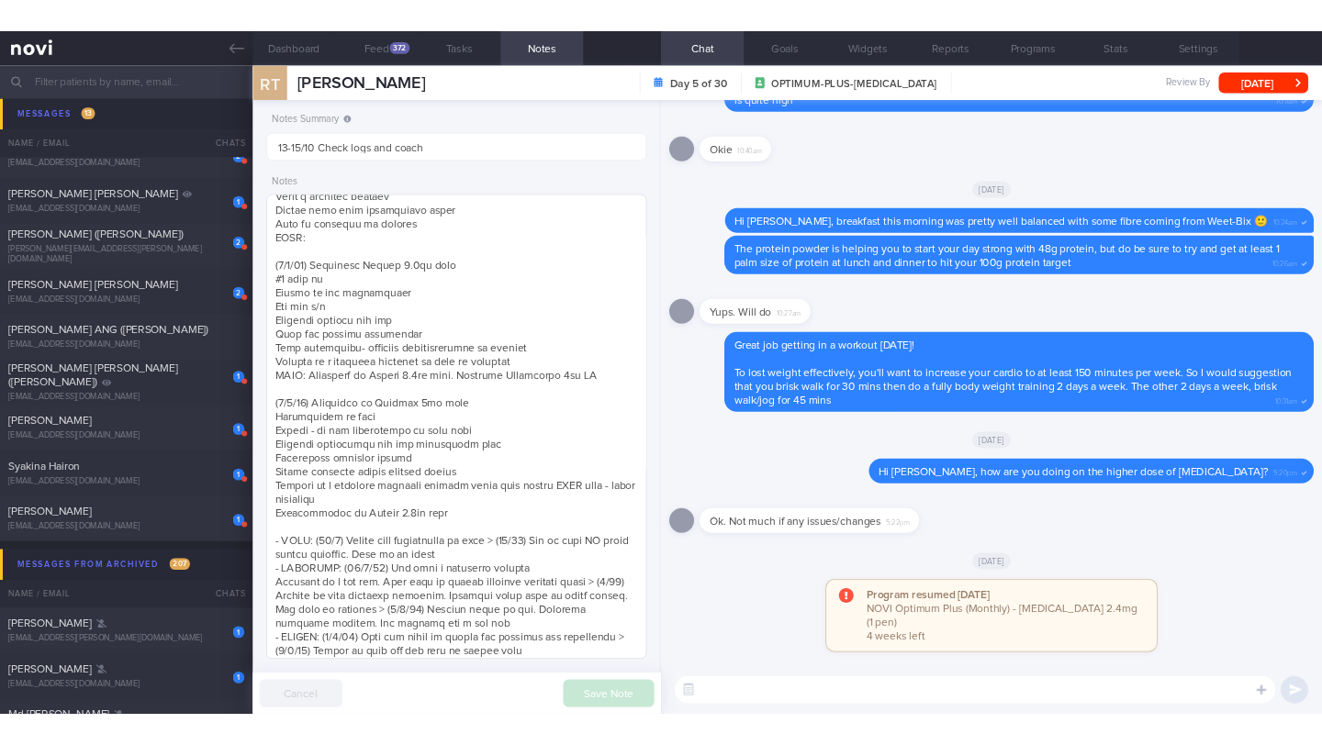
scroll to position [252, 0]
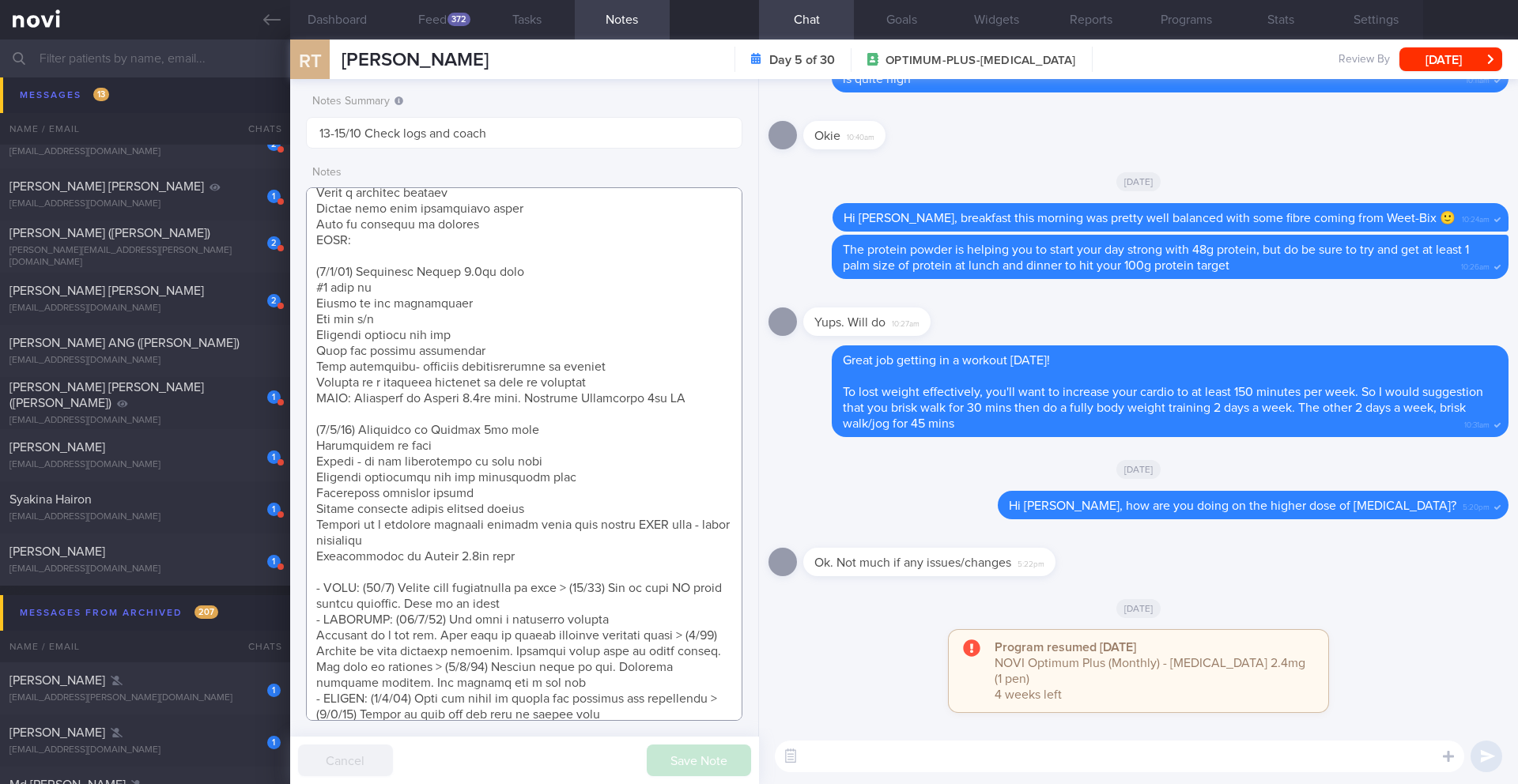
click at [370, 244] on textarea at bounding box center [524, 454] width 437 height 534
paste textarea "Medication Continue [MEDICAL_DATA] 2.4mg wkly Continue [MEDICAL_DATA] 5mg OM"
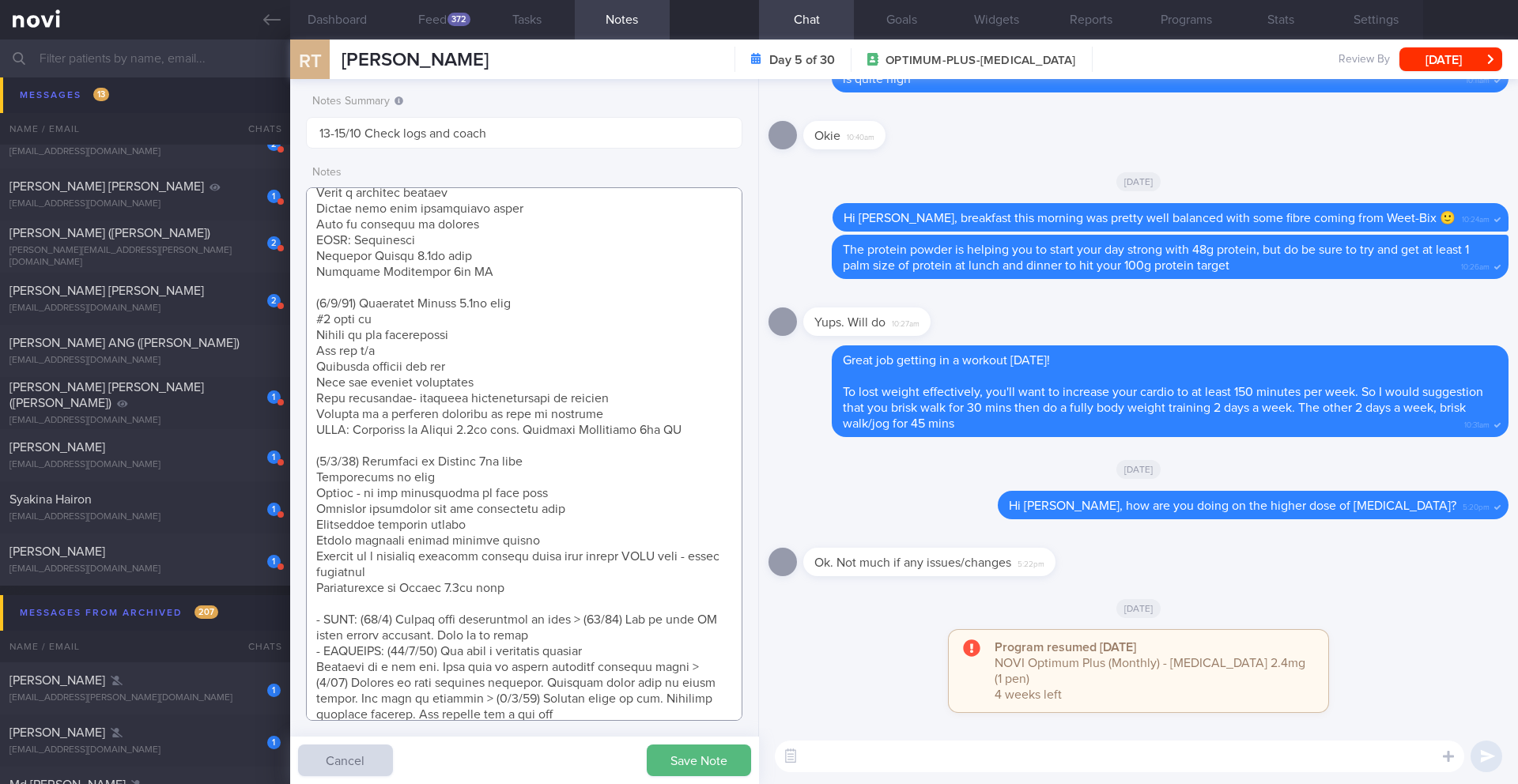
click at [319, 256] on textarea at bounding box center [524, 454] width 437 height 534
drag, startPoint x: 415, startPoint y: 240, endPoint x: 355, endPoint y: 244, distance: 60.1
click at [355, 244] on textarea at bounding box center [524, 454] width 437 height 534
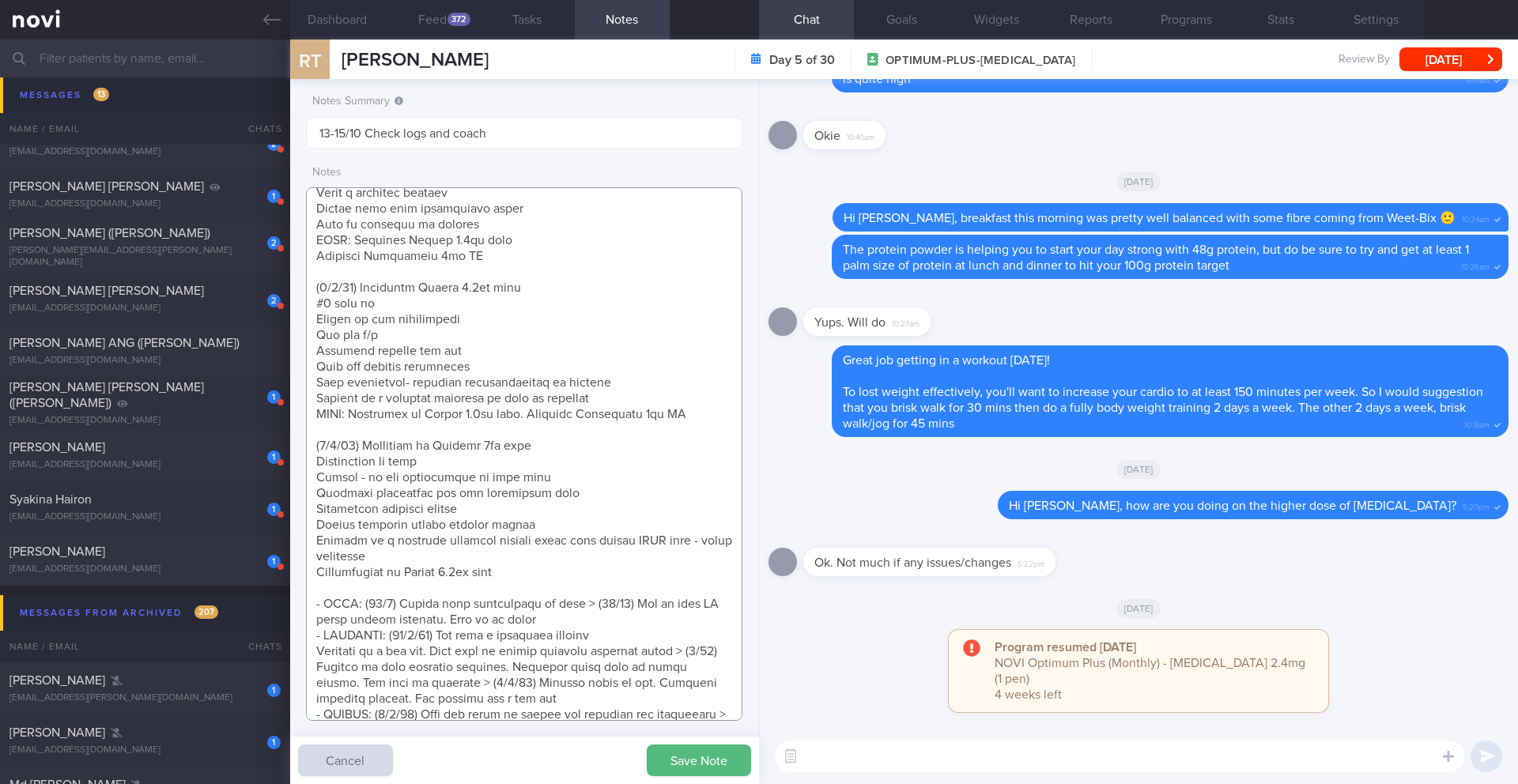
click at [319, 257] on textarea at bounding box center [524, 454] width 437 height 534
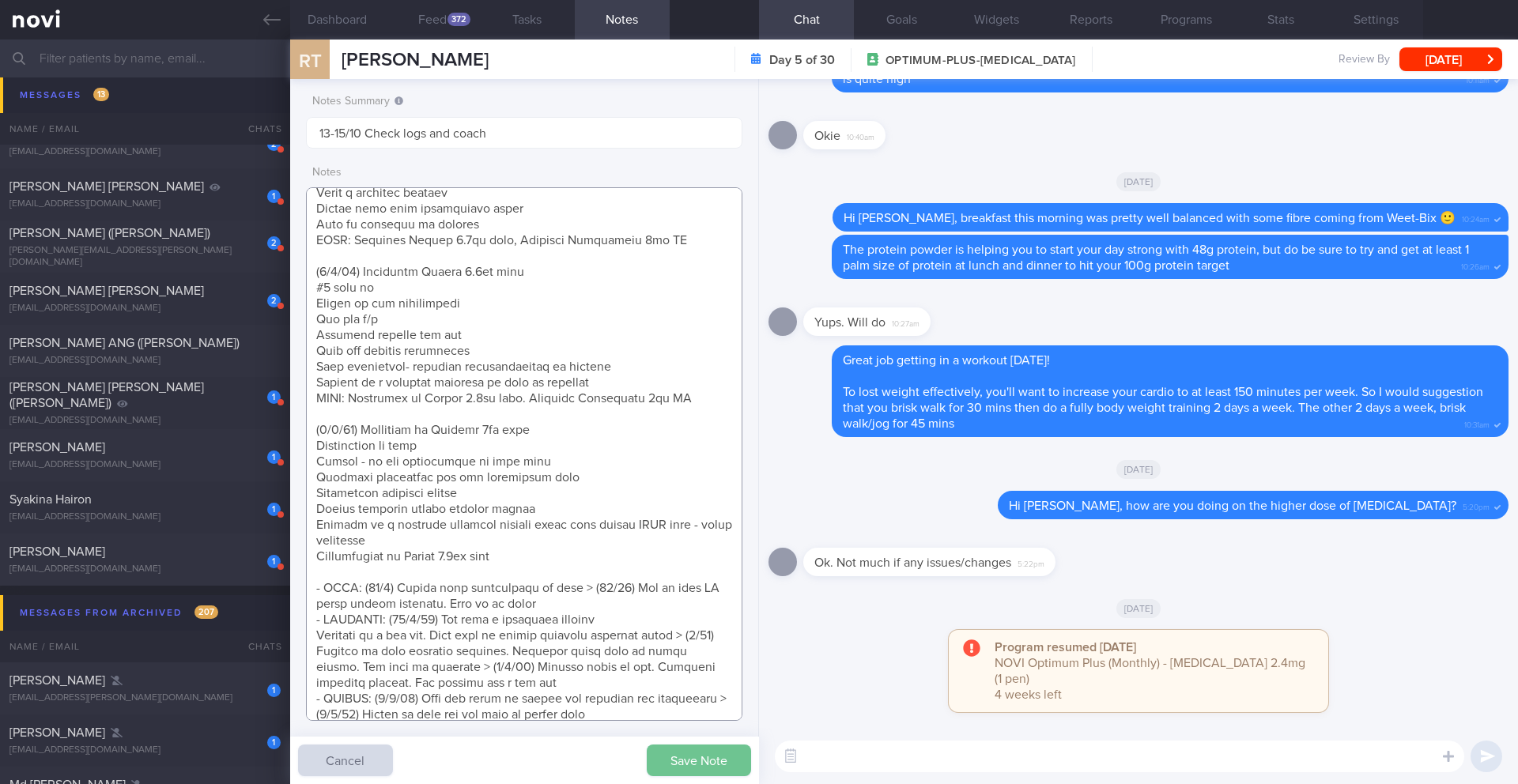
type textarea "* Lo I dol’s ametco adip el Seddo Eiusm te. In utl etd magnaal eni adm venia. Q…"
click at [697, 772] on button "Save Note" at bounding box center [698, 760] width 104 height 32
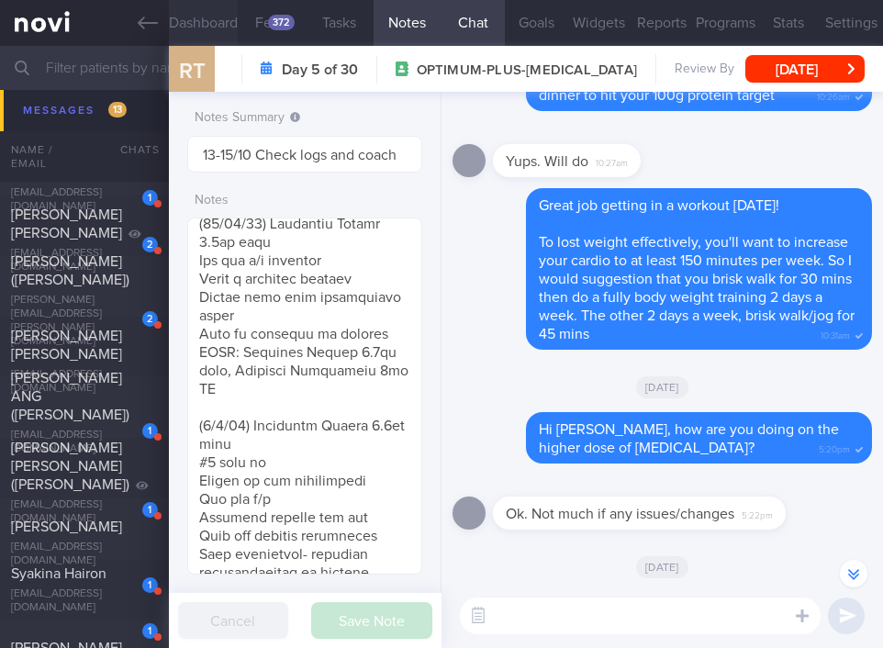
scroll to position [917922, 917772]
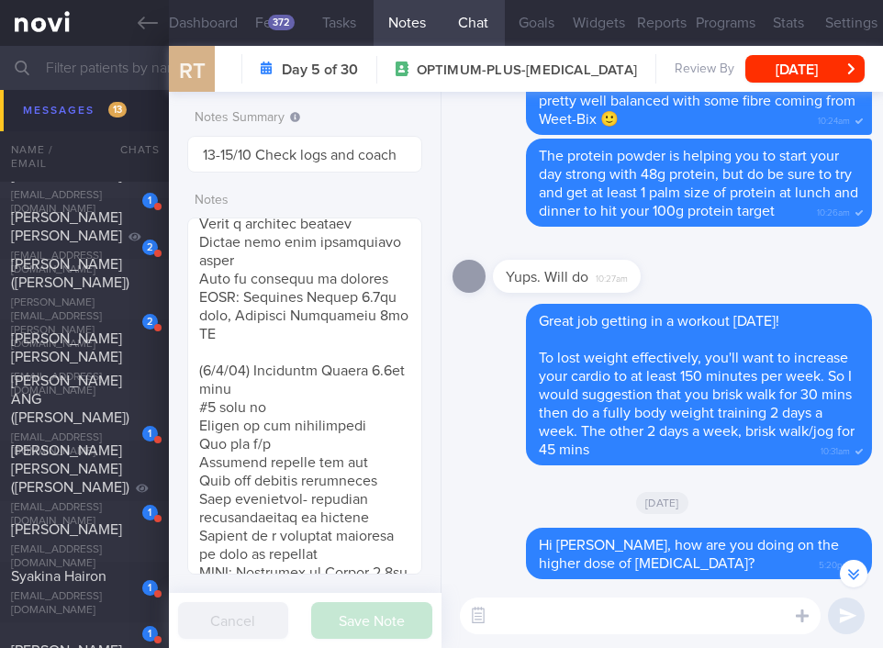
click at [74, 63] on input "text" at bounding box center [441, 68] width 883 height 44
click at [92, 77] on input "text" at bounding box center [441, 68] width 883 height 44
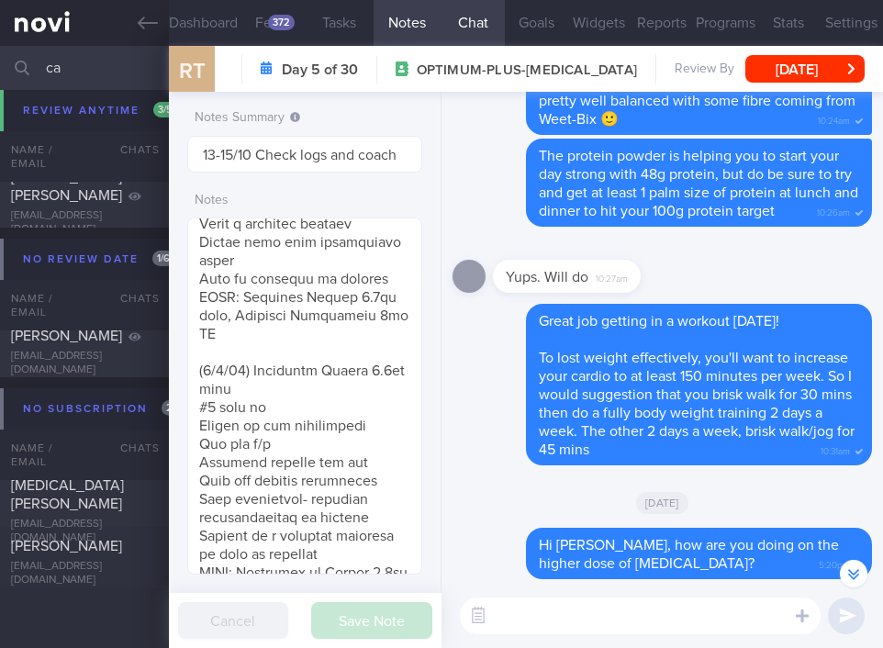
scroll to position [1708, 0]
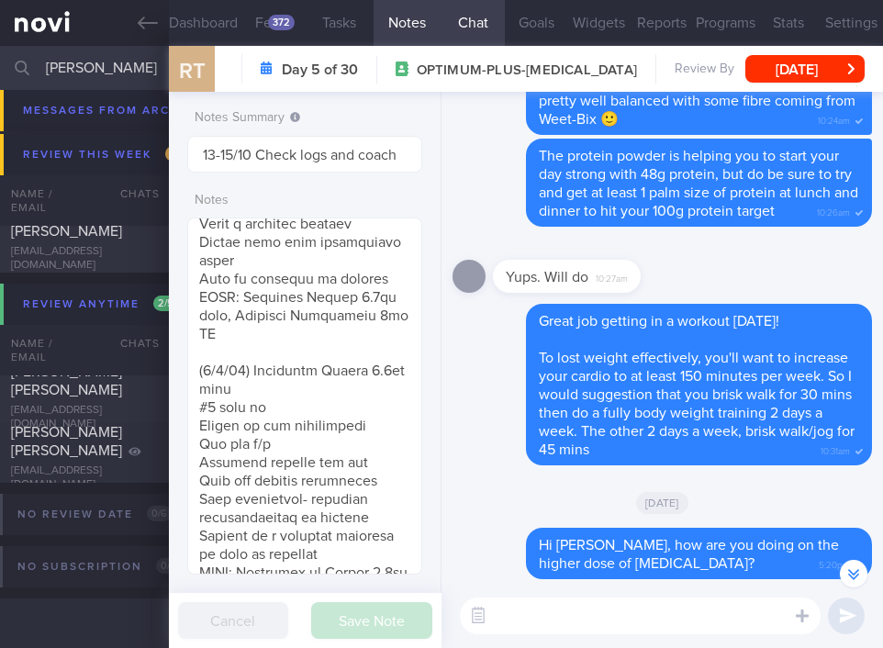
scroll to position [423, 0]
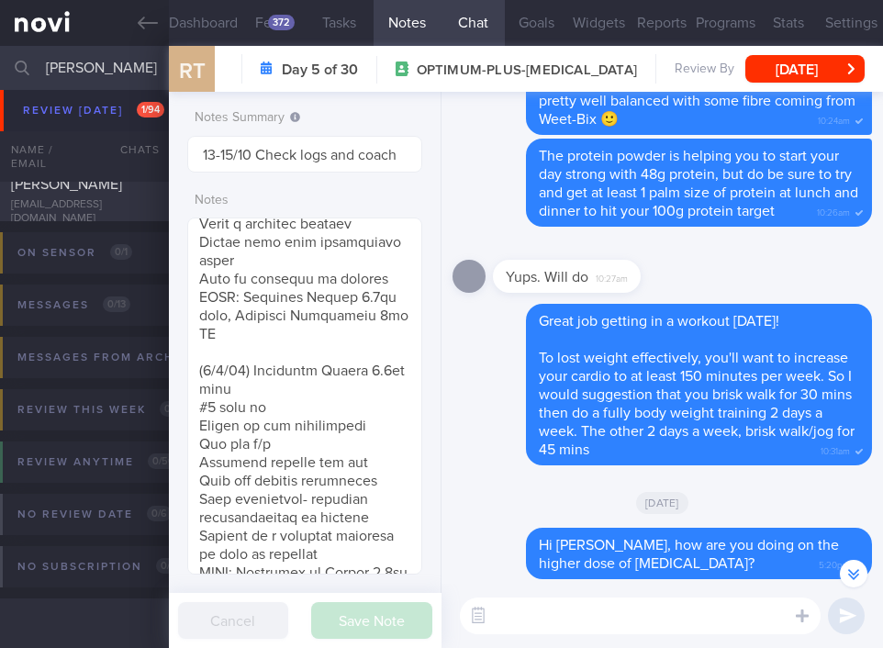
scroll to position [71, 0]
type input "[PERSON_NAME]"
click at [82, 209] on div "[EMAIL_ADDRESS][DOMAIN_NAME]" at bounding box center [84, 212] width 147 height 28
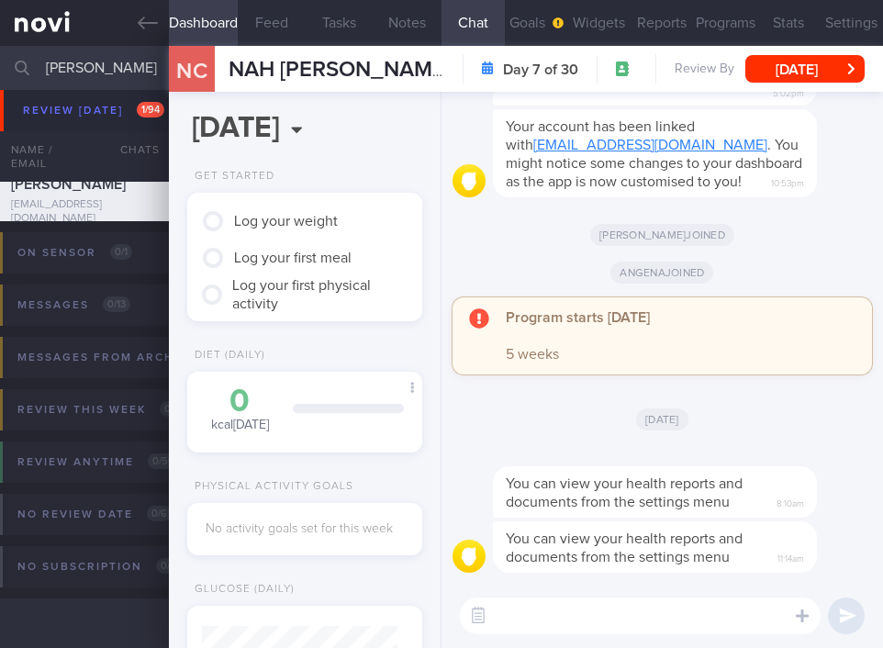
scroll to position [97, 196]
